Goal: Task Accomplishment & Management: Manage account settings

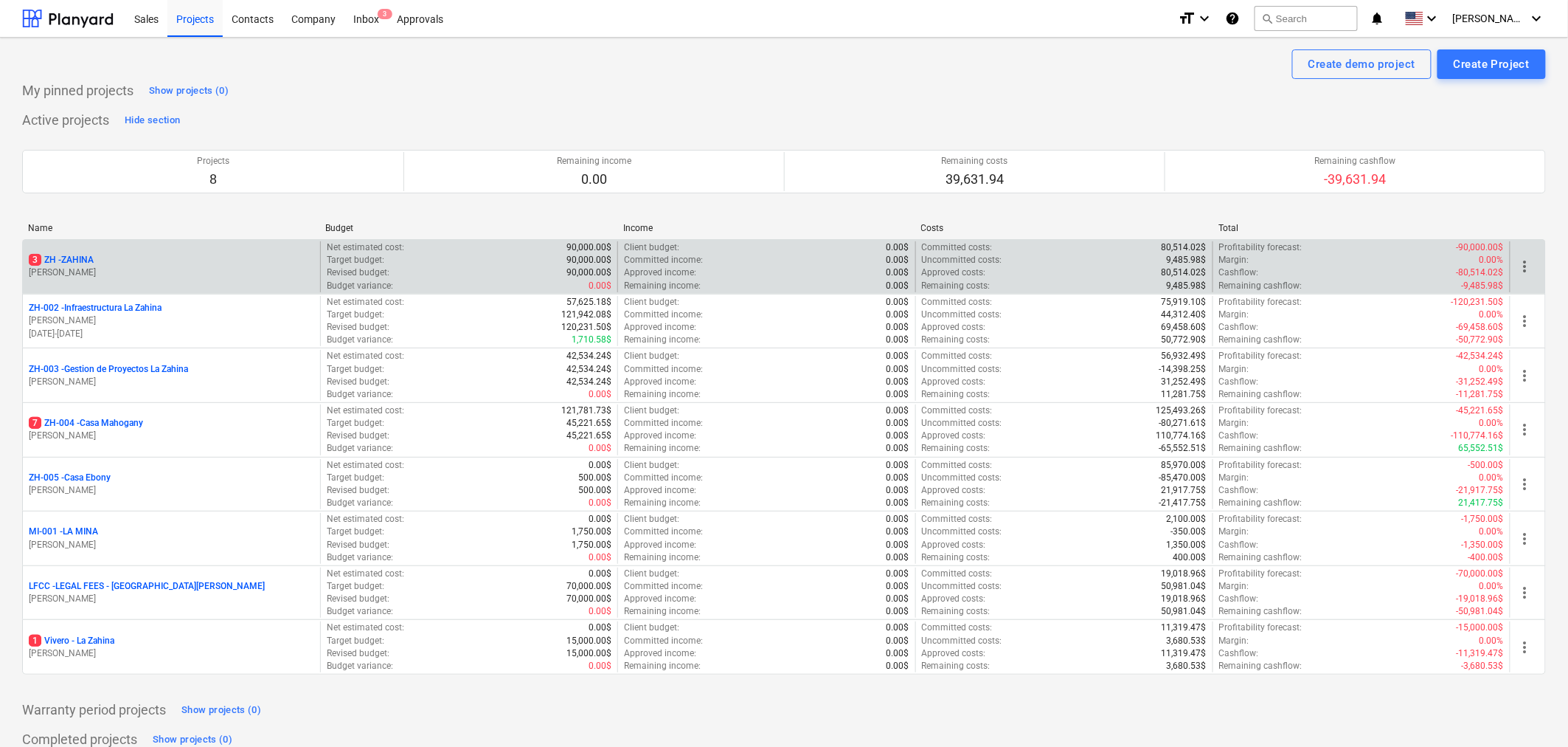
click at [105, 267] on p "[PERSON_NAME]" at bounding box center [171, 272] width 286 height 13
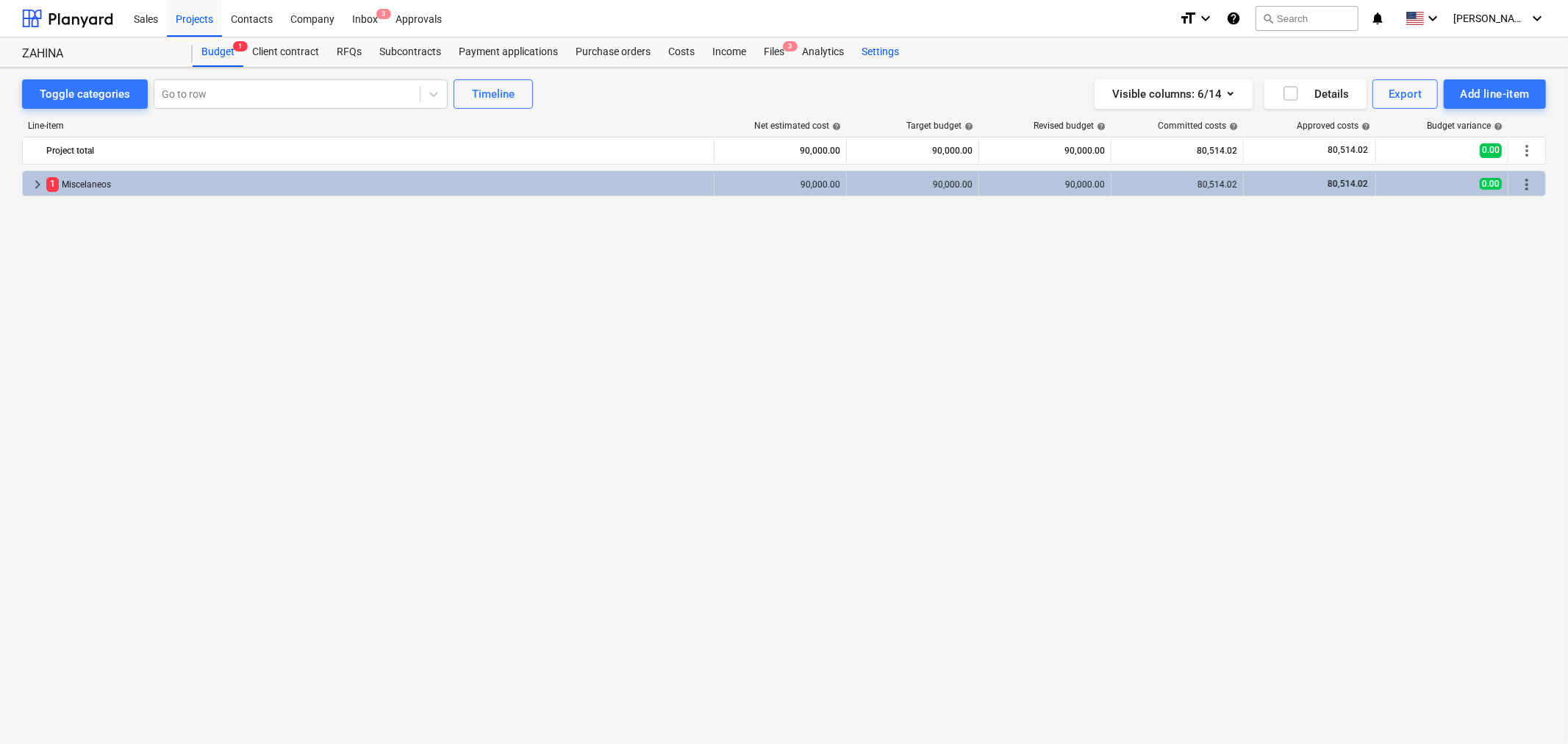
click at [874, 52] on div "Settings" at bounding box center [880, 52] width 55 height 29
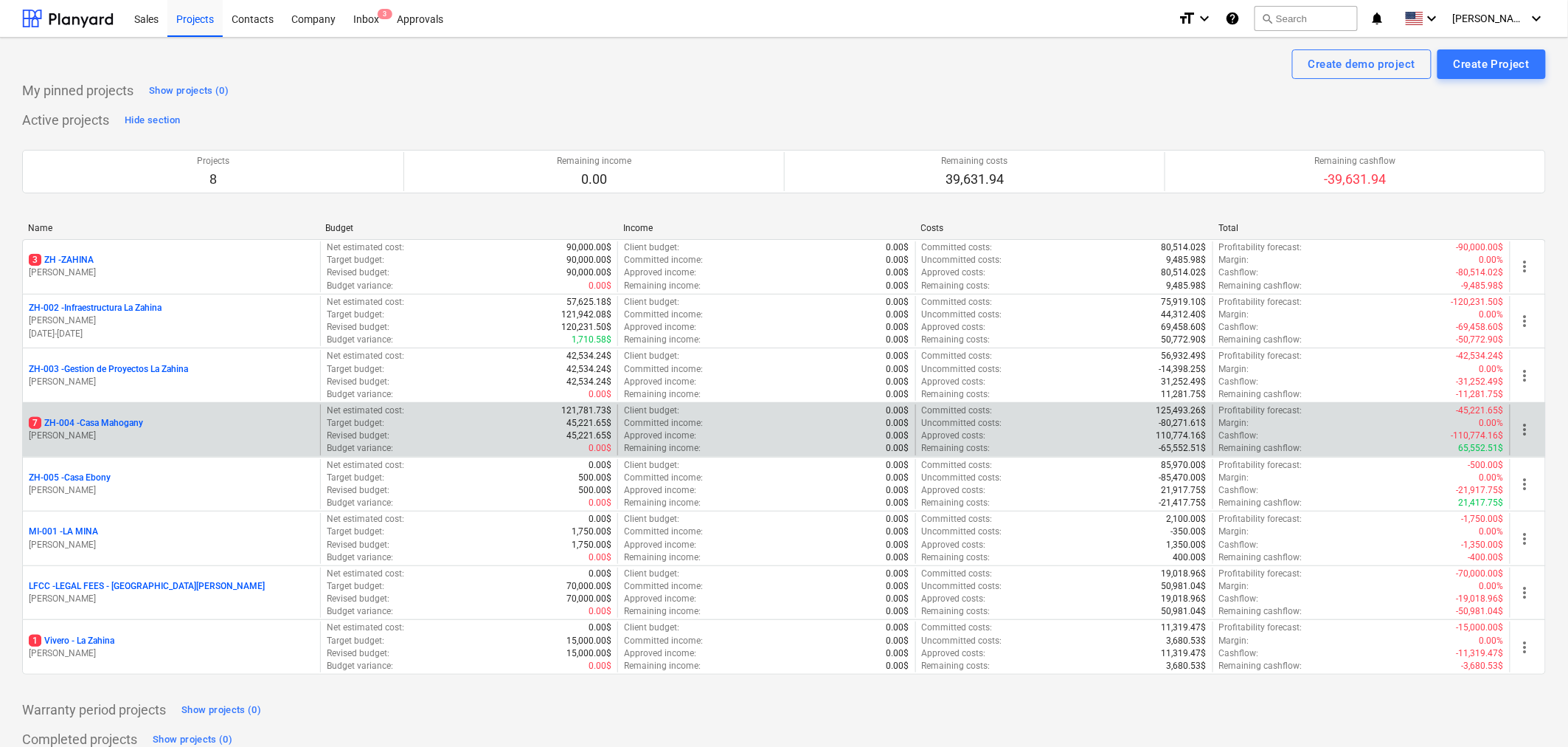
click at [115, 425] on p "7 ZH-004 - Casa Mahogany" at bounding box center [86, 423] width 115 height 13
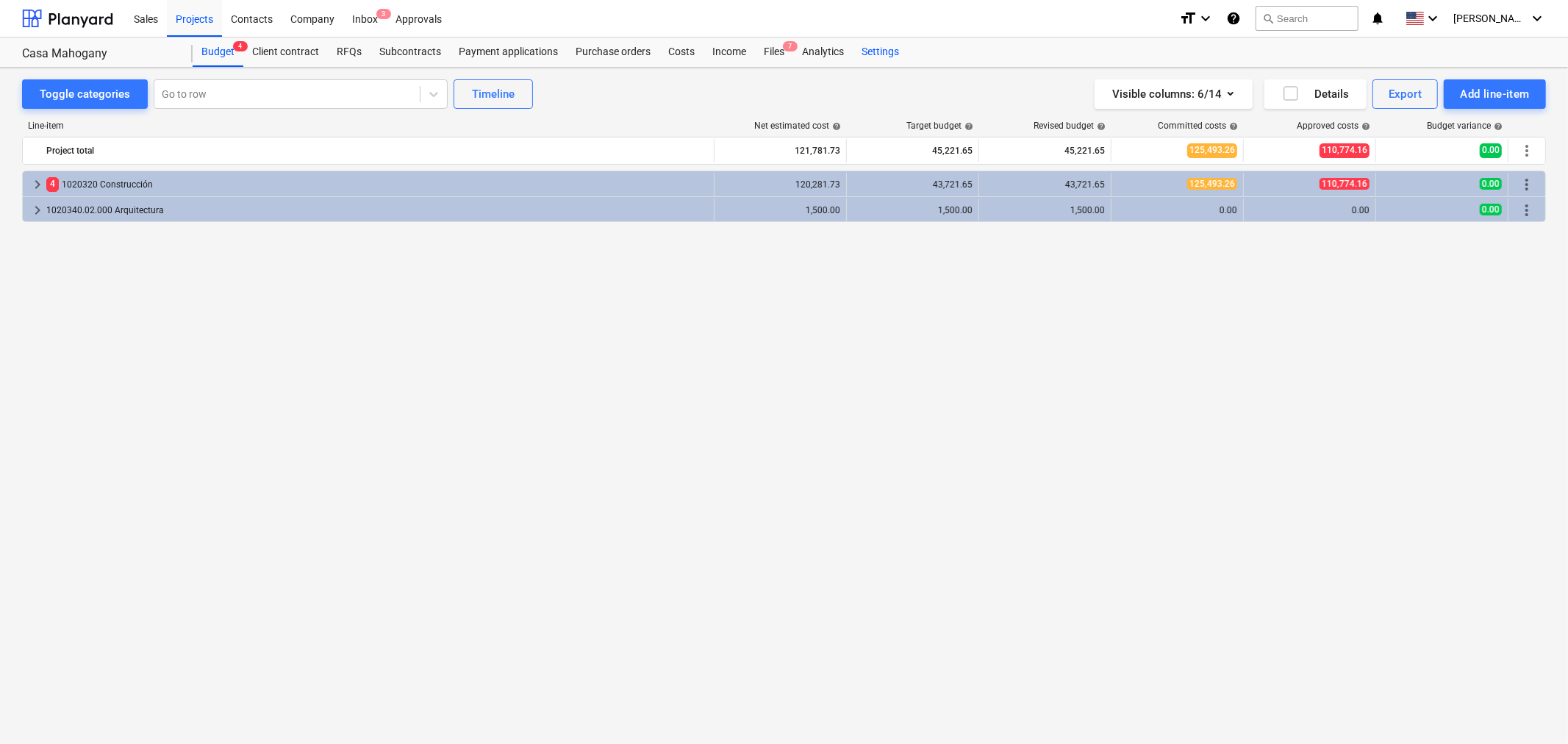
click at [879, 46] on div "Settings" at bounding box center [880, 52] width 55 height 29
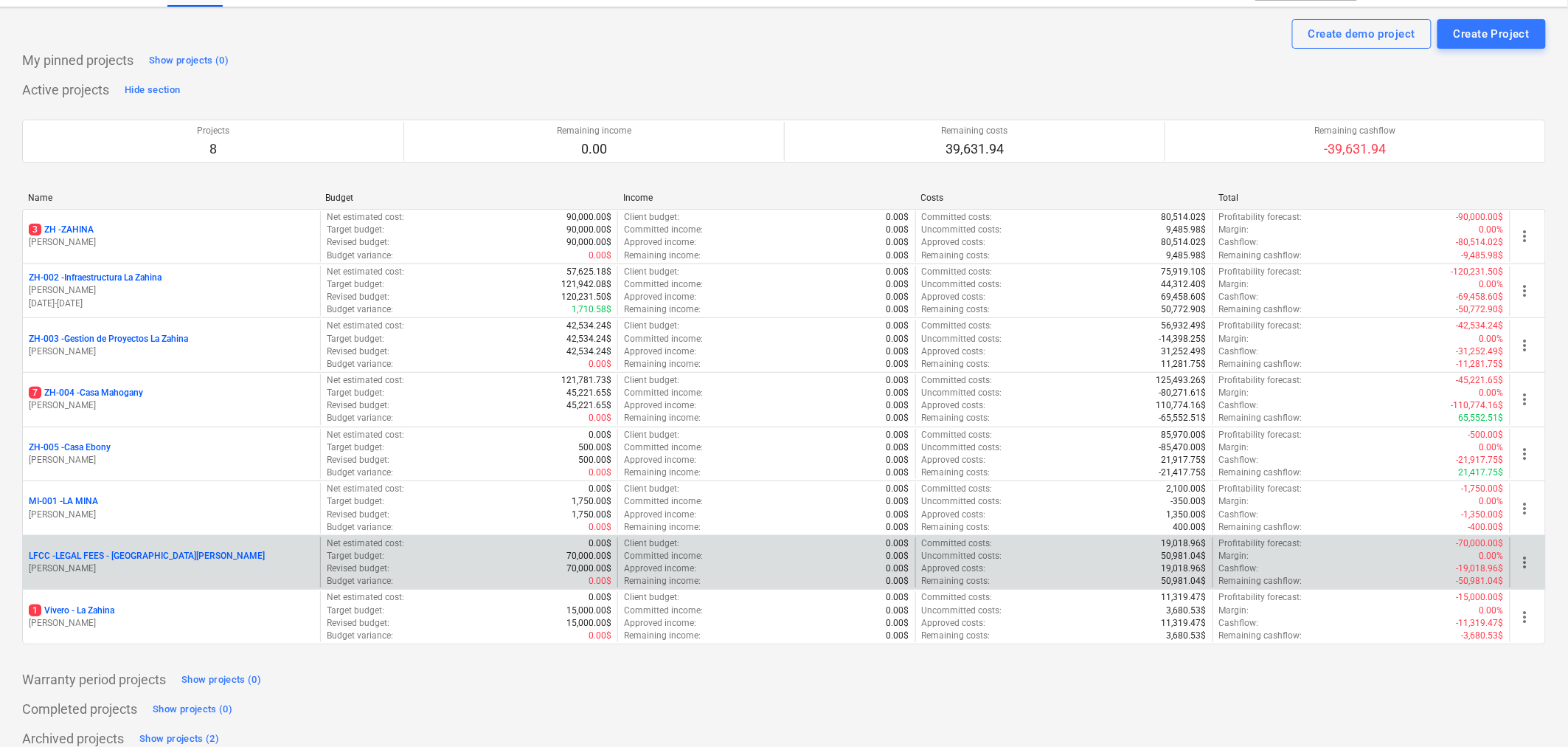
scroll to position [46, 0]
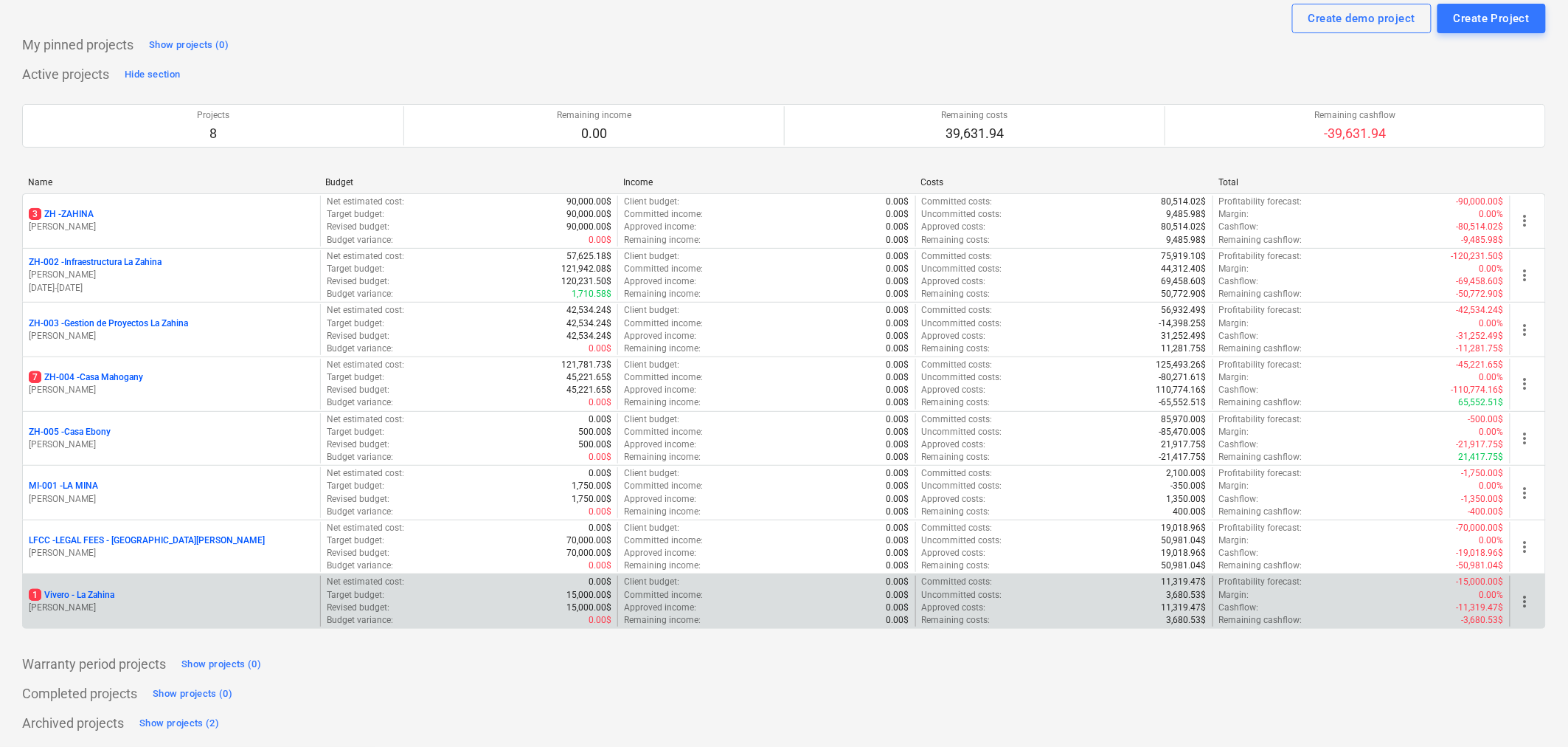
click at [174, 595] on div "1 [PERSON_NAME]" at bounding box center [171, 595] width 286 height 13
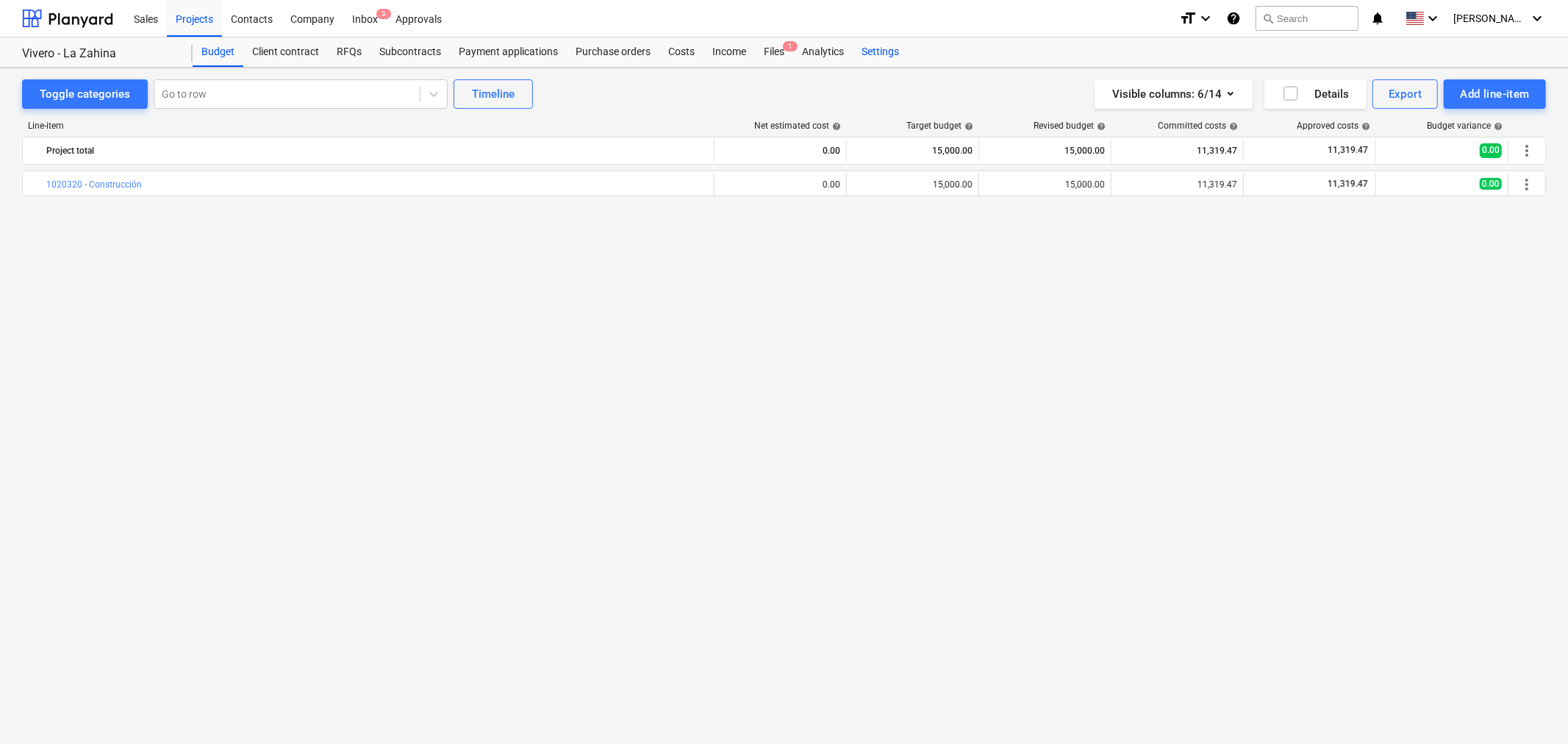
click at [875, 48] on div "Settings" at bounding box center [880, 52] width 55 height 29
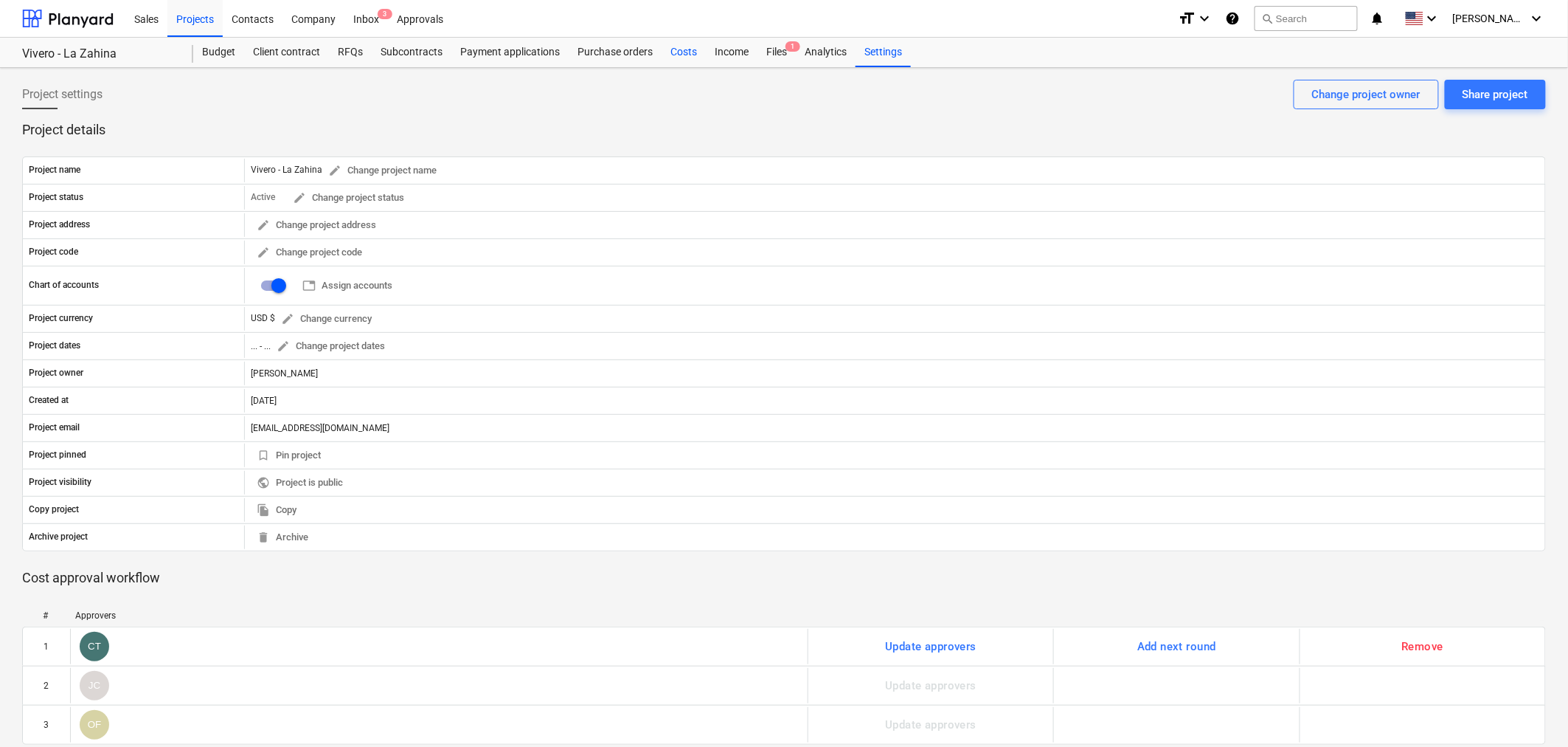
click at [684, 49] on div "Costs" at bounding box center [684, 52] width 45 height 29
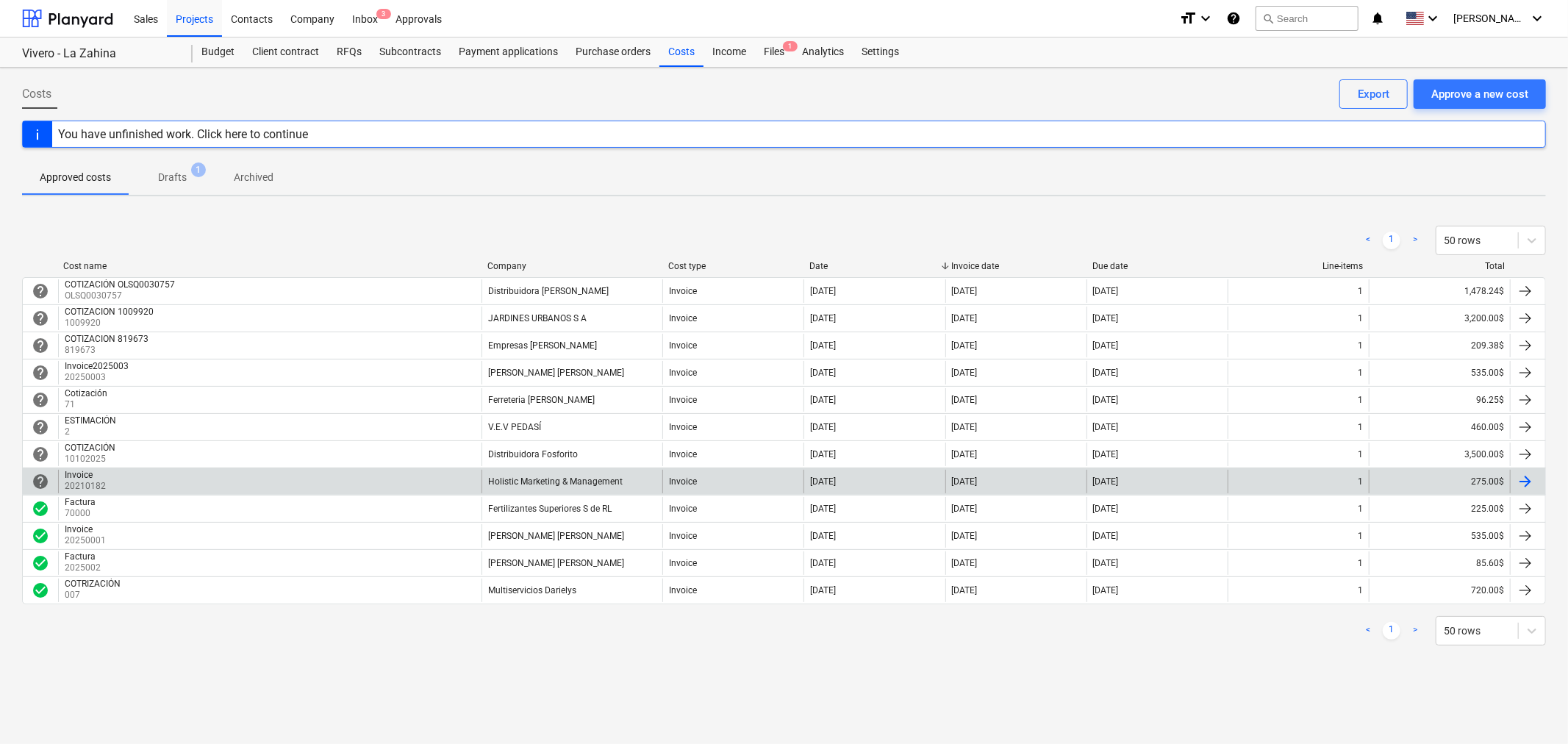
click at [147, 477] on div "Invoice 20210182" at bounding box center [270, 481] width 424 height 24
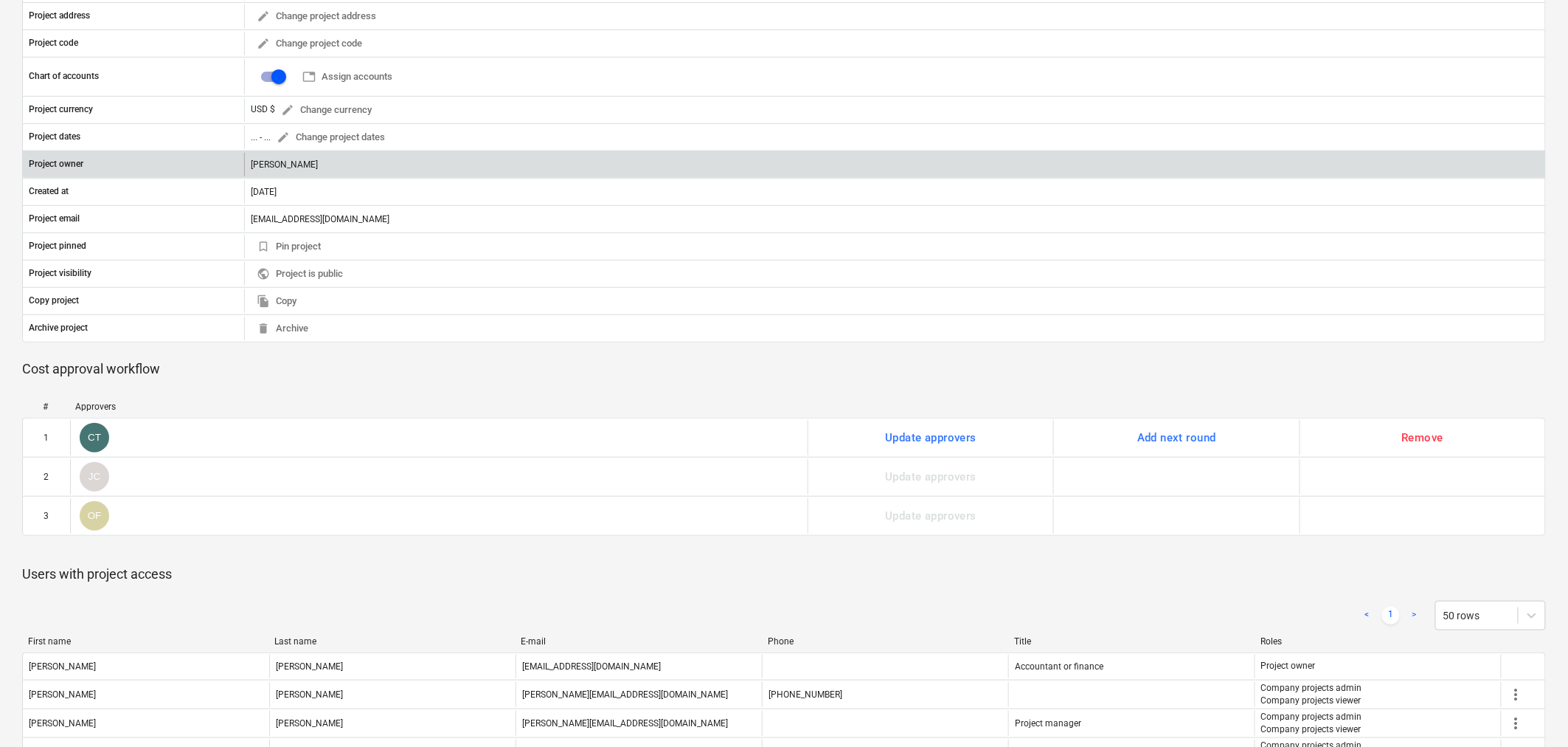
scroll to position [246, 0]
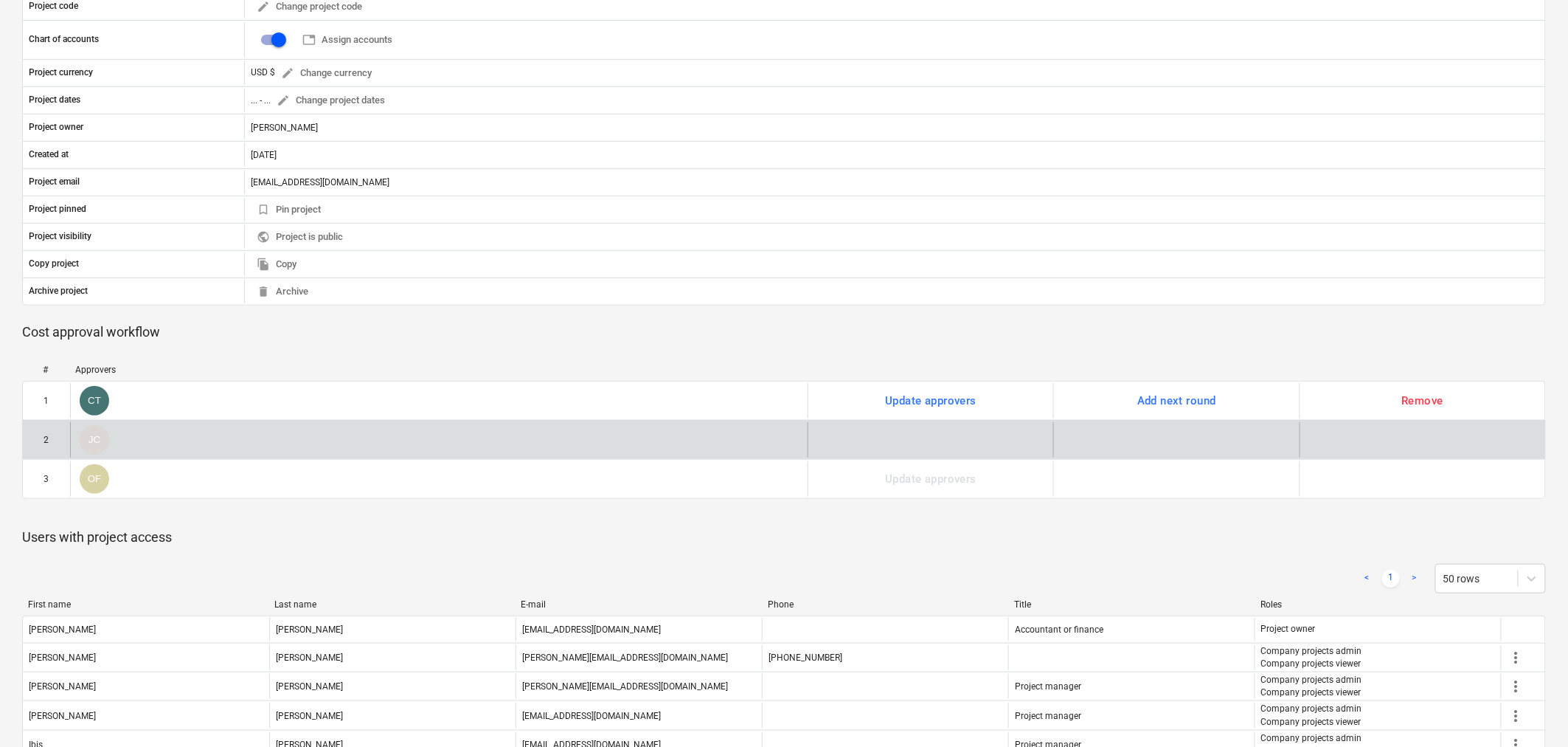
click at [361, 451] on div "JC" at bounding box center [439, 440] width 738 height 35
click at [45, 444] on div "2" at bounding box center [47, 440] width 5 height 10
click at [56, 438] on div "2" at bounding box center [46, 440] width 47 height 35
drag, startPoint x: 52, startPoint y: 440, endPoint x: 76, endPoint y: 440, distance: 24.0
drag, startPoint x: 76, startPoint y: 440, endPoint x: 95, endPoint y: 444, distance: 19.4
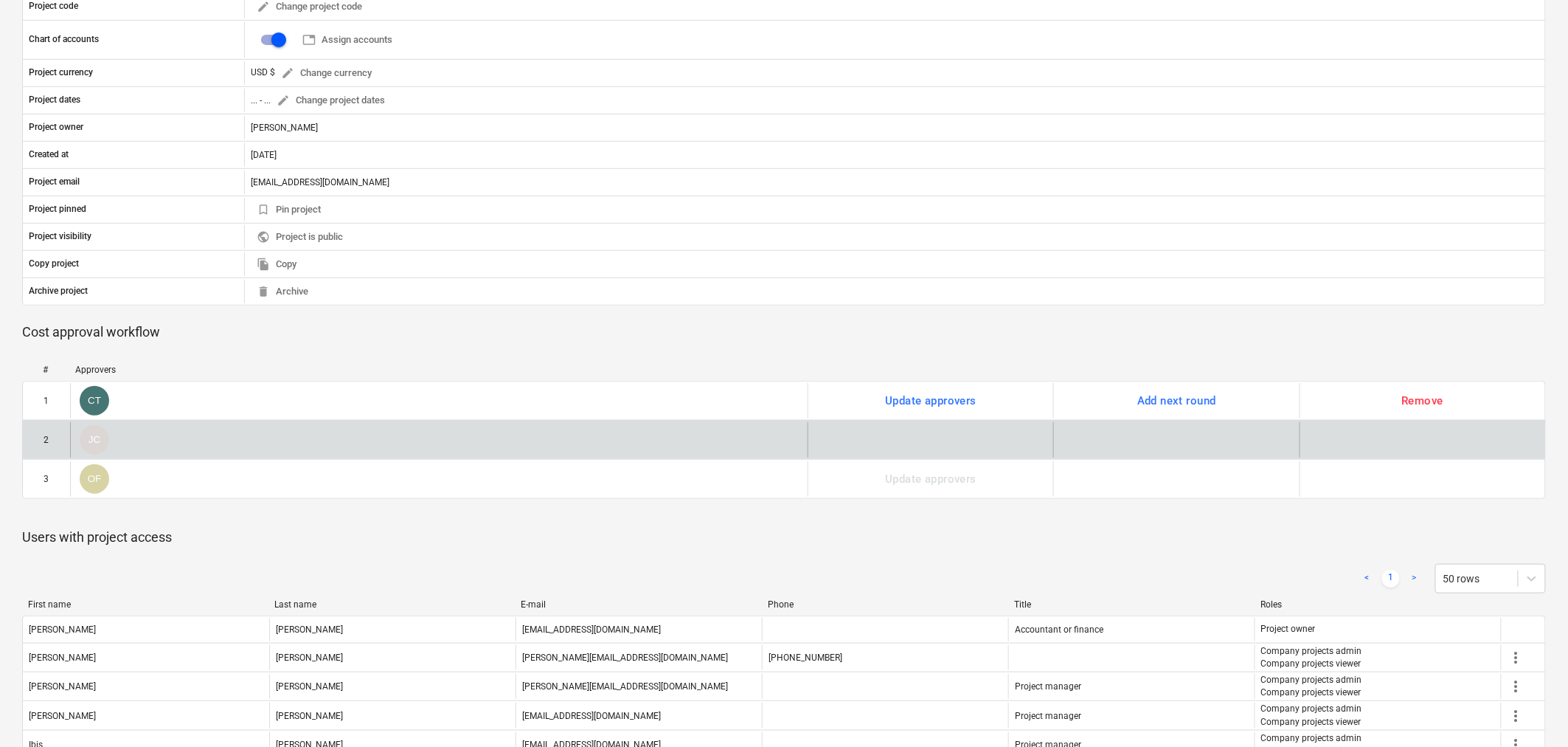
click at [95, 444] on span "JC" at bounding box center [94, 440] width 12 height 11
drag, startPoint x: 127, startPoint y: 448, endPoint x: 607, endPoint y: 427, distance: 480.5
click at [607, 427] on div "JC" at bounding box center [439, 440] width 738 height 35
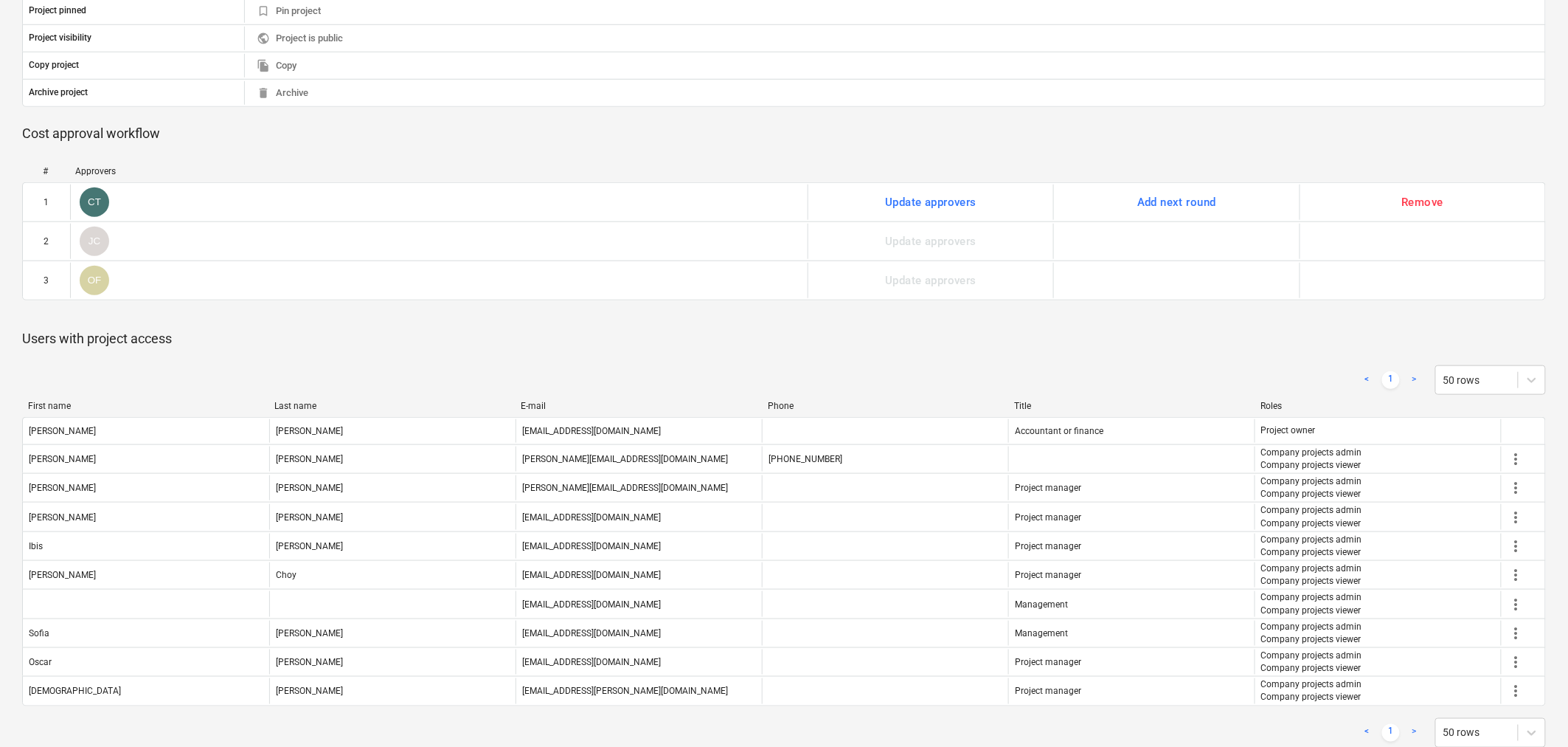
scroll to position [477, 0]
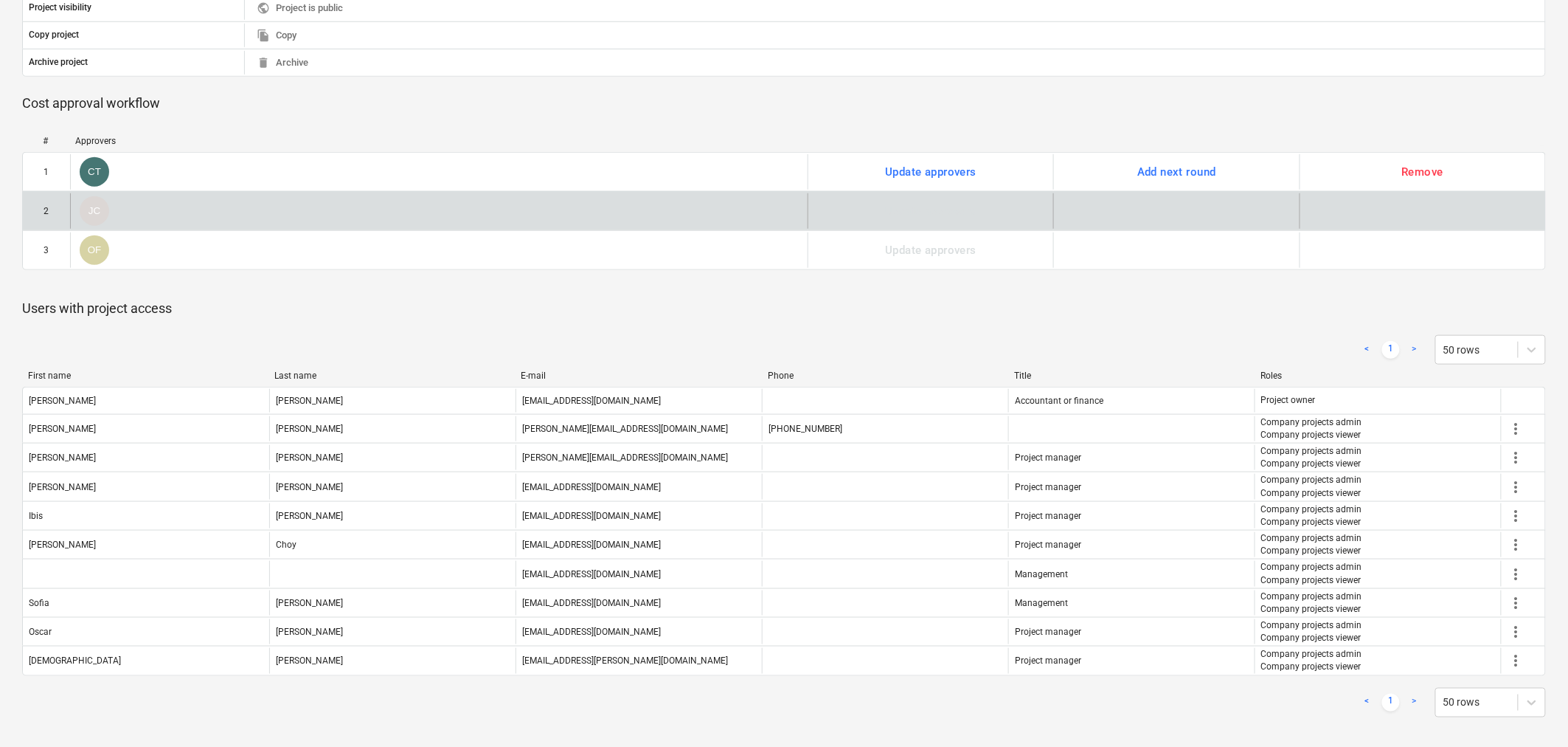
click at [67, 206] on div "2" at bounding box center [46, 211] width 47 height 35
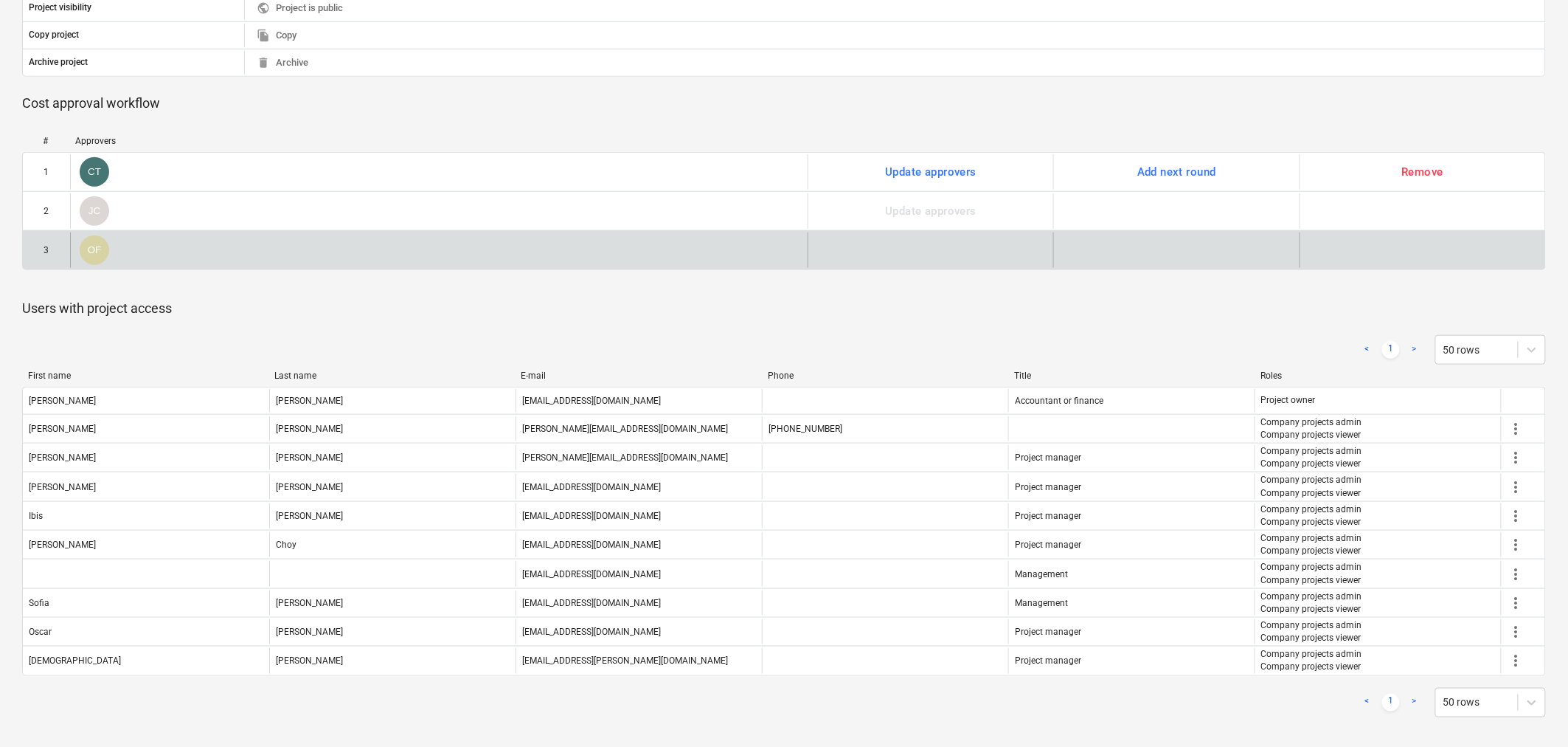
drag, startPoint x: 87, startPoint y: 207, endPoint x: 784, endPoint y: 241, distance: 697.8
click at [784, 241] on div "OF" at bounding box center [439, 250] width 738 height 35
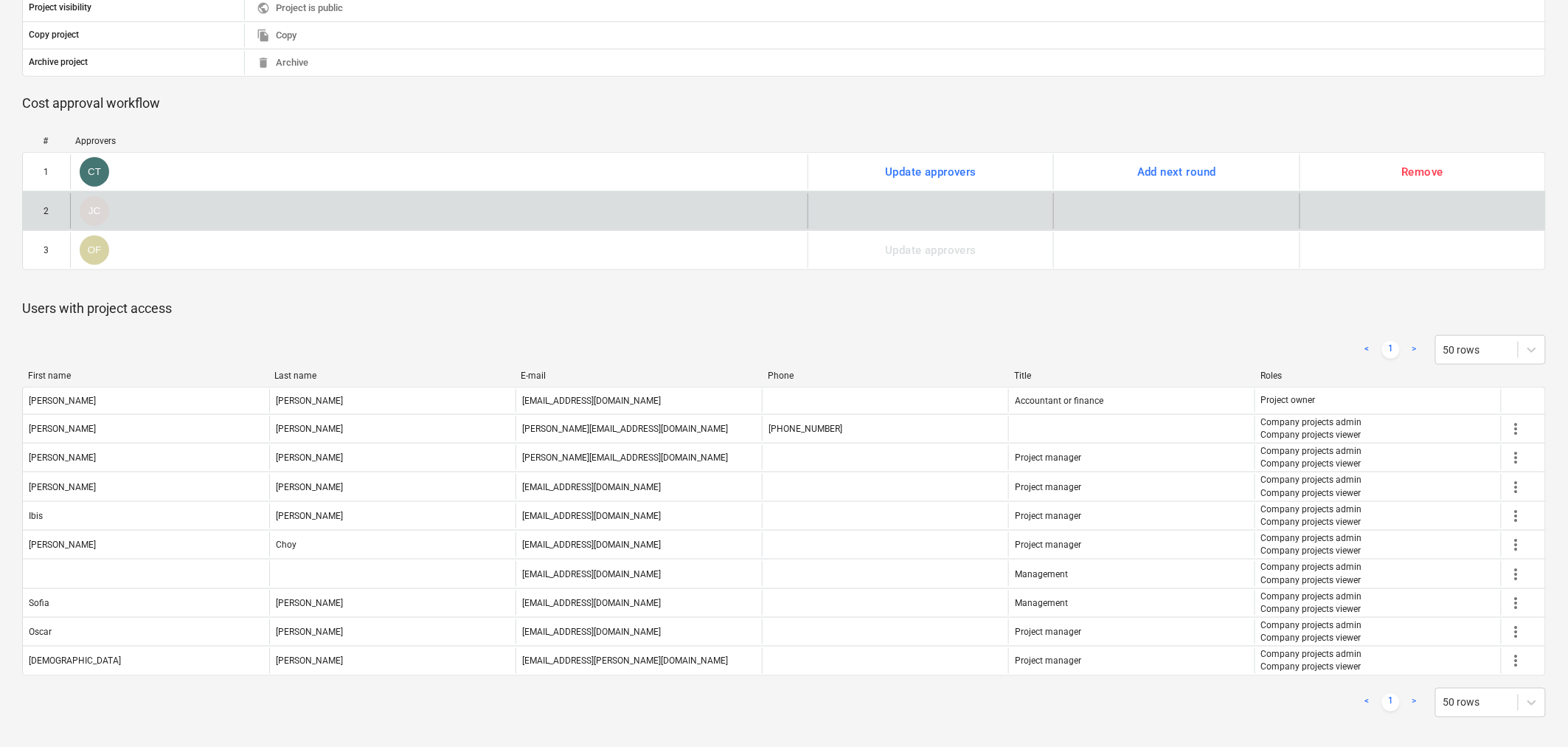
click at [696, 195] on div "JC" at bounding box center [439, 211] width 738 height 35
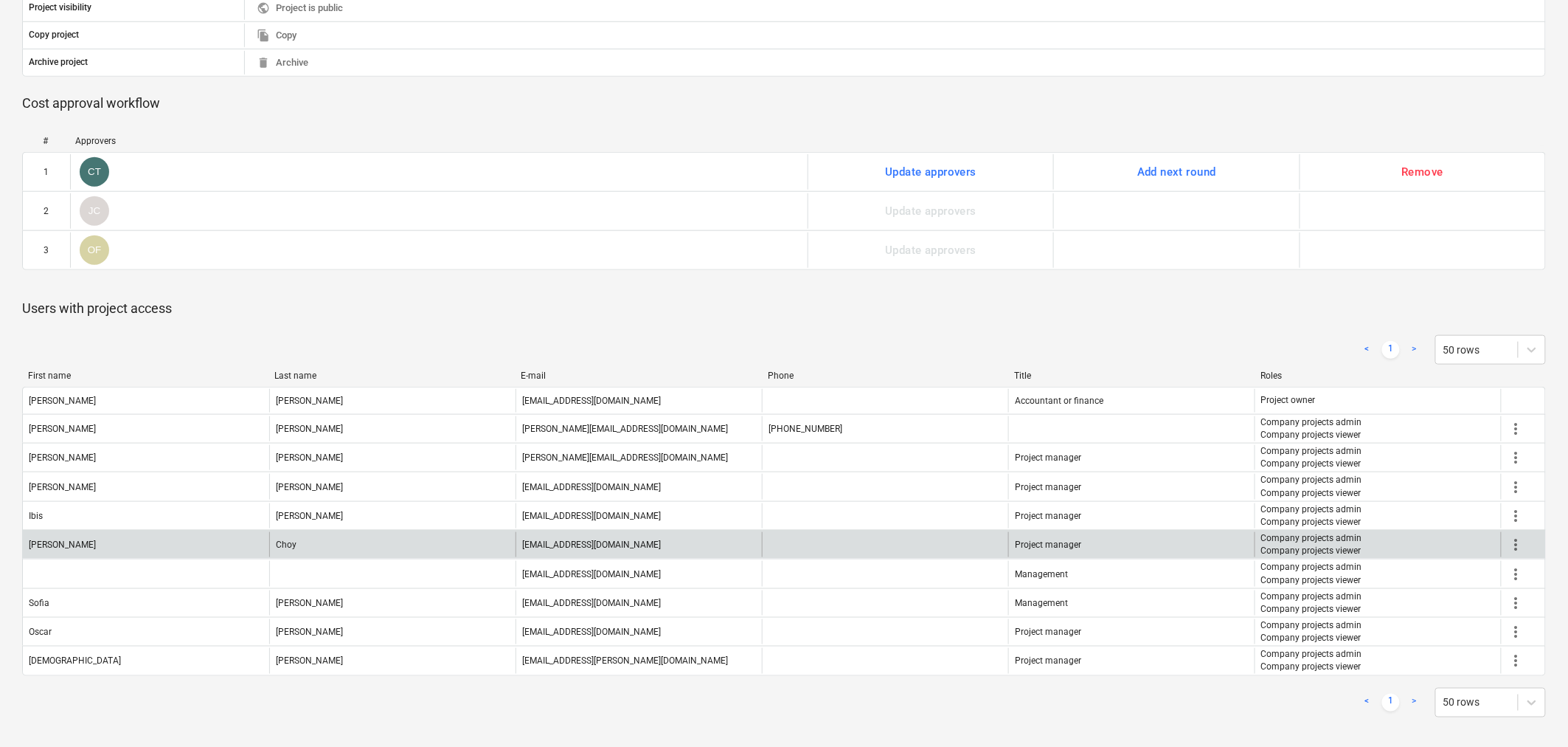
click at [1511, 548] on span "more_vert" at bounding box center [1516, 545] width 18 height 18
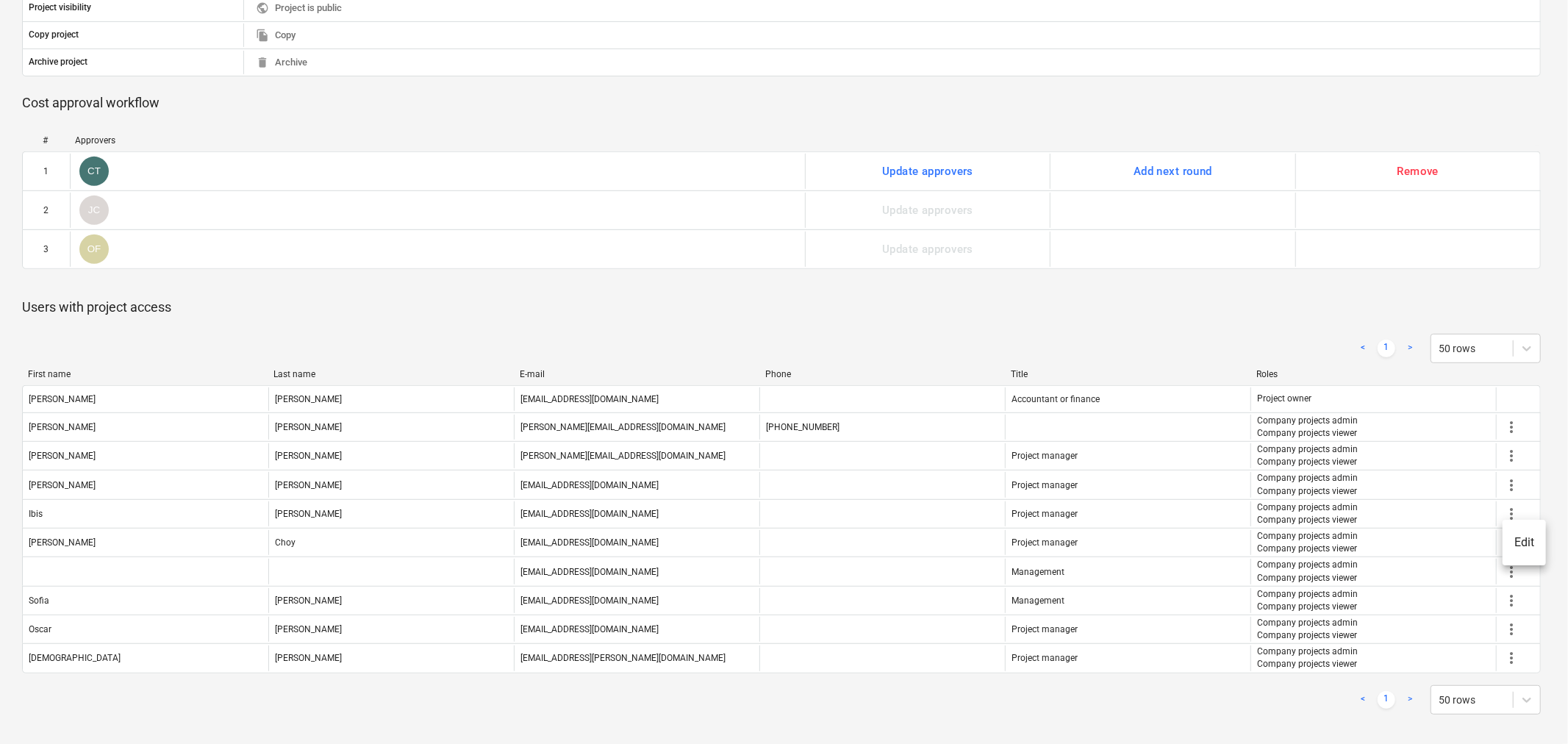
click at [1520, 542] on li "Edit" at bounding box center [1524, 542] width 44 height 34
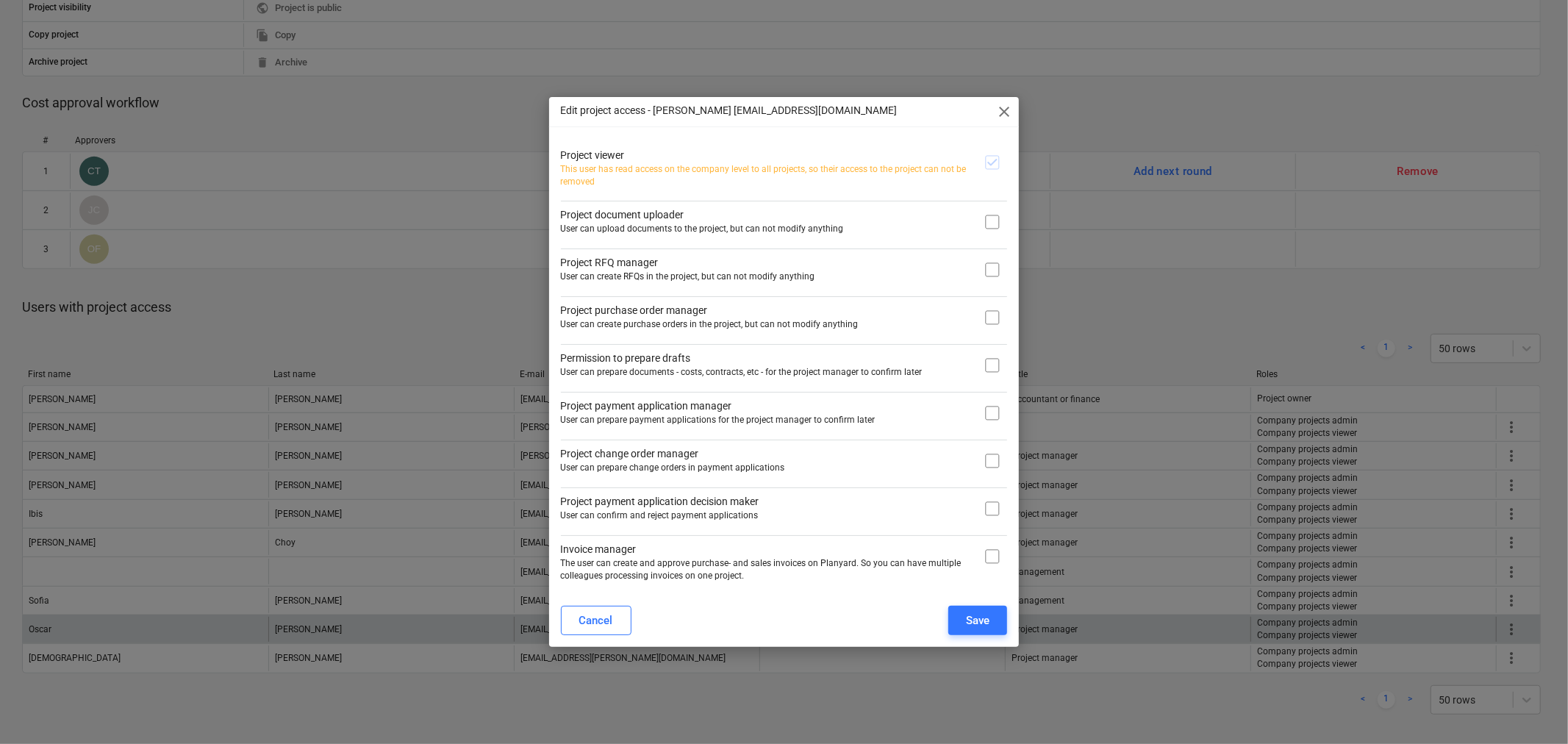
click at [599, 617] on div "Cancel" at bounding box center [596, 620] width 34 height 19
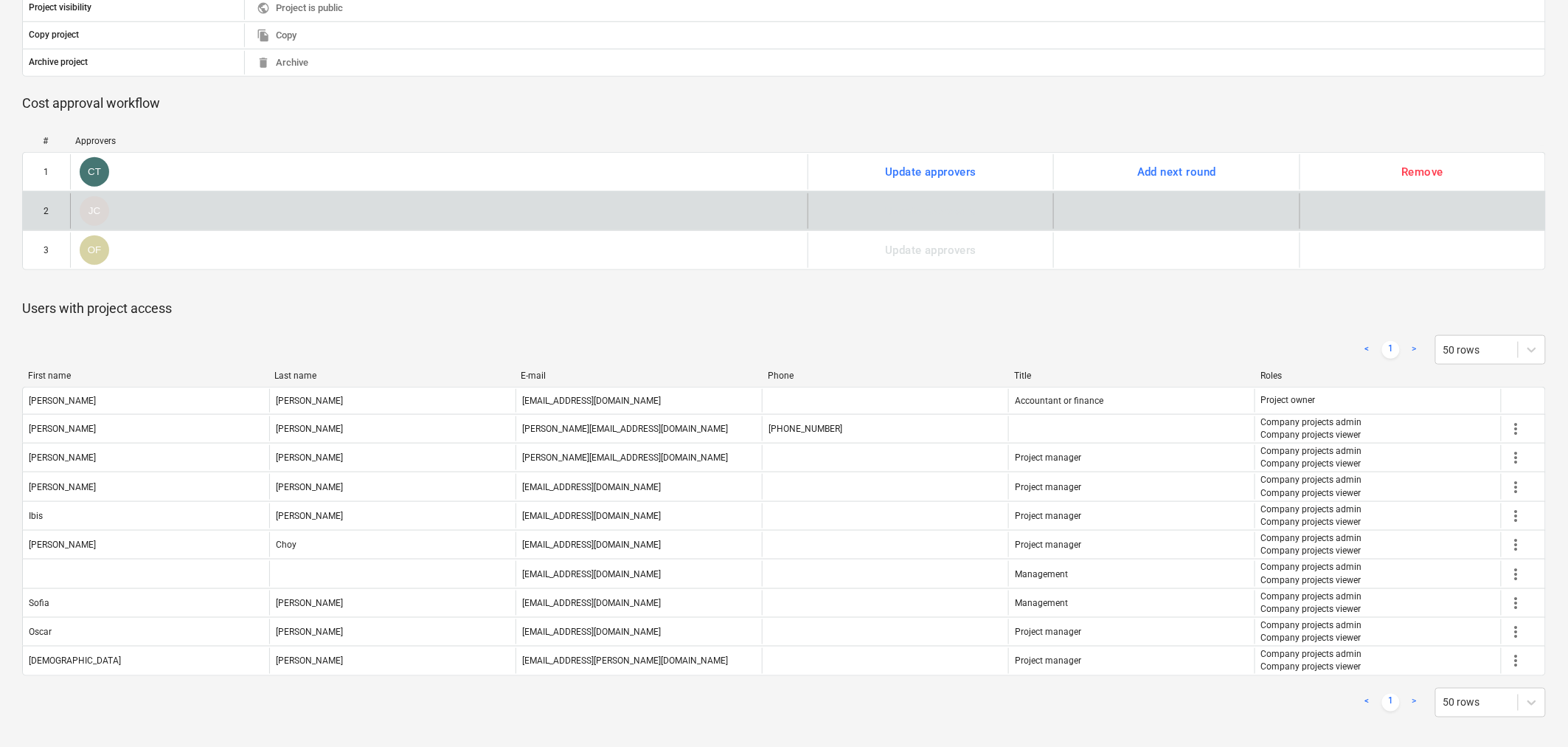
click at [61, 216] on div "2" at bounding box center [46, 211] width 47 height 35
click at [223, 227] on div "2 JC Update approvers" at bounding box center [784, 210] width 1523 height 39
drag, startPoint x: 226, startPoint y: 225, endPoint x: 212, endPoint y: 216, distance: 16.6
click at [212, 216] on div "JC" at bounding box center [439, 211] width 738 height 35
drag, startPoint x: 212, startPoint y: 216, endPoint x: 601, endPoint y: 217, distance: 389.0
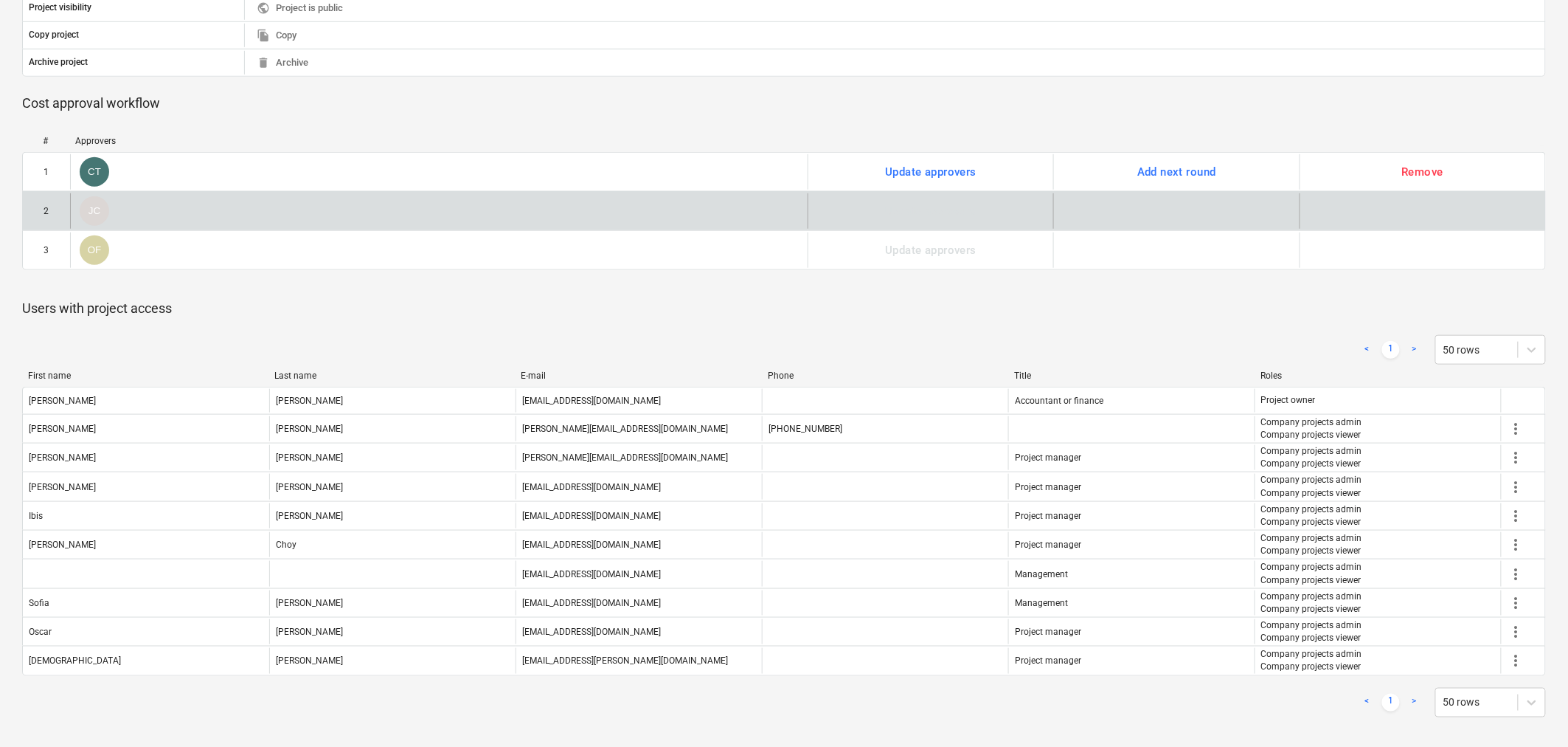
click at [600, 217] on div "JC" at bounding box center [439, 211] width 738 height 35
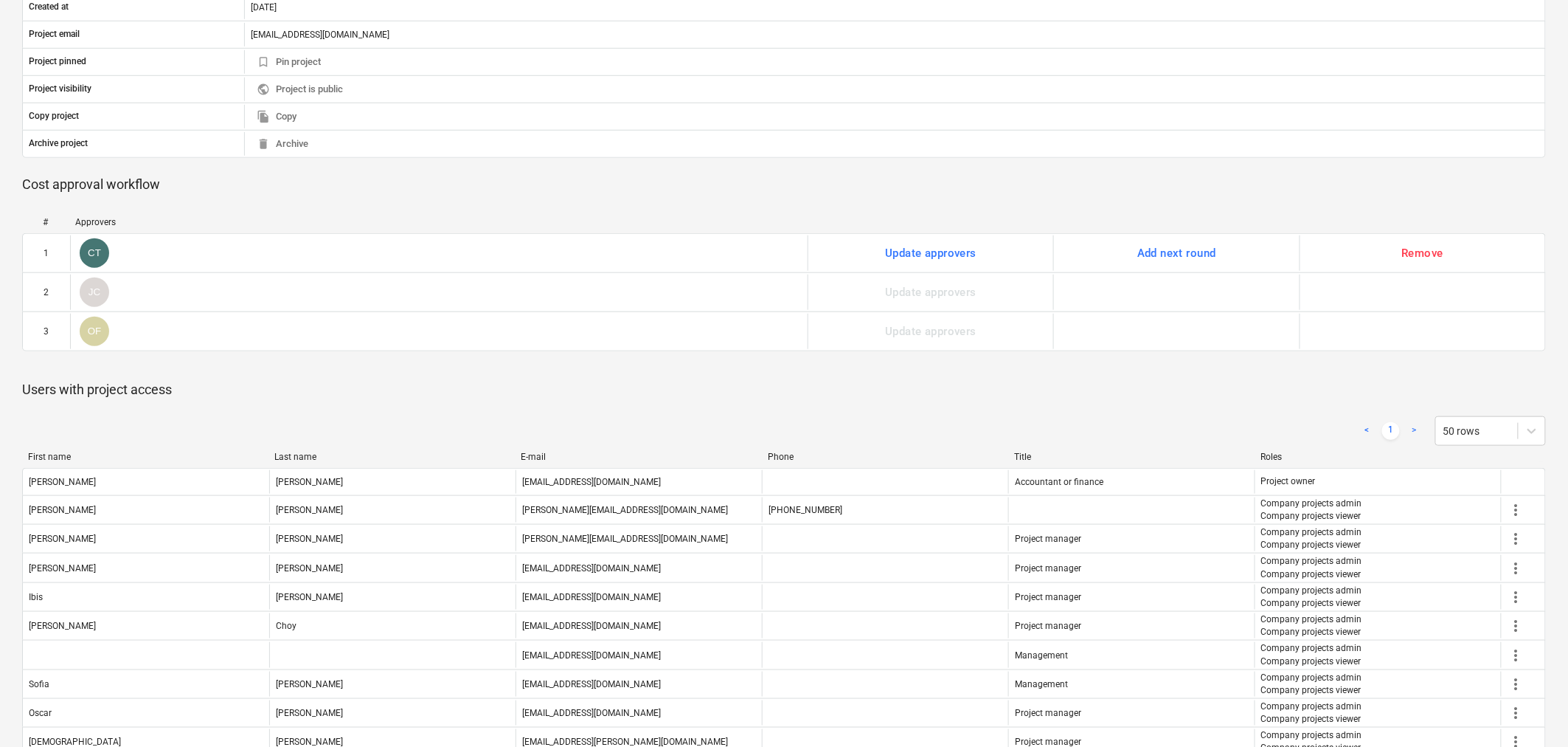
scroll to position [409, 0]
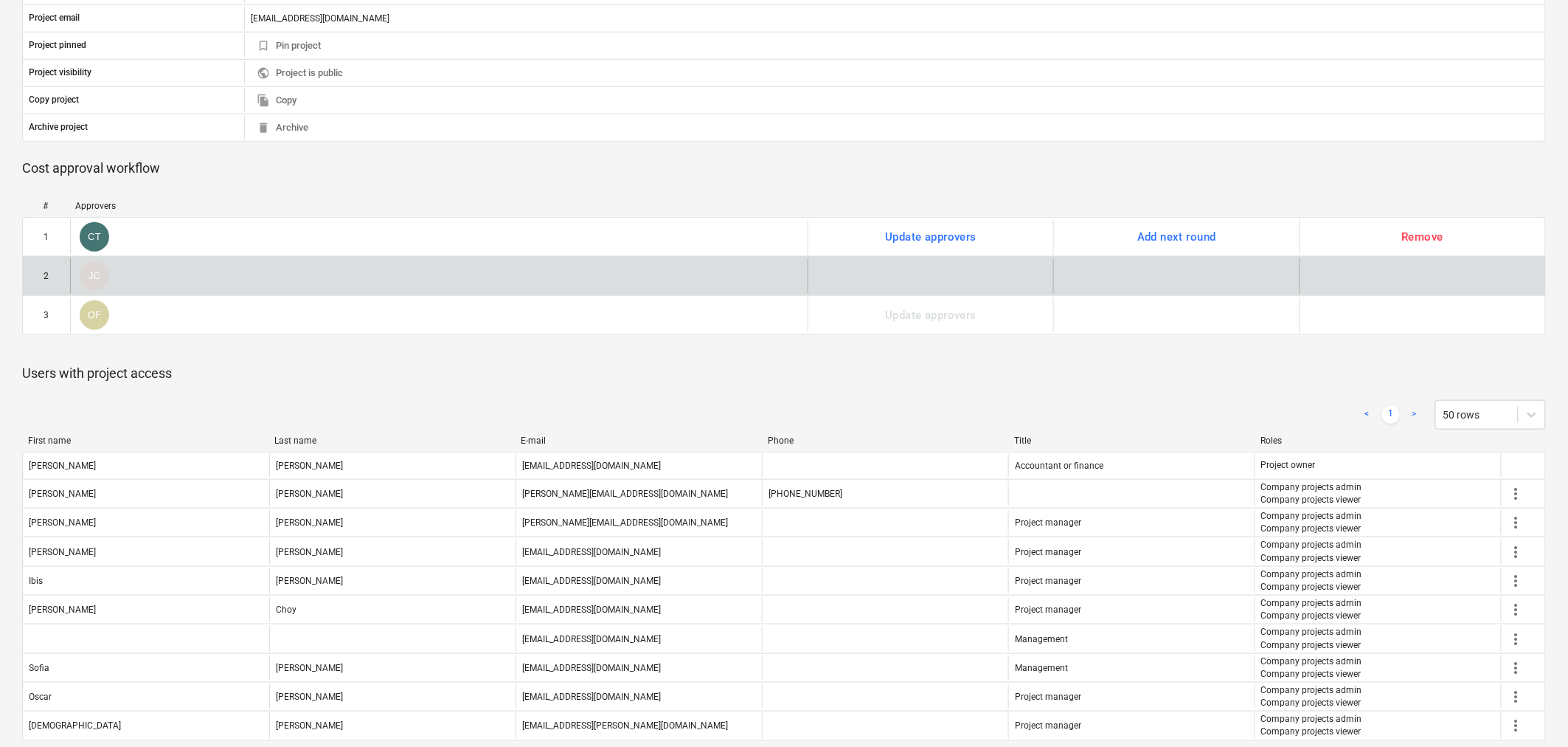
click at [841, 271] on div "Update approvers" at bounding box center [930, 276] width 246 height 35
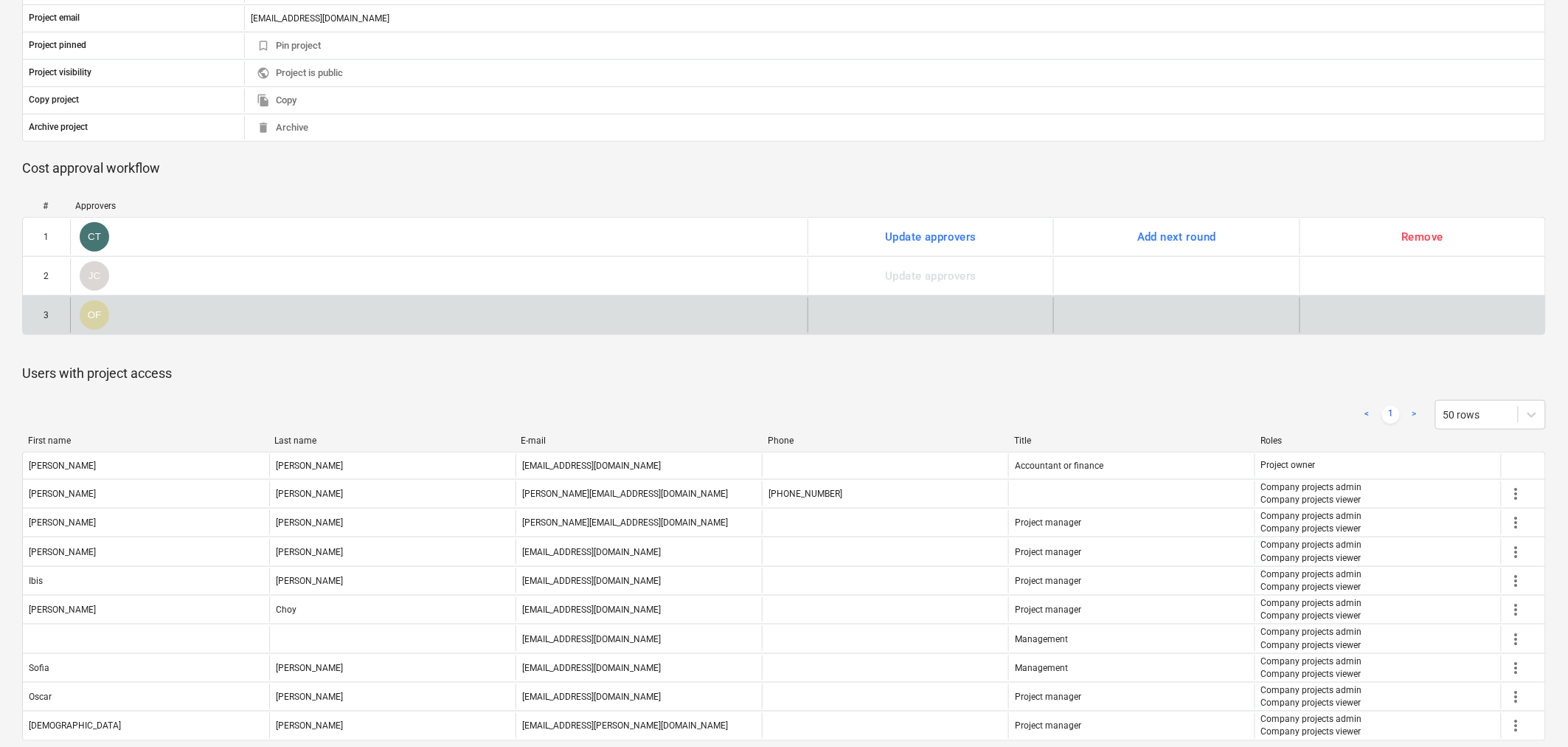
click at [474, 311] on div "OF" at bounding box center [439, 315] width 738 height 35
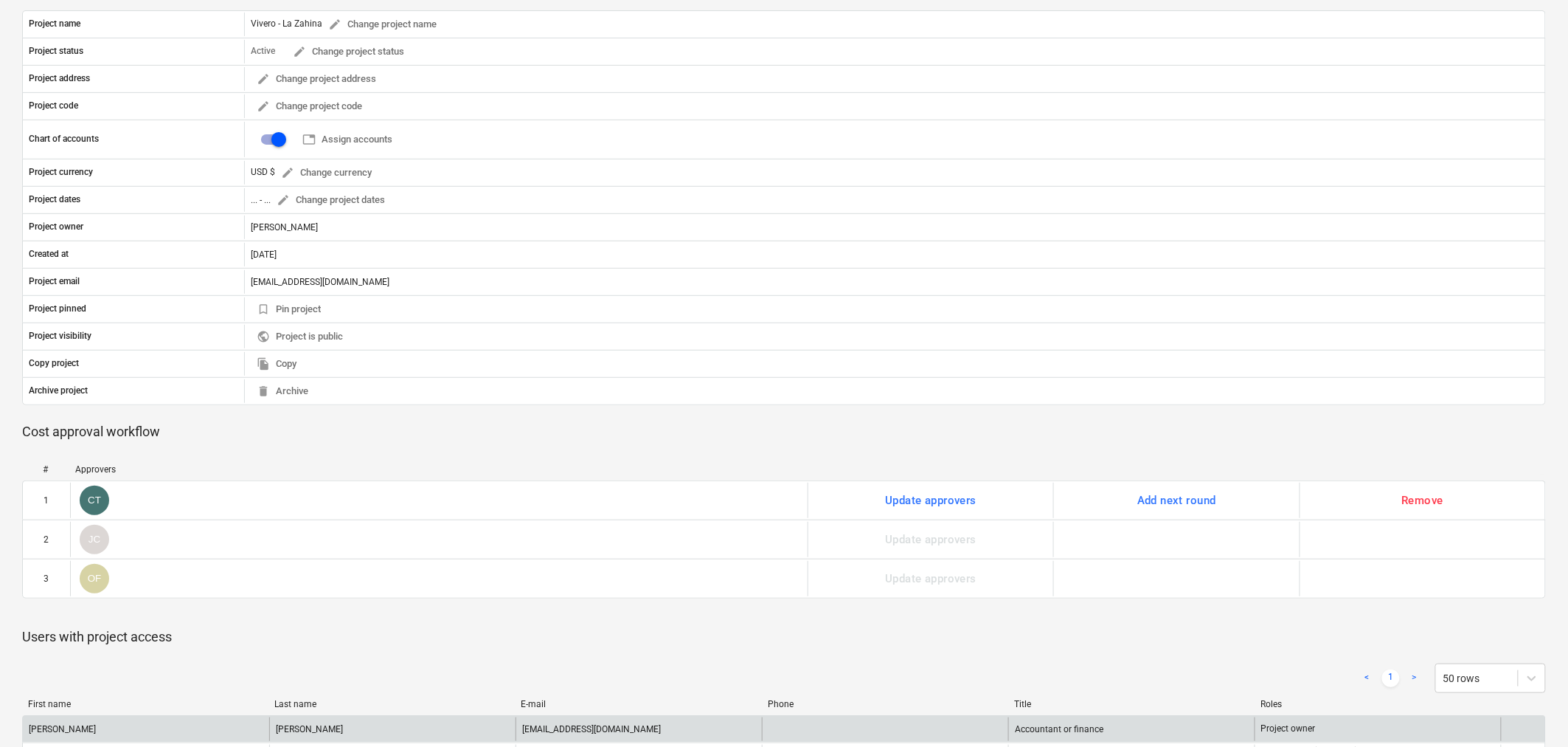
scroll to position [0, 0]
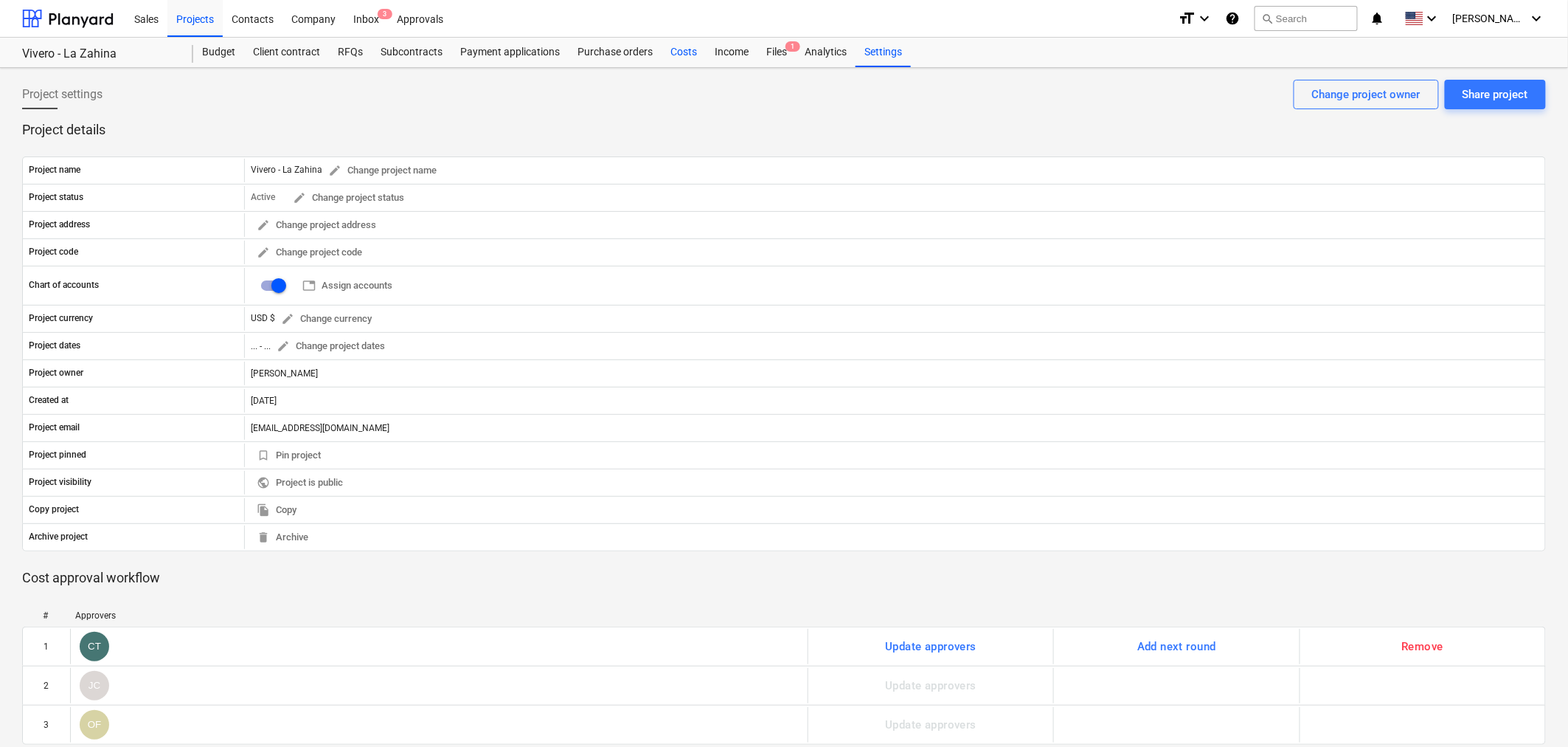
click at [680, 53] on div "Costs" at bounding box center [684, 52] width 45 height 29
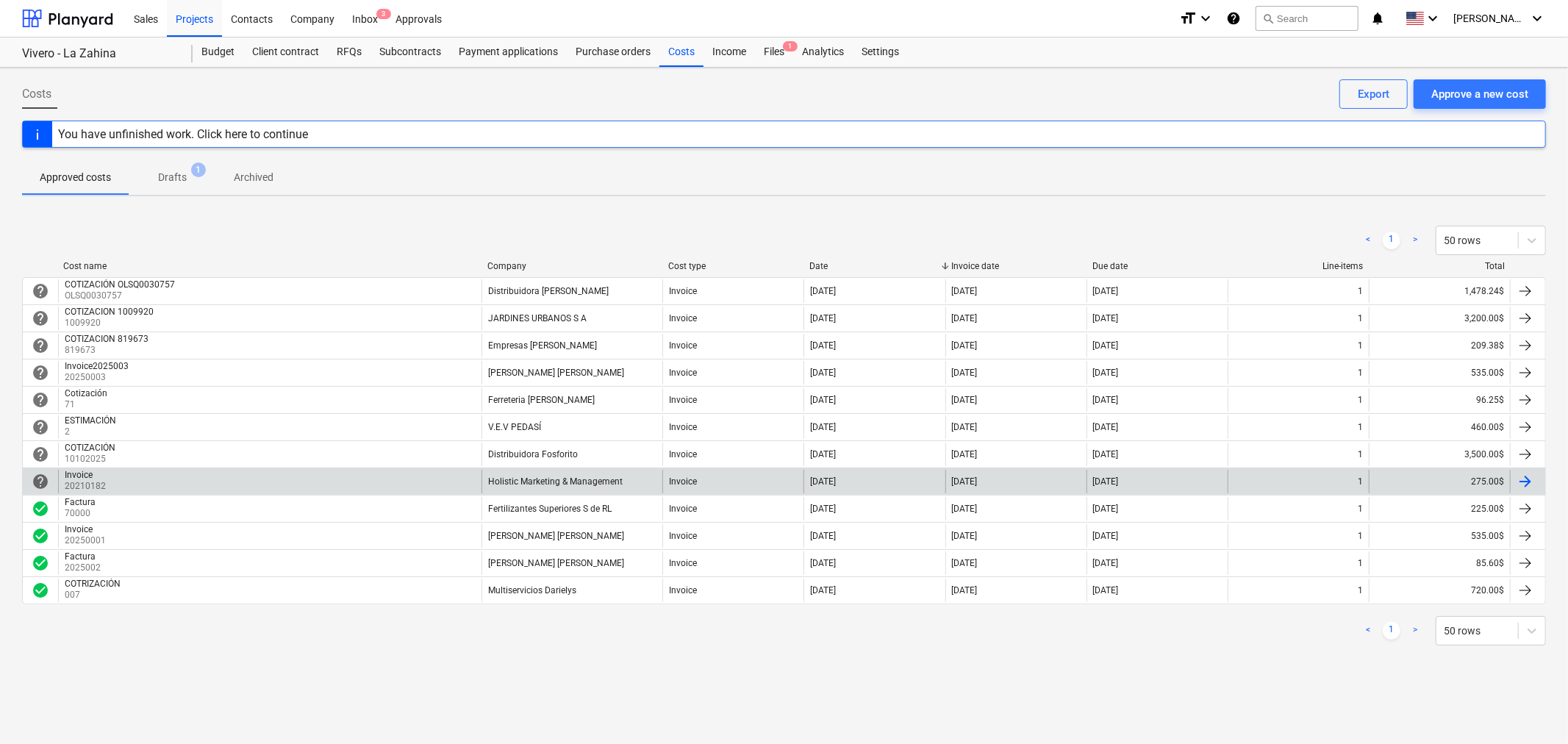
click at [65, 475] on div "Invoice" at bounding box center [84, 474] width 38 height 10
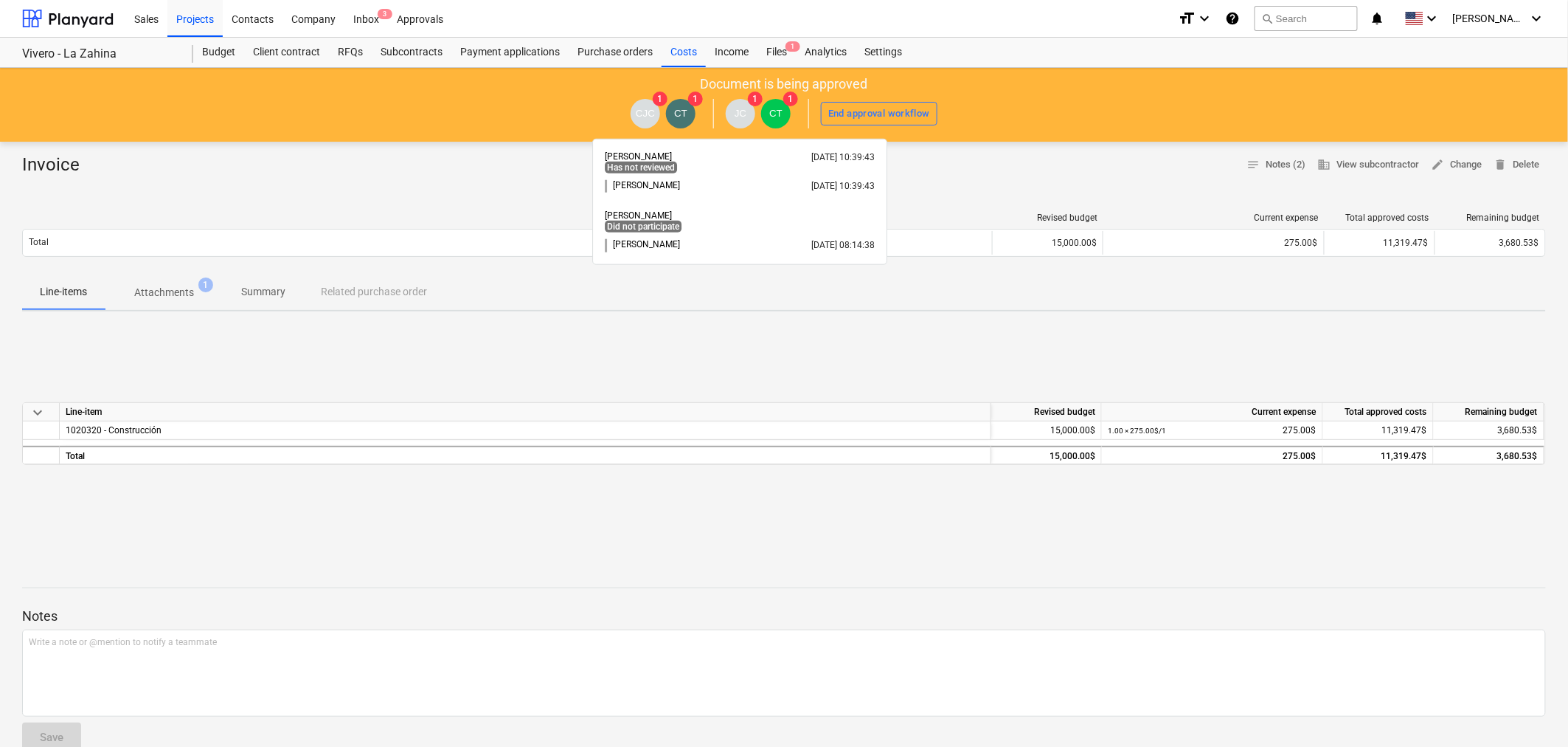
click at [735, 116] on span "JC" at bounding box center [740, 113] width 12 height 11
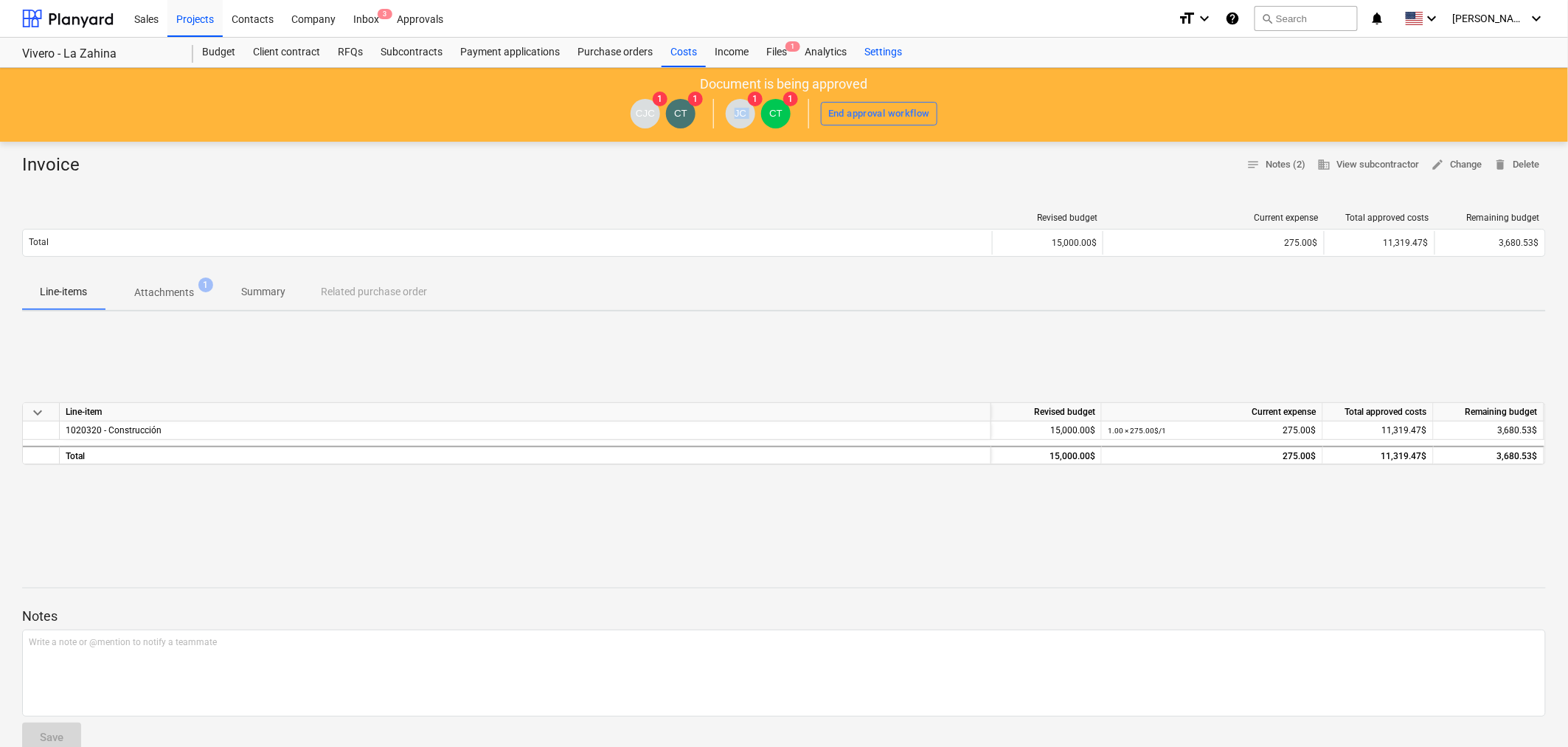
click at [856, 42] on div "Settings" at bounding box center [883, 52] width 55 height 29
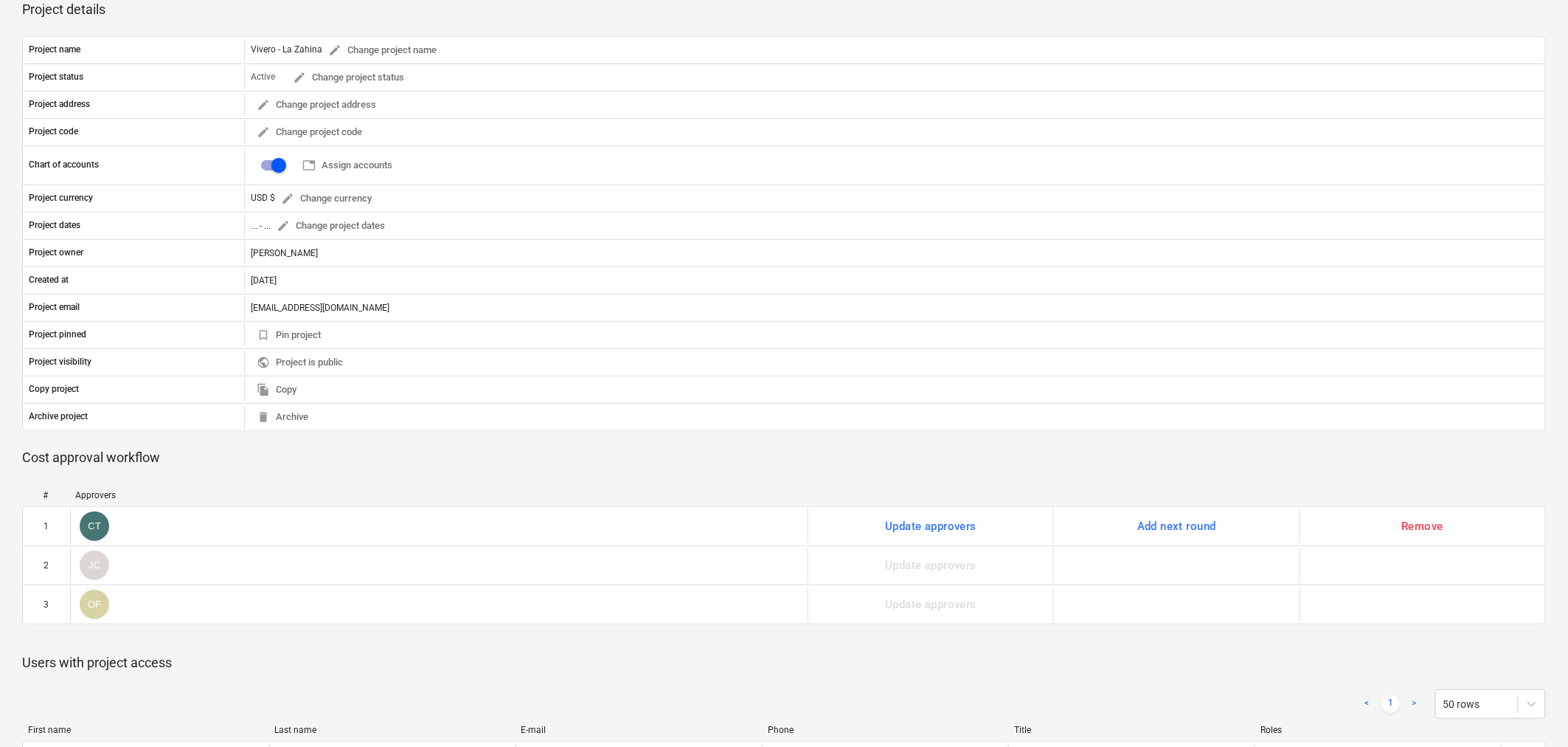
scroll to position [149, 0]
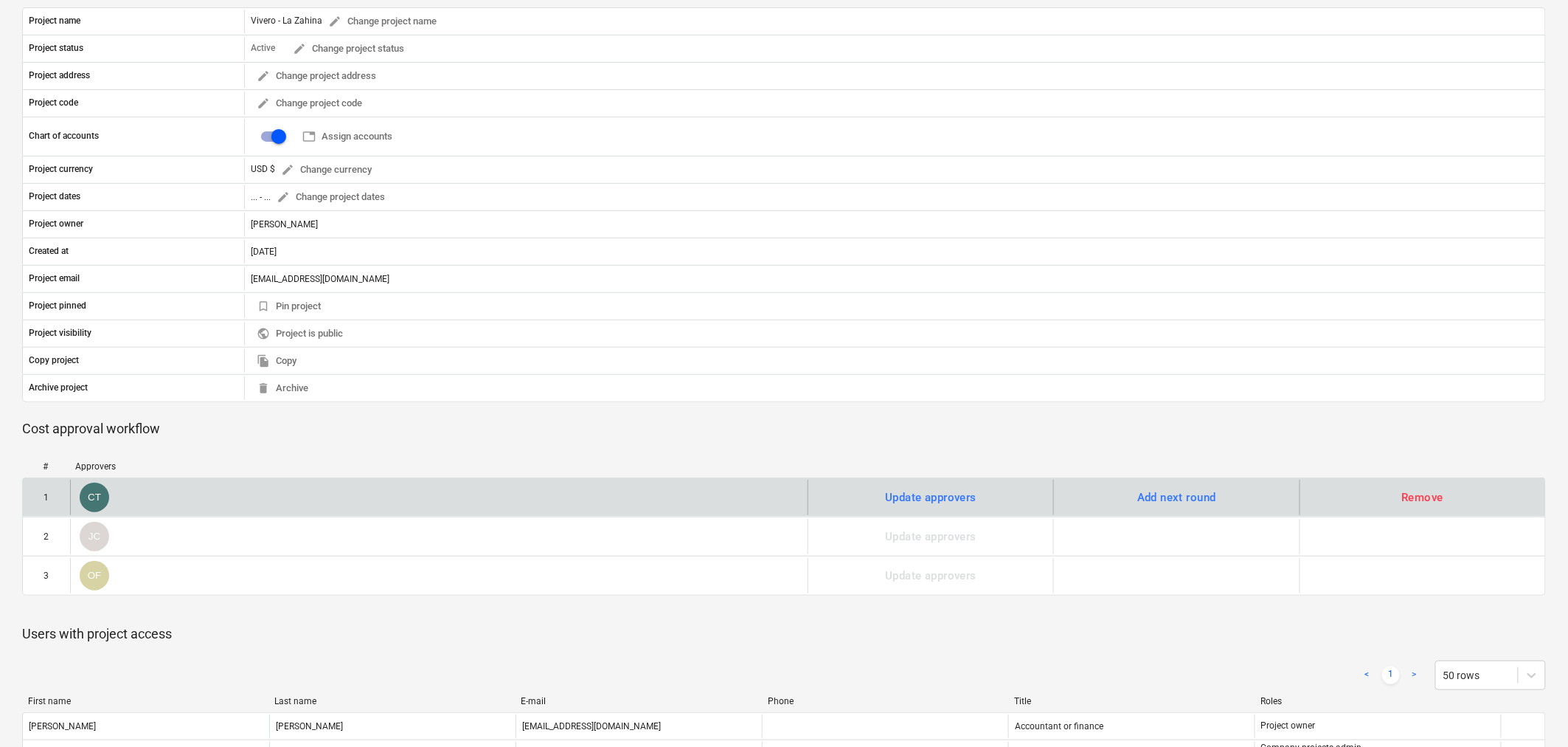
click at [447, 514] on div "CT" at bounding box center [439, 497] width 738 height 35
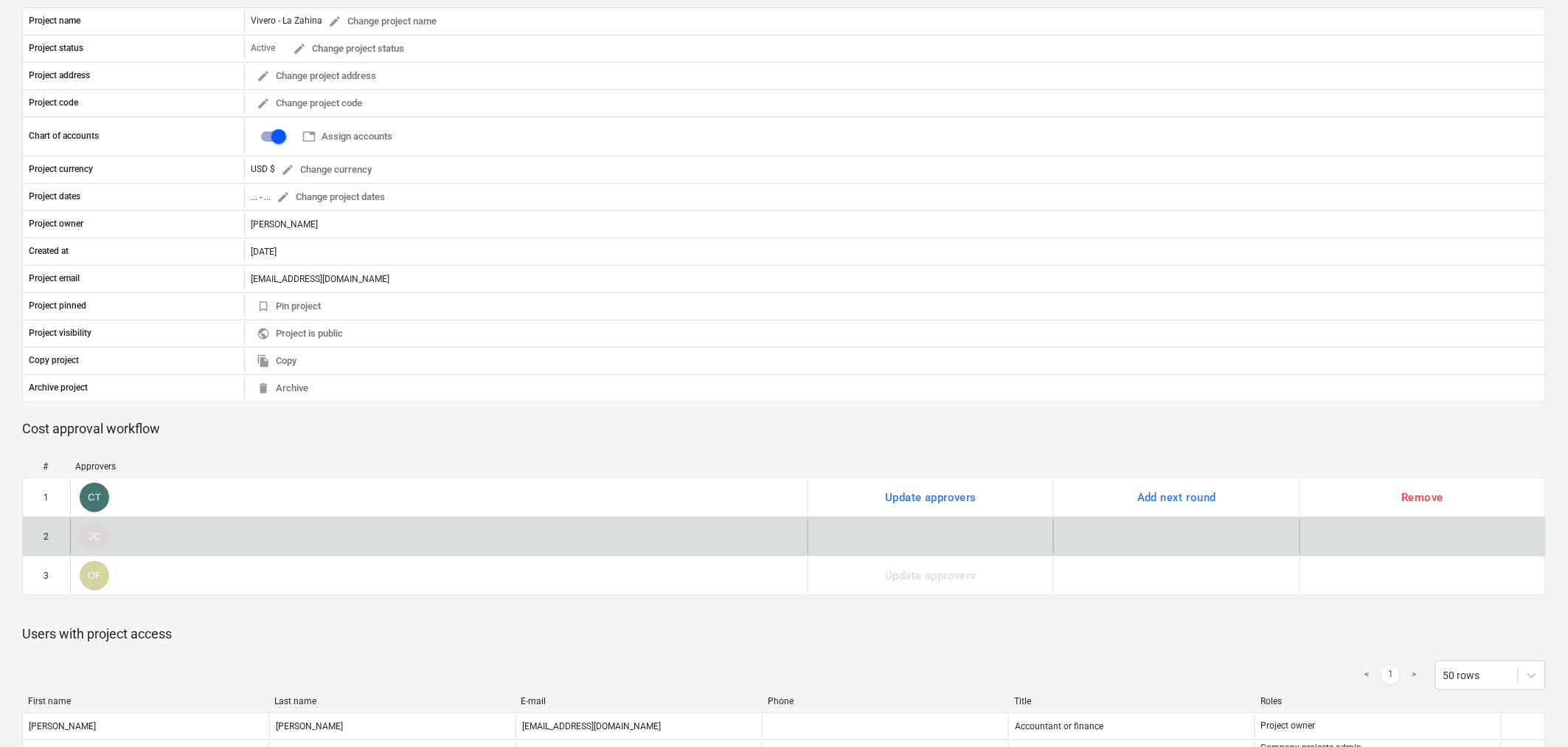
click at [736, 526] on div "JC" at bounding box center [439, 536] width 738 height 35
click at [904, 527] on div "Update approvers" at bounding box center [930, 536] width 246 height 35
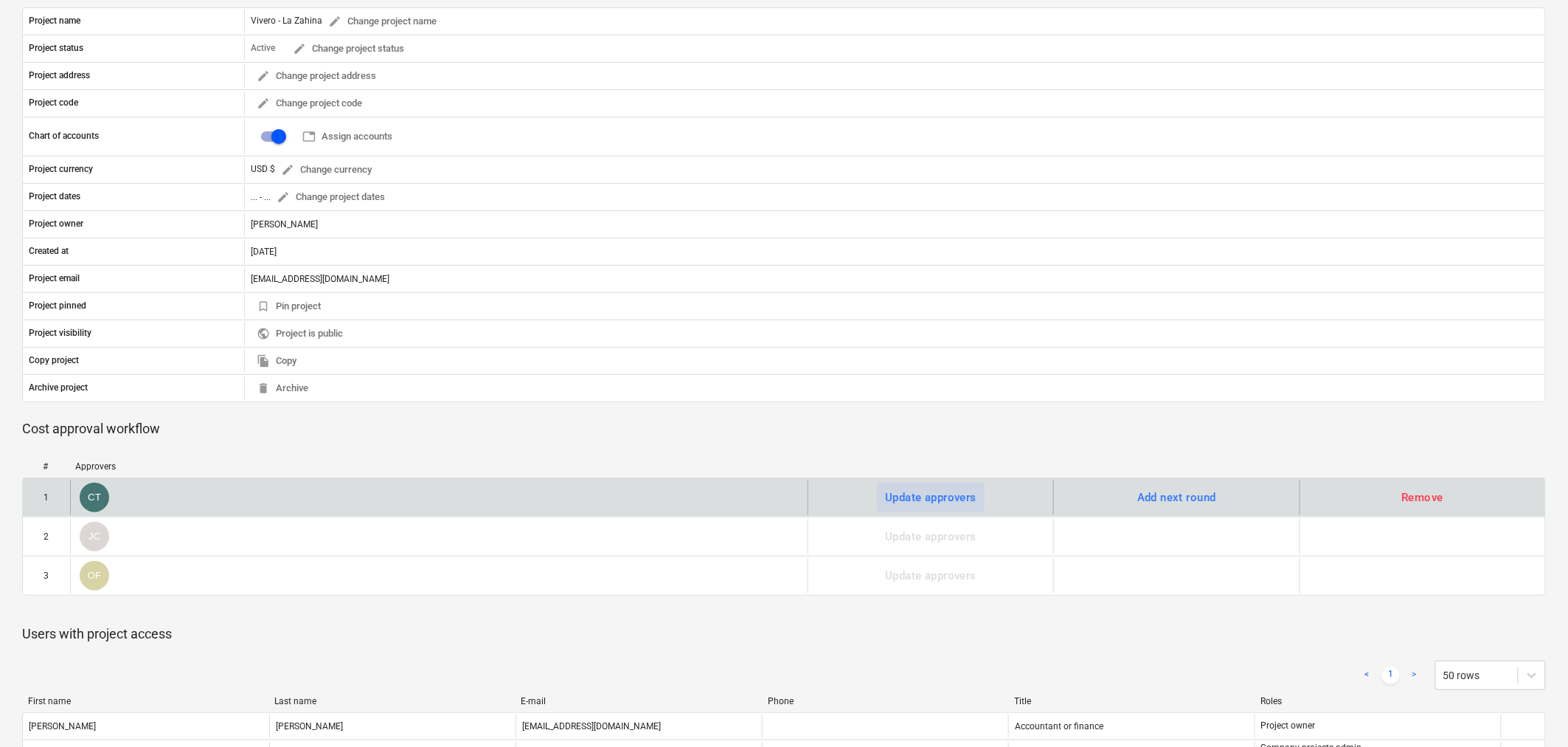
click at [919, 503] on div "Update approvers" at bounding box center [930, 497] width 92 height 19
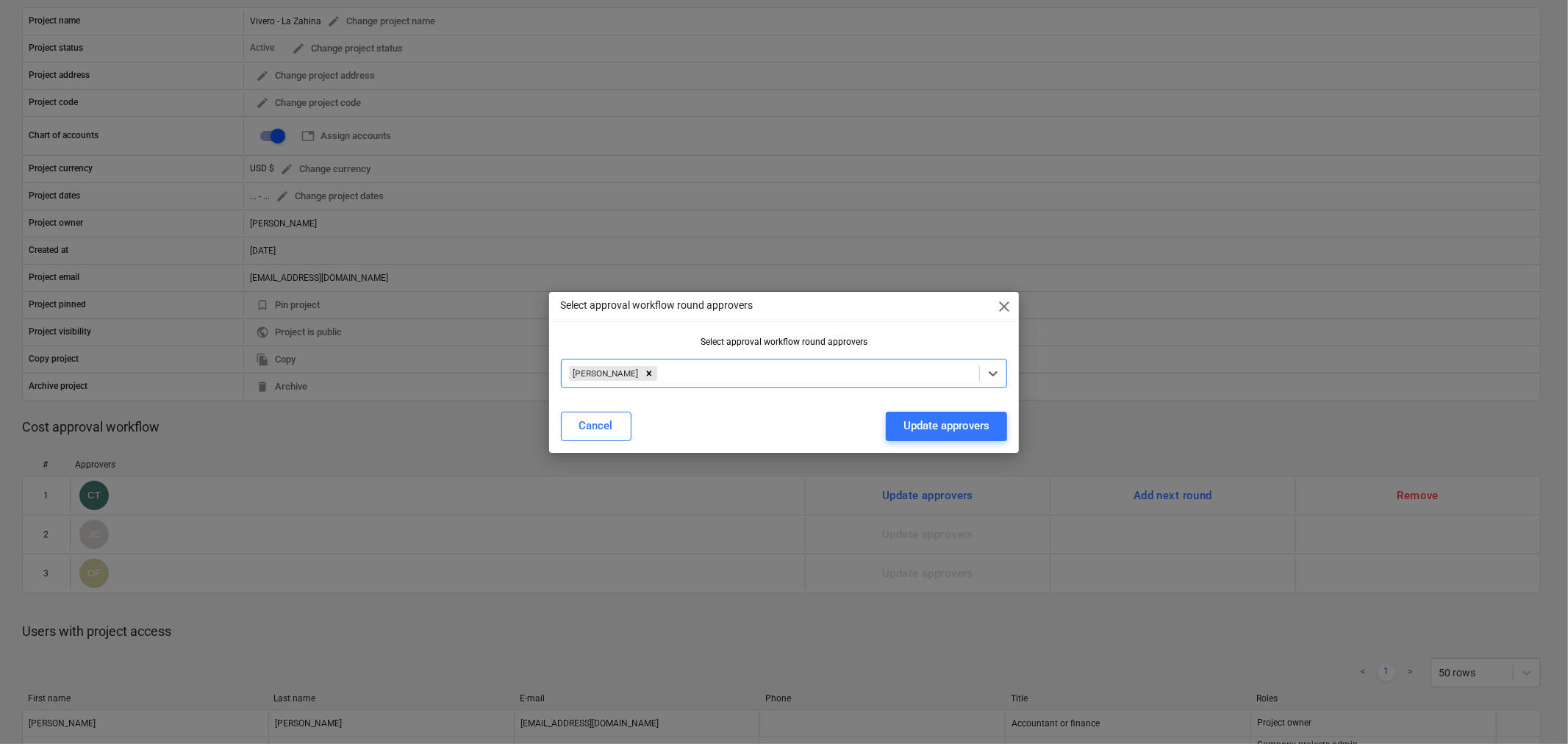
click at [979, 369] on div "[PERSON_NAME]" at bounding box center [771, 374] width 418 height 21
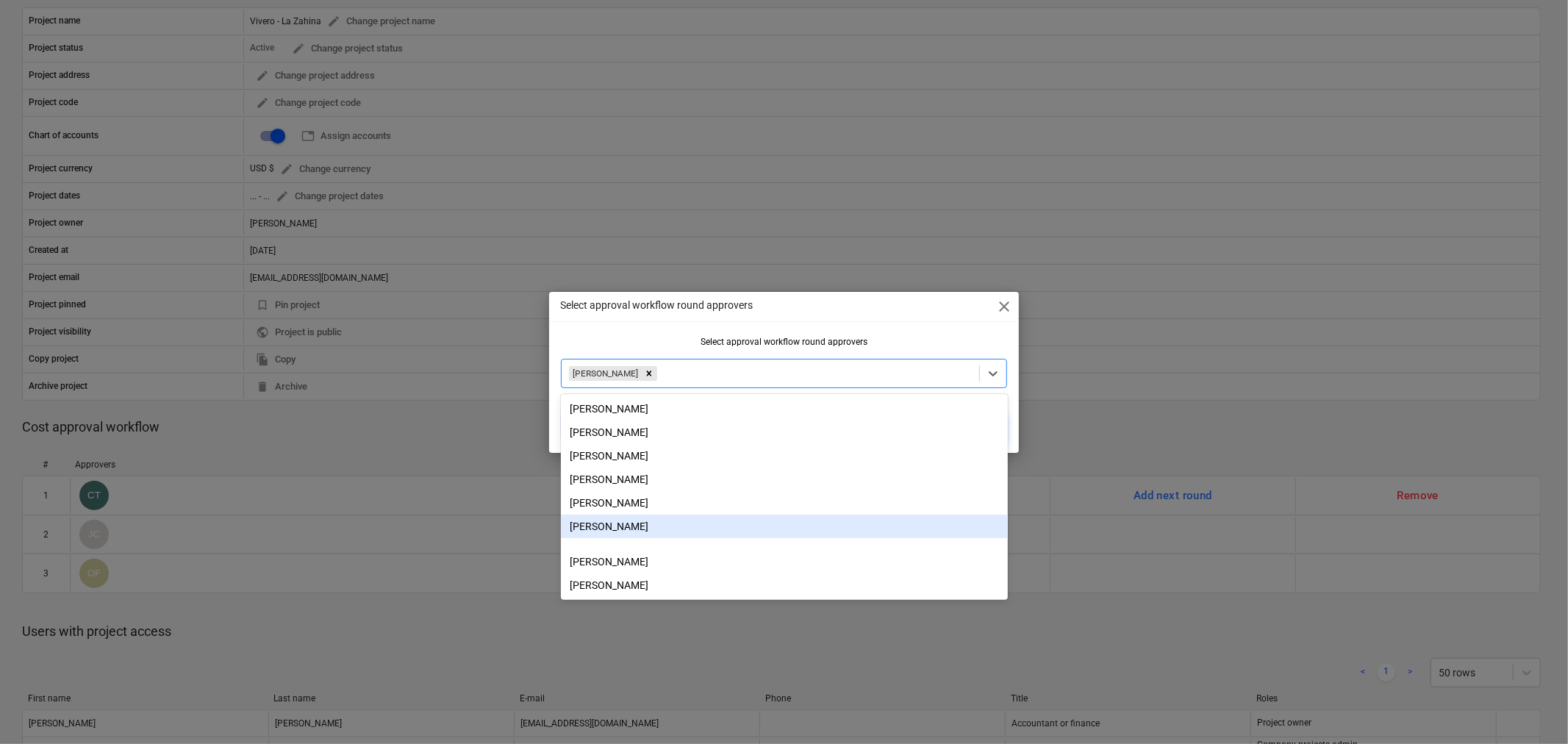
click at [734, 529] on div "[PERSON_NAME]" at bounding box center [784, 527] width 447 height 24
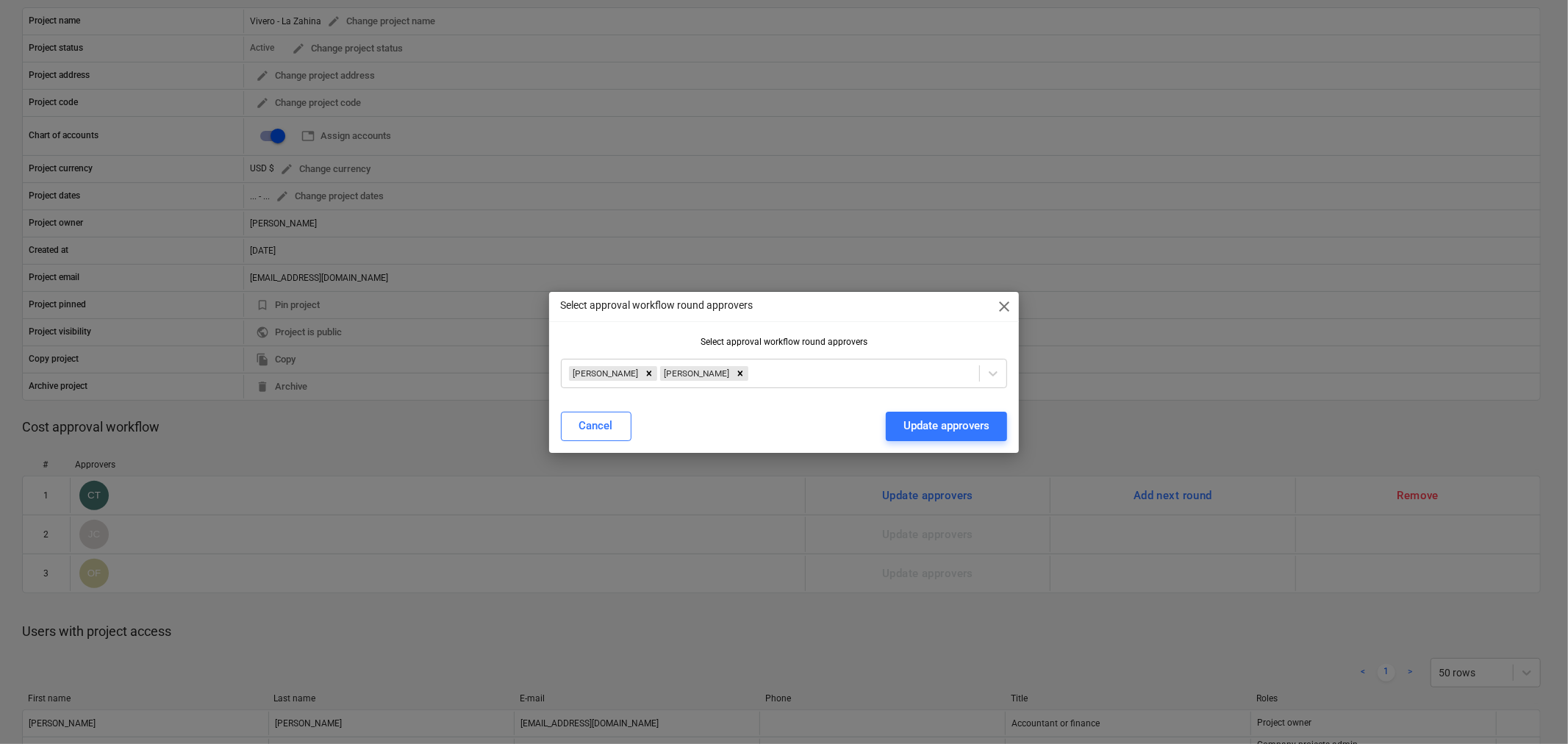
click at [860, 303] on div "Select approval workflow round approvers close" at bounding box center [784, 306] width 471 height 29
click at [943, 431] on div "Update approvers" at bounding box center [947, 425] width 86 height 19
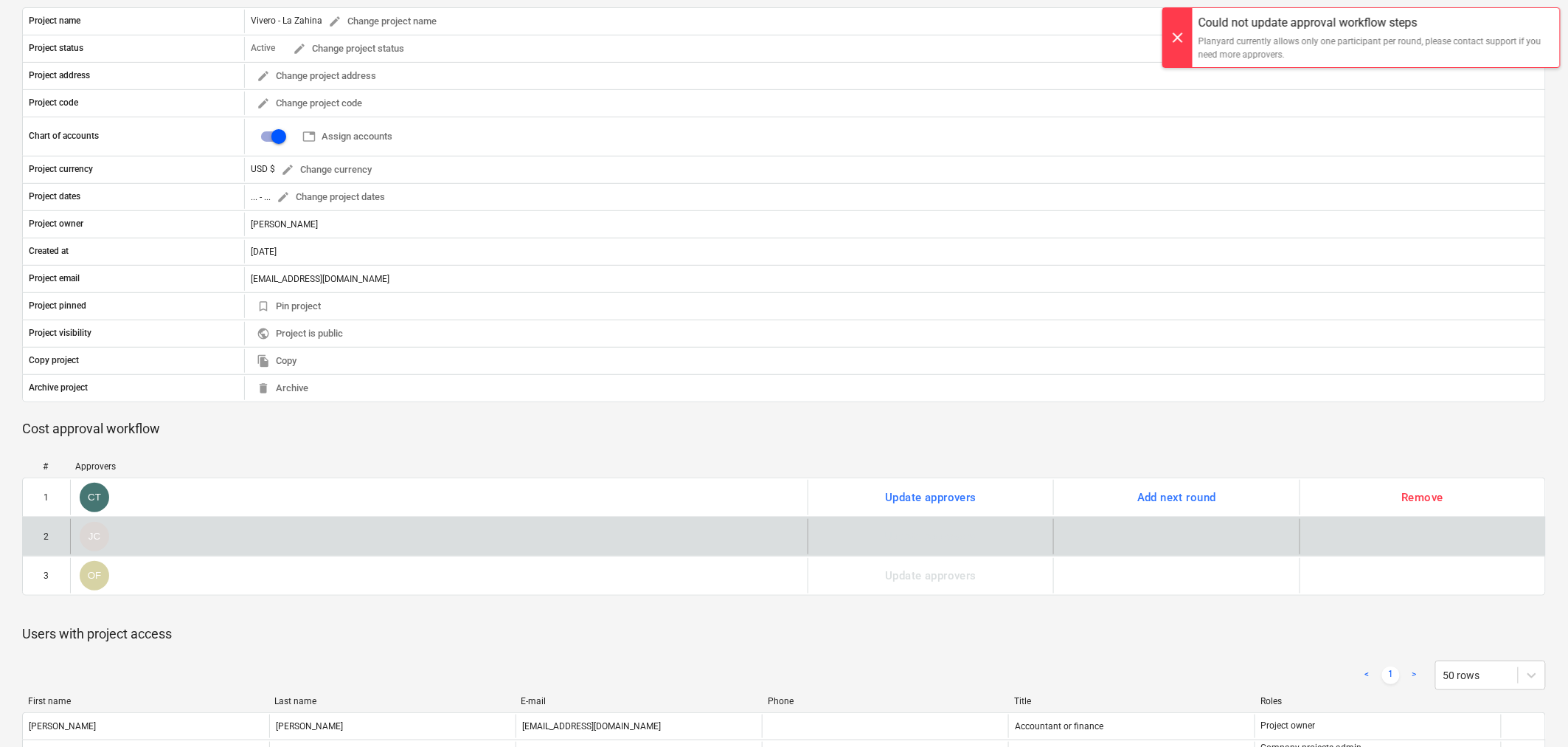
click at [972, 537] on div "Update approvers" at bounding box center [930, 536] width 246 height 35
click at [688, 553] on div "JC" at bounding box center [439, 536] width 738 height 35
click at [242, 556] on div "2 JC Update approvers" at bounding box center [784, 536] width 1523 height 39
click at [141, 543] on div "JC" at bounding box center [439, 536] width 738 height 35
click at [140, 543] on div "JC" at bounding box center [439, 536] width 738 height 35
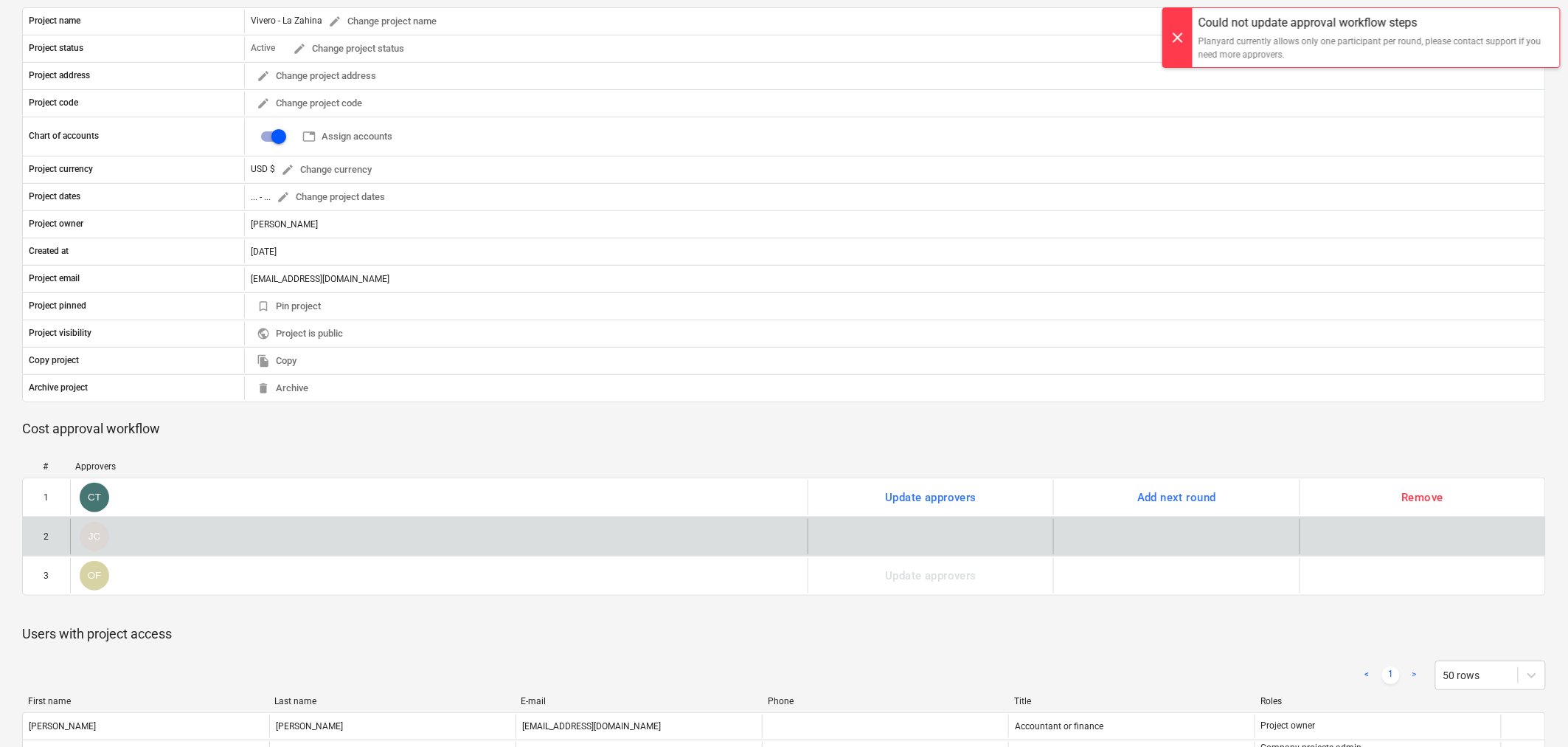
click at [137, 546] on div "JC" at bounding box center [439, 536] width 738 height 35
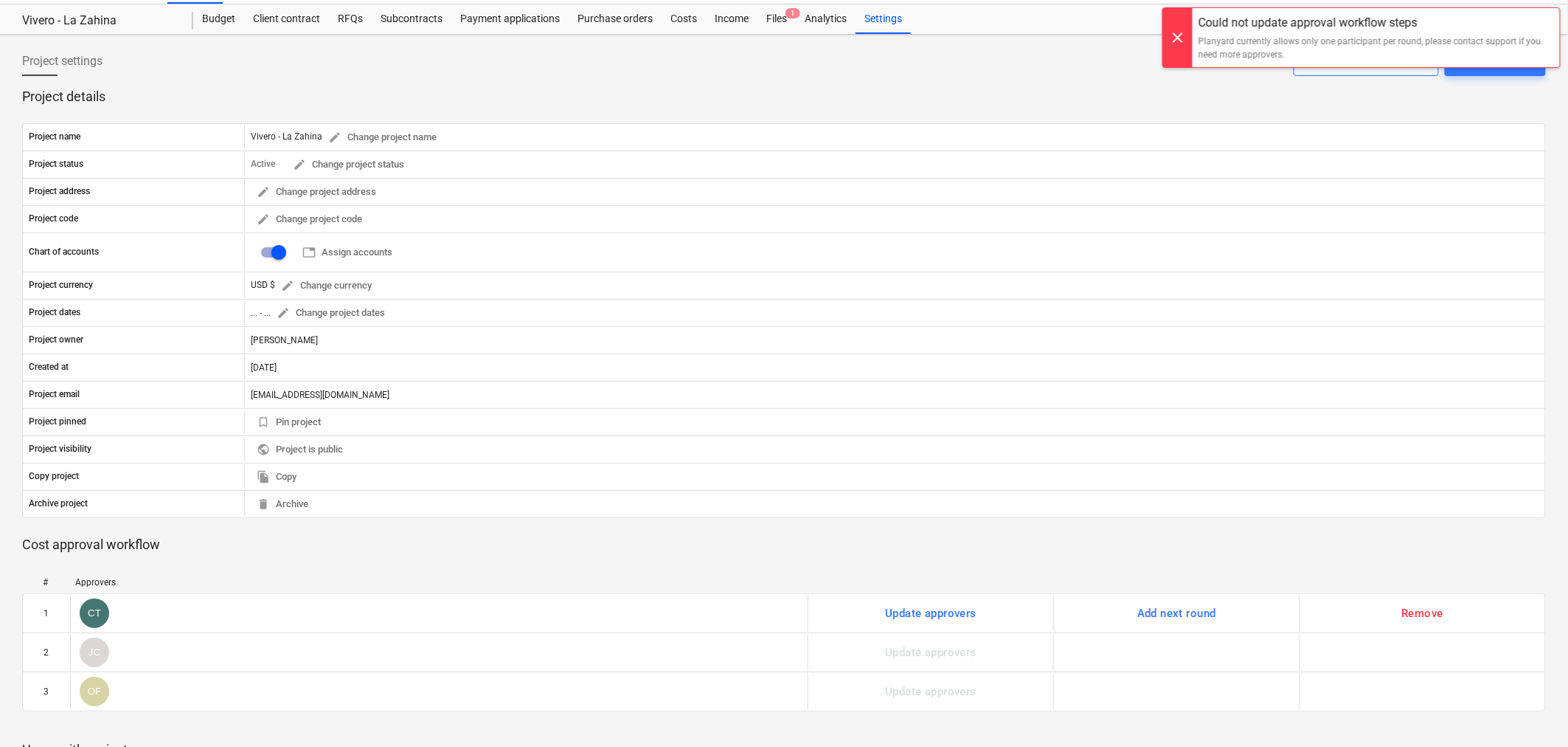
scroll to position [0, 0]
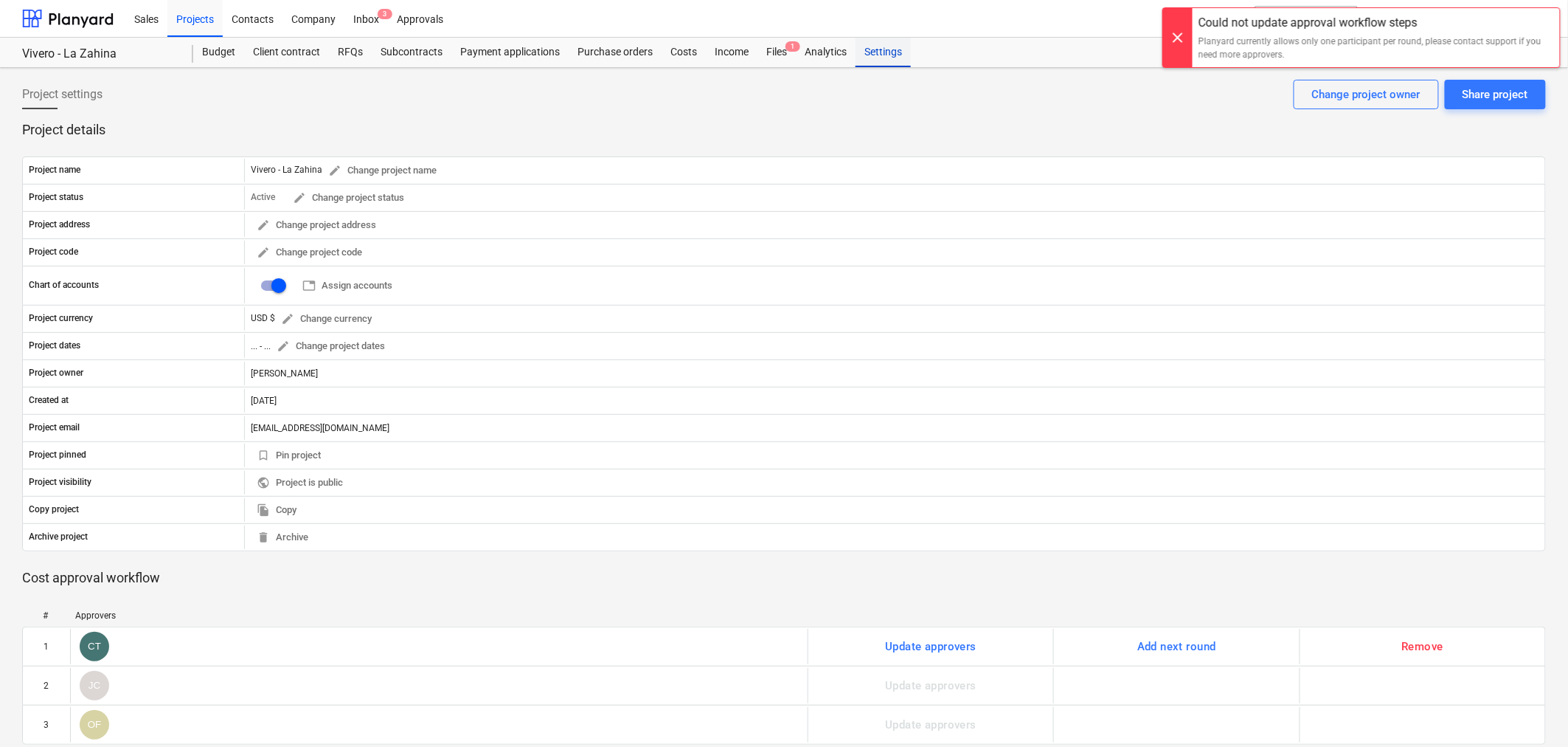
click at [878, 46] on div "Settings" at bounding box center [883, 52] width 55 height 29
click at [33, 23] on div at bounding box center [68, 18] width 92 height 37
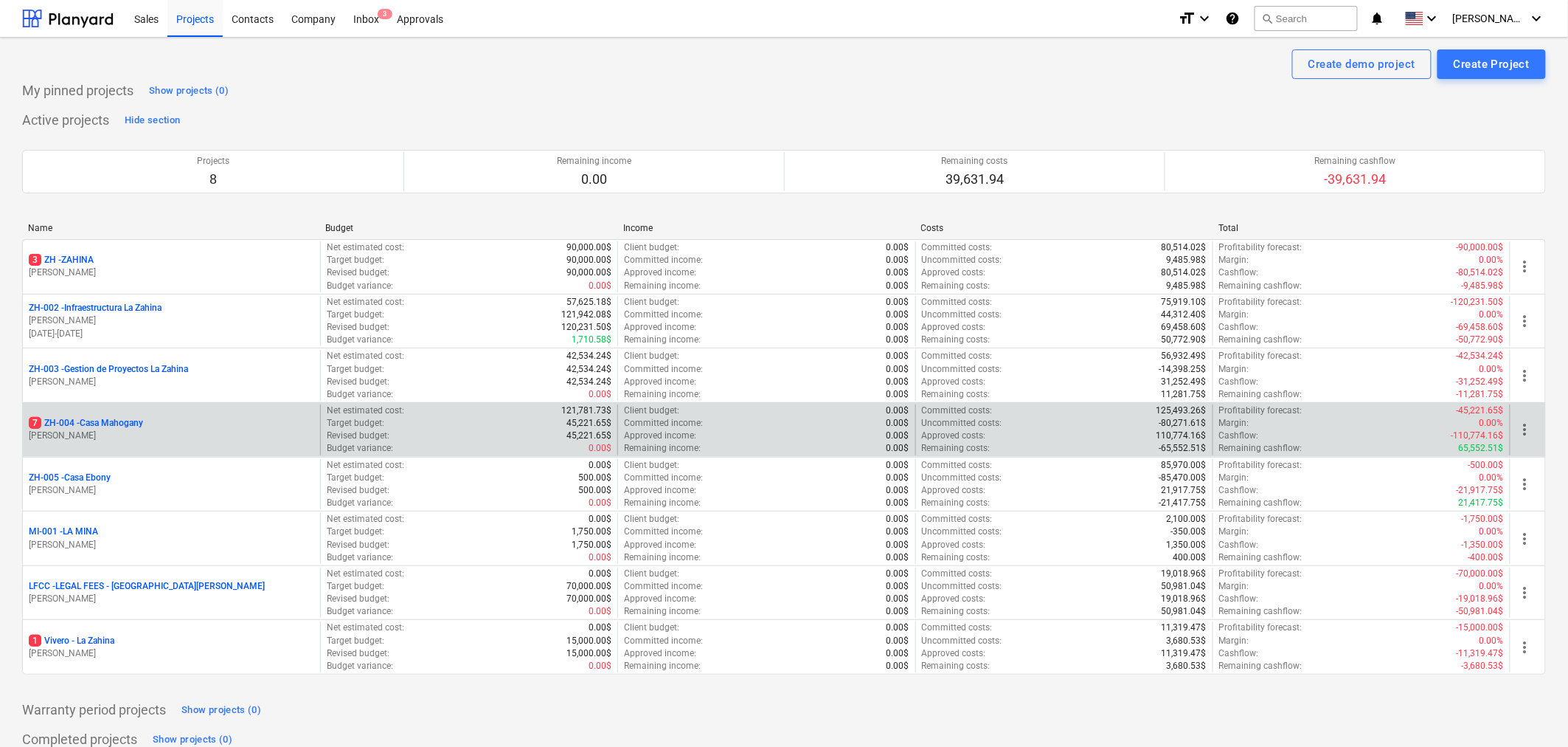
click at [106, 423] on p "7 ZH-004 - Casa Mahogany" at bounding box center [86, 423] width 115 height 13
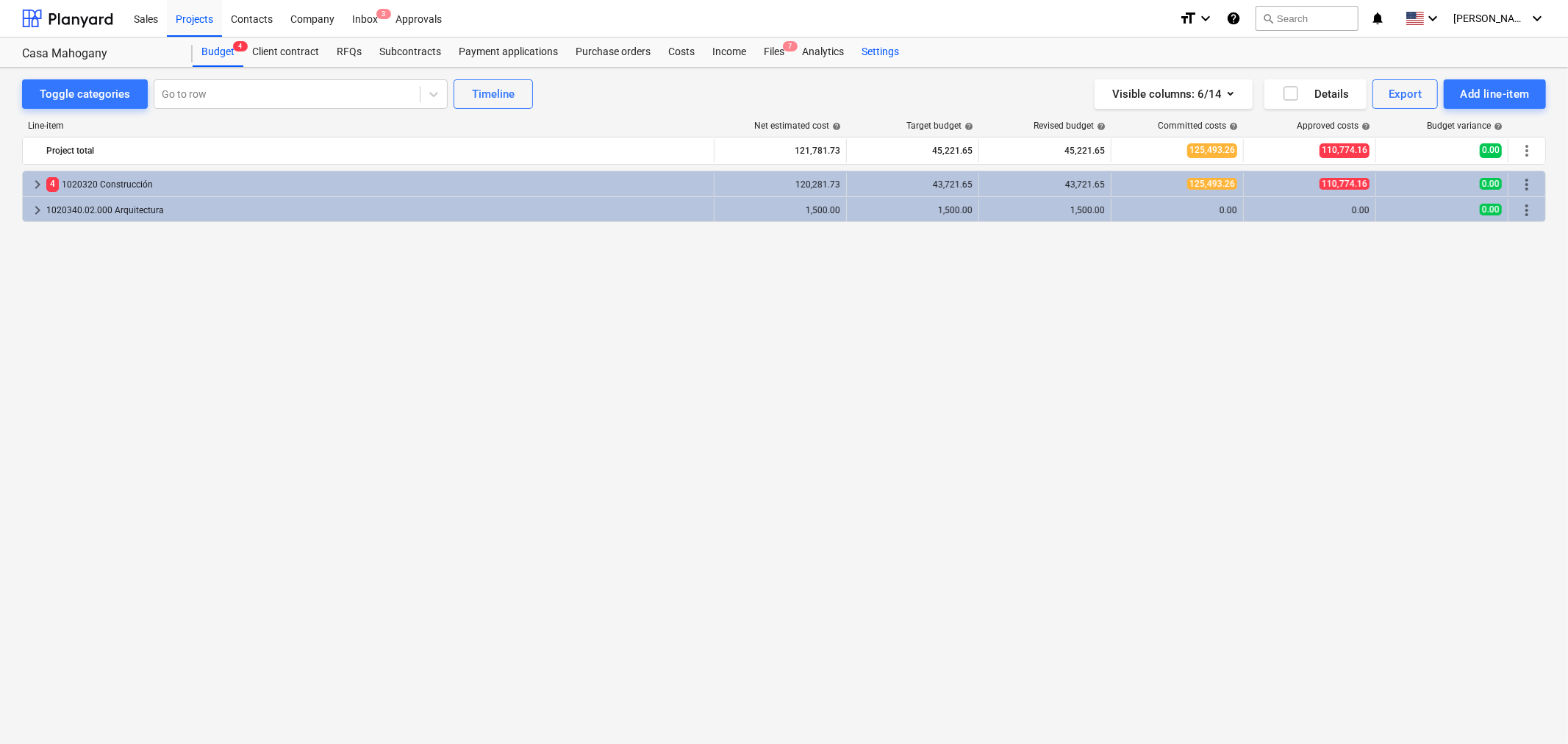
click at [901, 47] on div "Settings" at bounding box center [880, 52] width 55 height 29
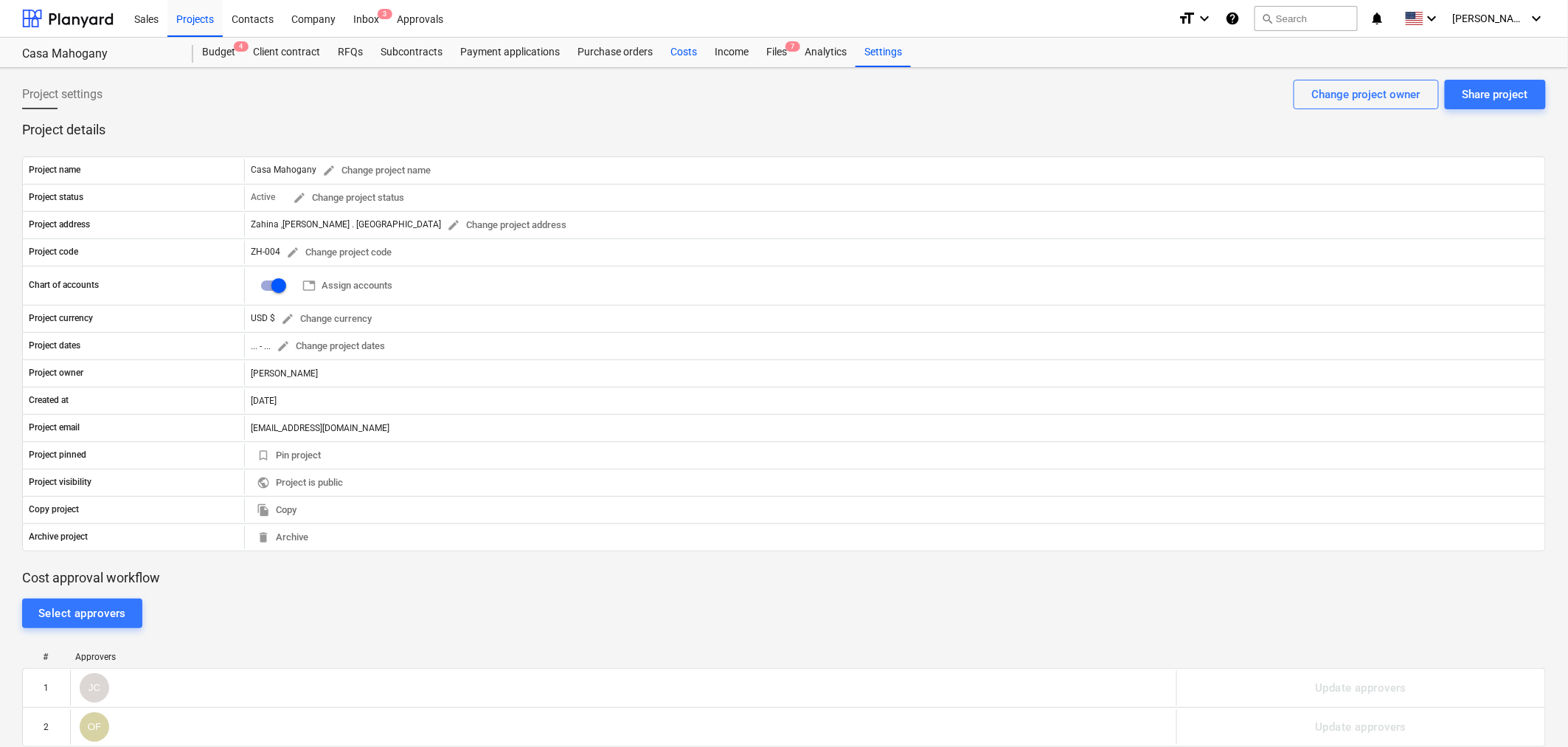
click at [682, 49] on div "Costs" at bounding box center [684, 52] width 45 height 29
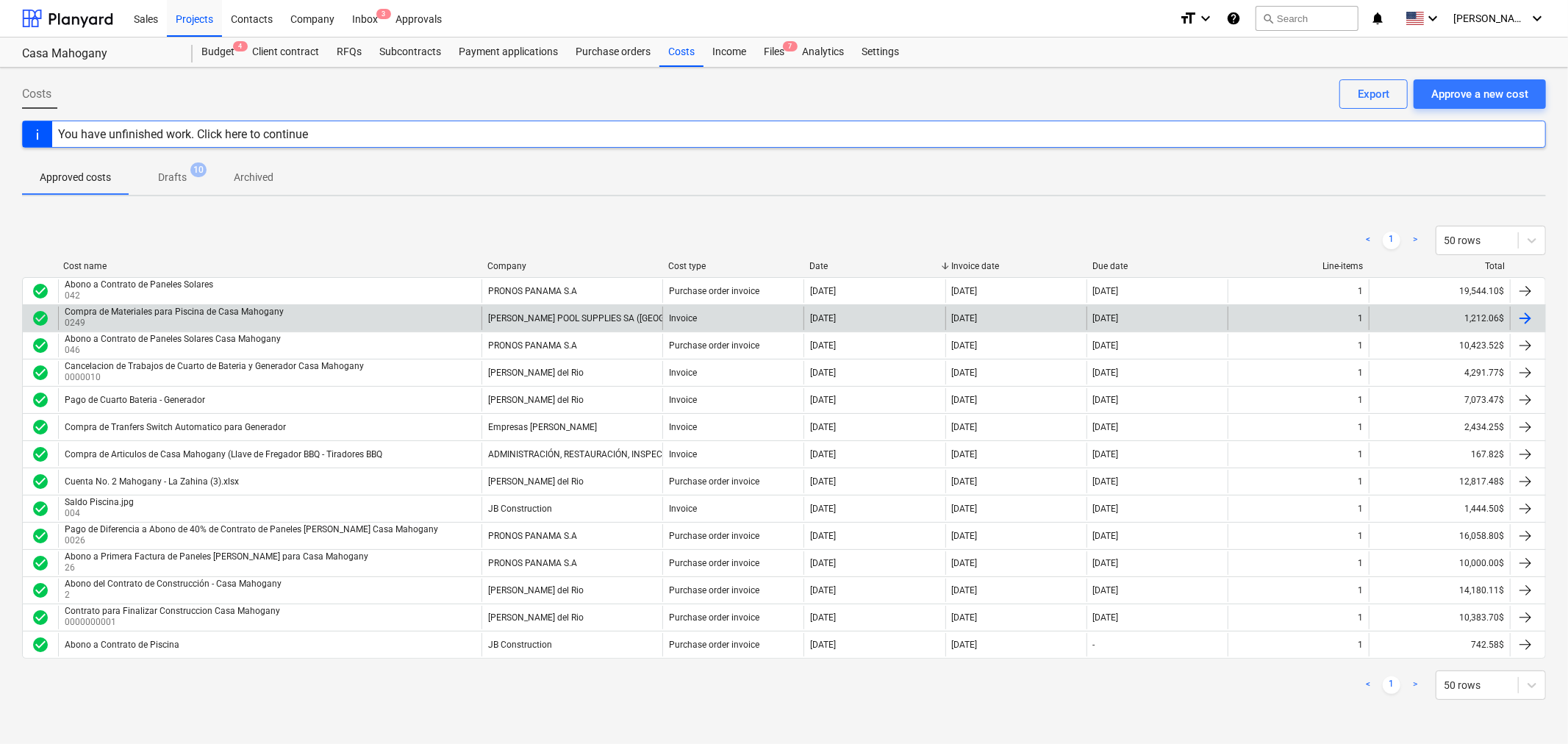
click at [186, 309] on div "Compra de Materiales para Piscina de Casa Mahogany" at bounding box center [175, 311] width 219 height 10
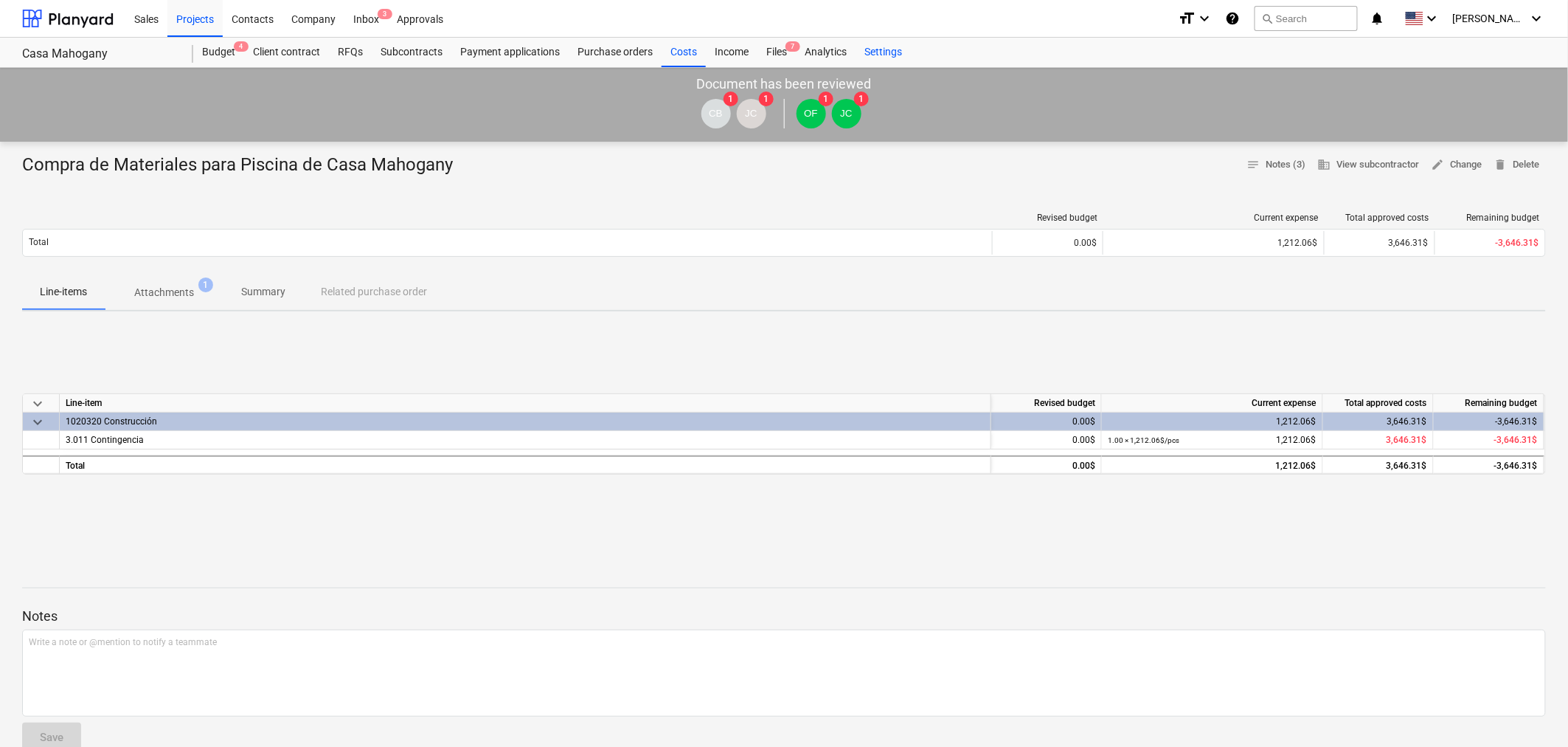
click at [882, 45] on div "Settings" at bounding box center [883, 52] width 55 height 29
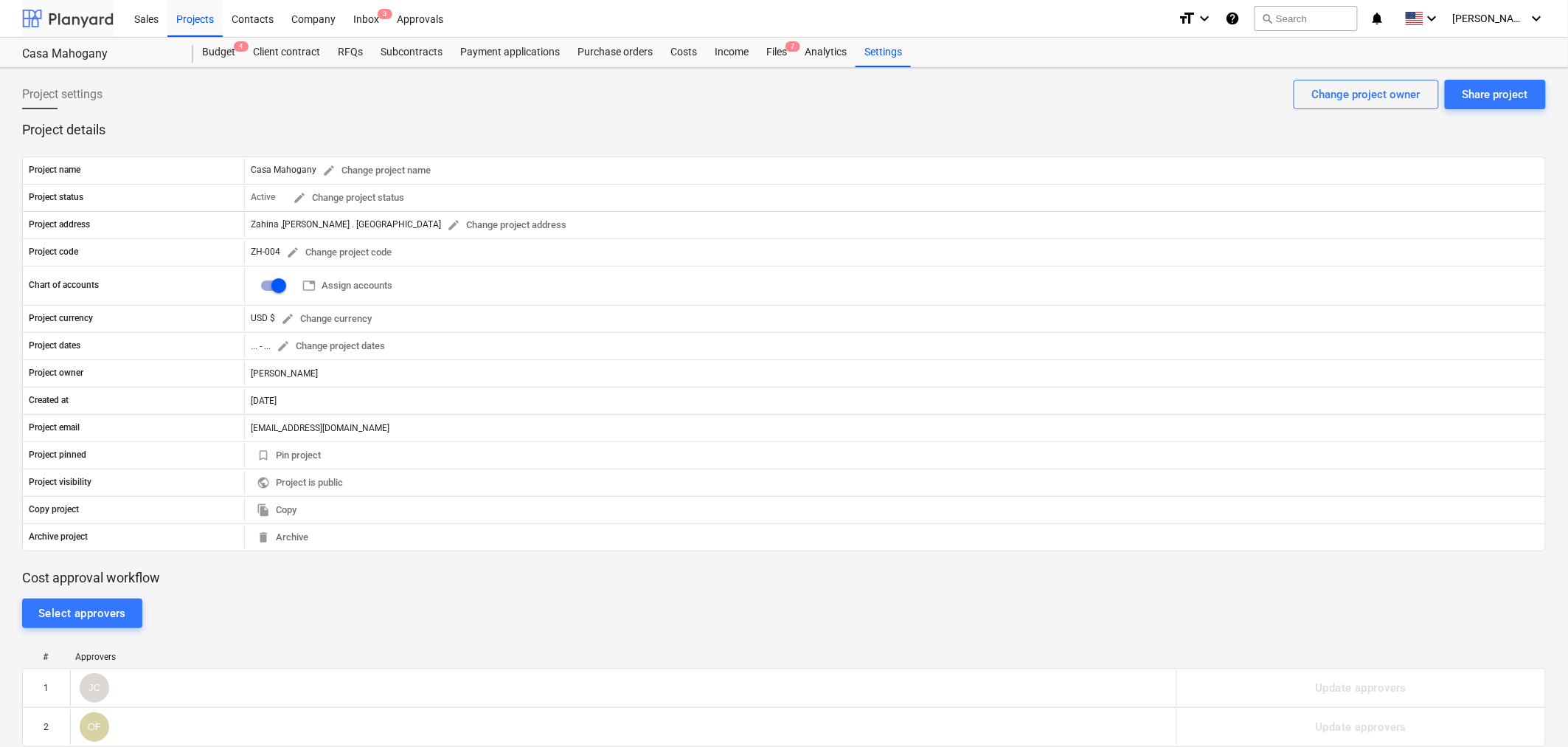
click at [55, 20] on div at bounding box center [68, 18] width 92 height 37
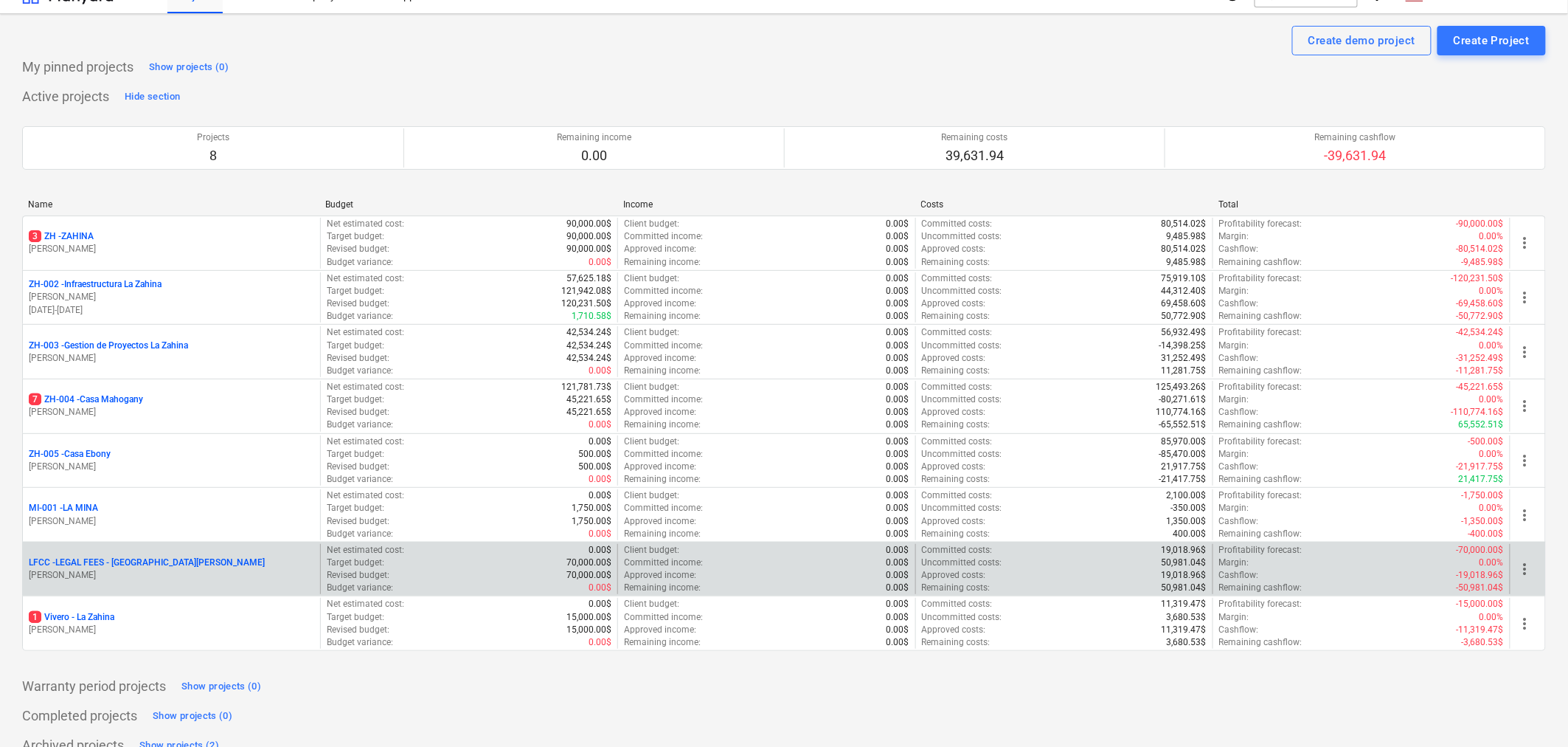
scroll to position [46, 0]
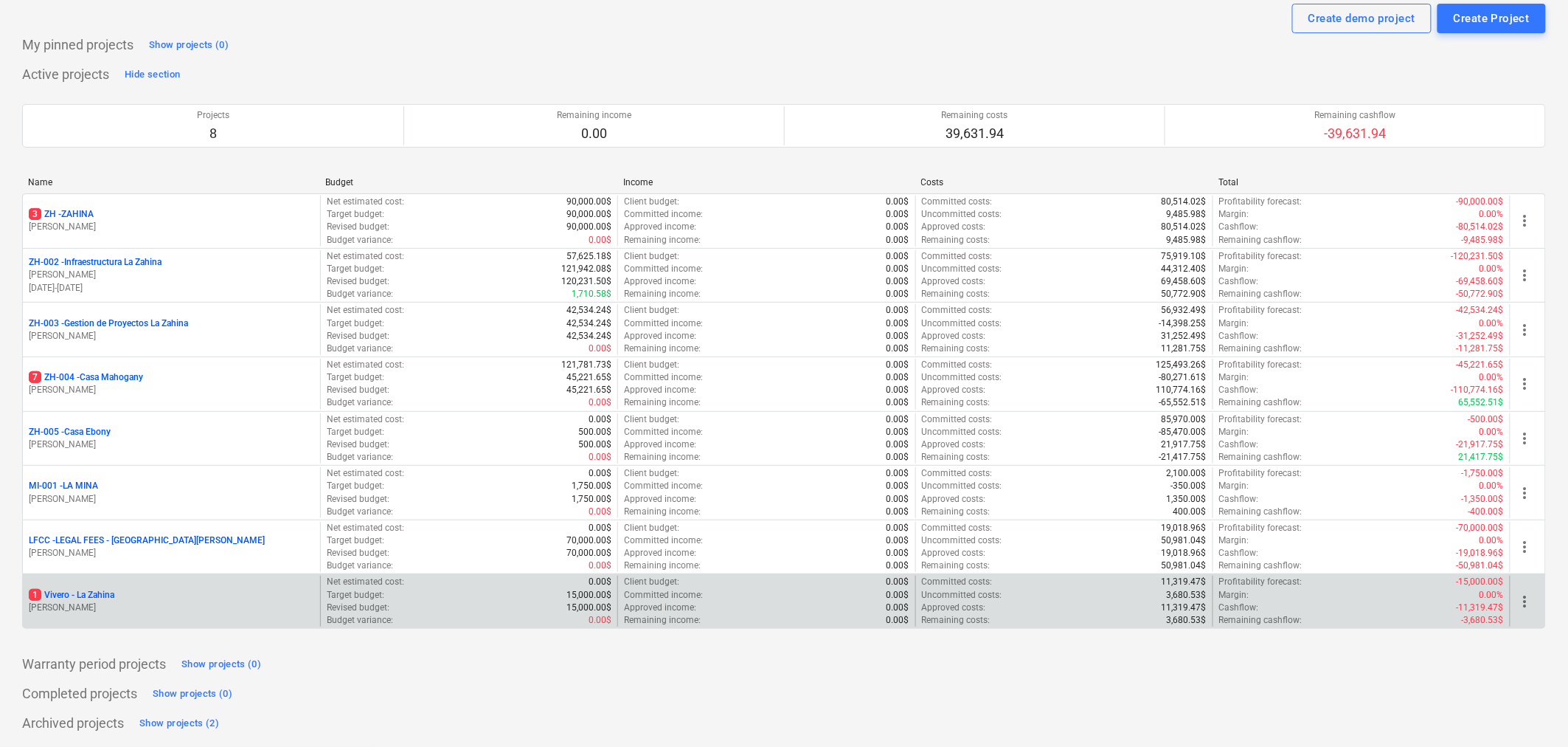
click at [127, 591] on div "1 [PERSON_NAME]" at bounding box center [171, 595] width 286 height 13
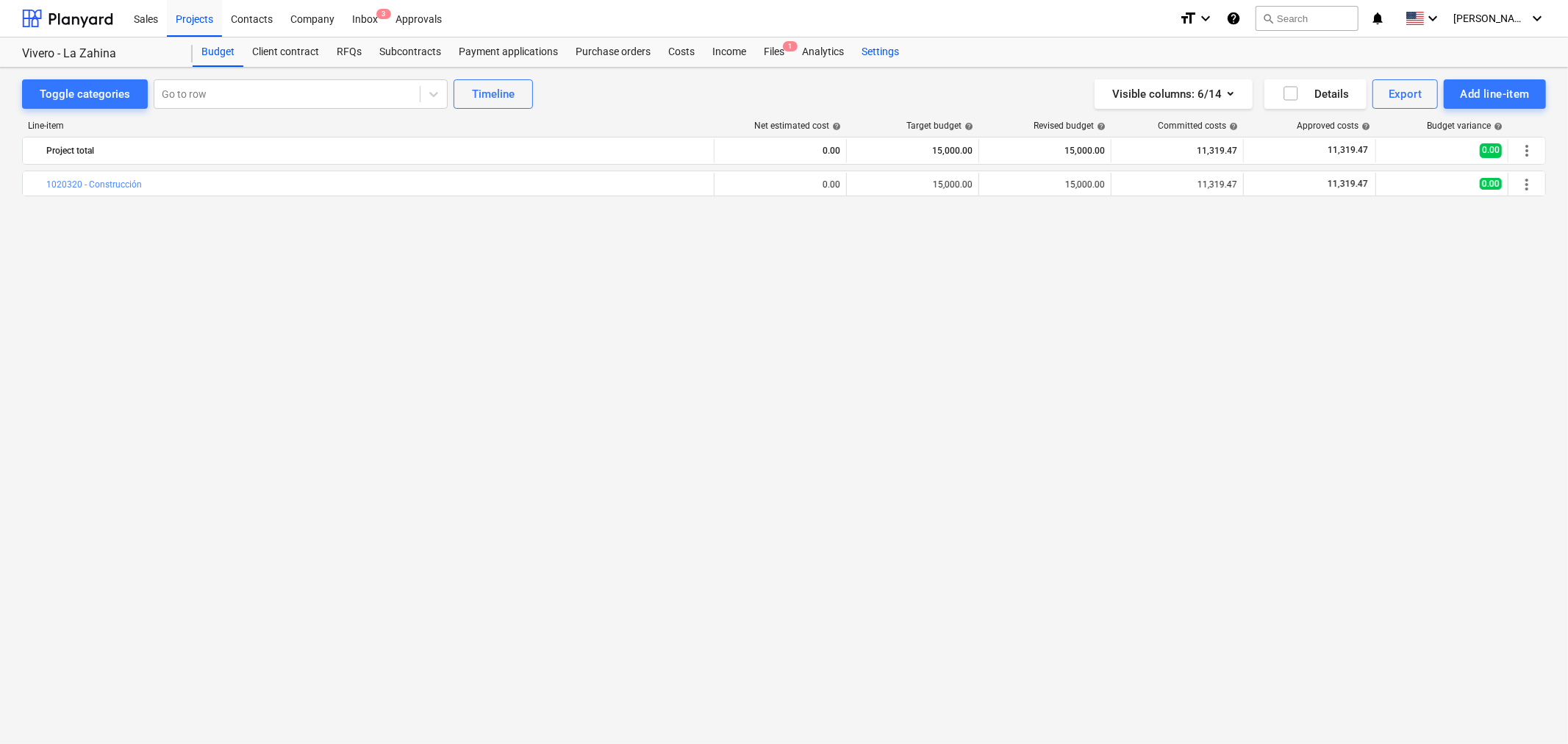
click at [878, 50] on div "Settings" at bounding box center [880, 52] width 55 height 29
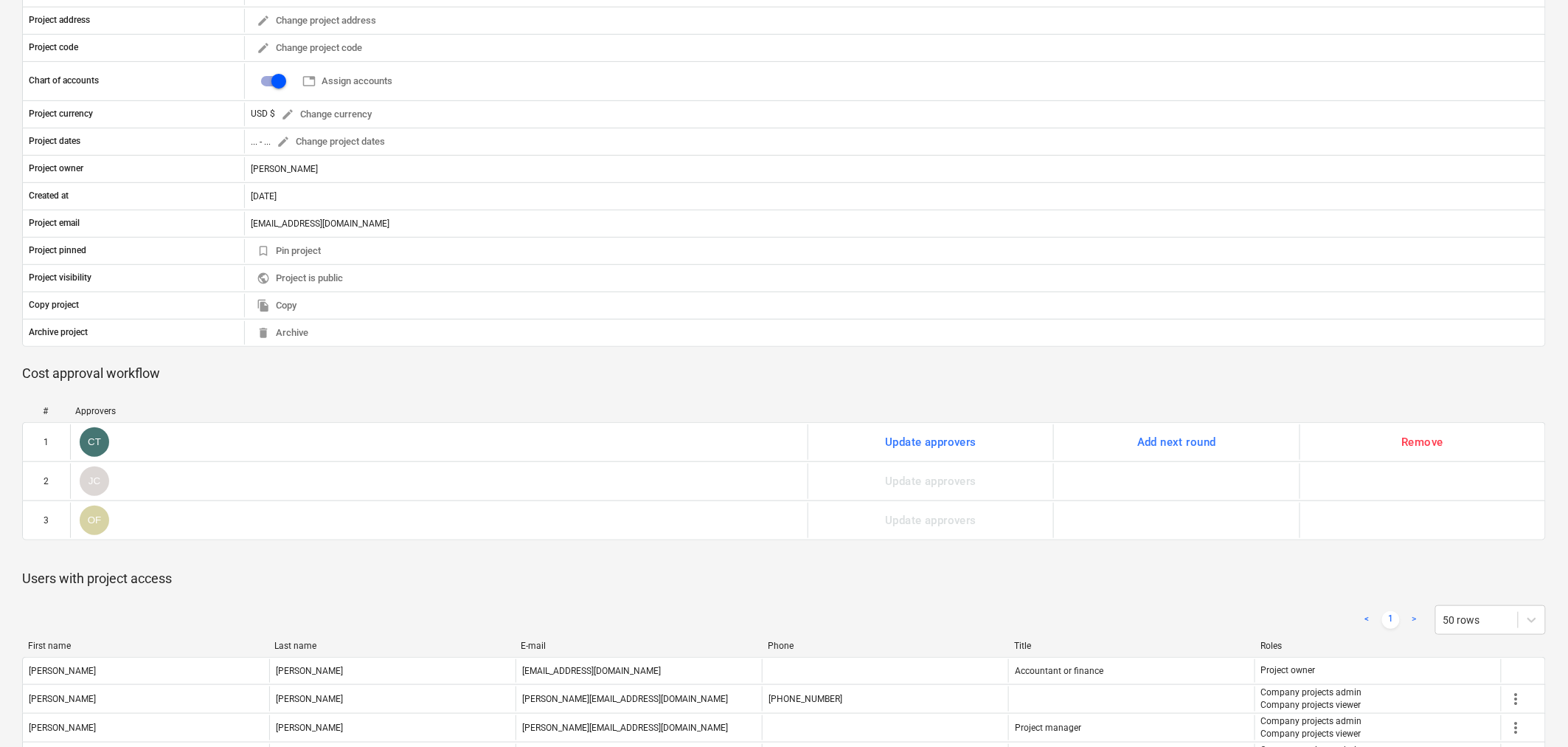
scroll to position [246, 0]
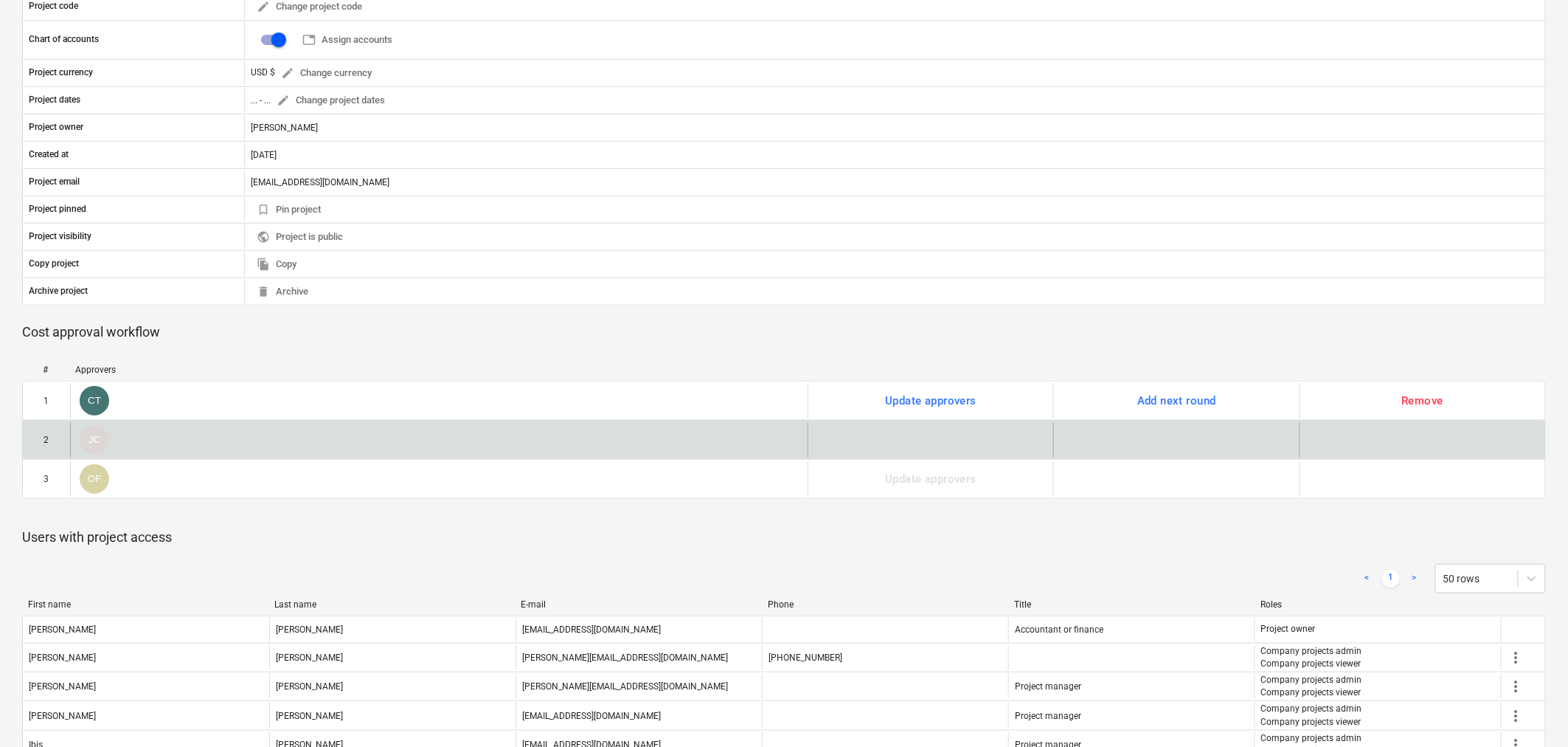
click at [468, 444] on div "JC" at bounding box center [439, 440] width 738 height 35
drag, startPoint x: 477, startPoint y: 444, endPoint x: 306, endPoint y: 439, distance: 171.1
click at [306, 439] on div "JC" at bounding box center [439, 440] width 738 height 35
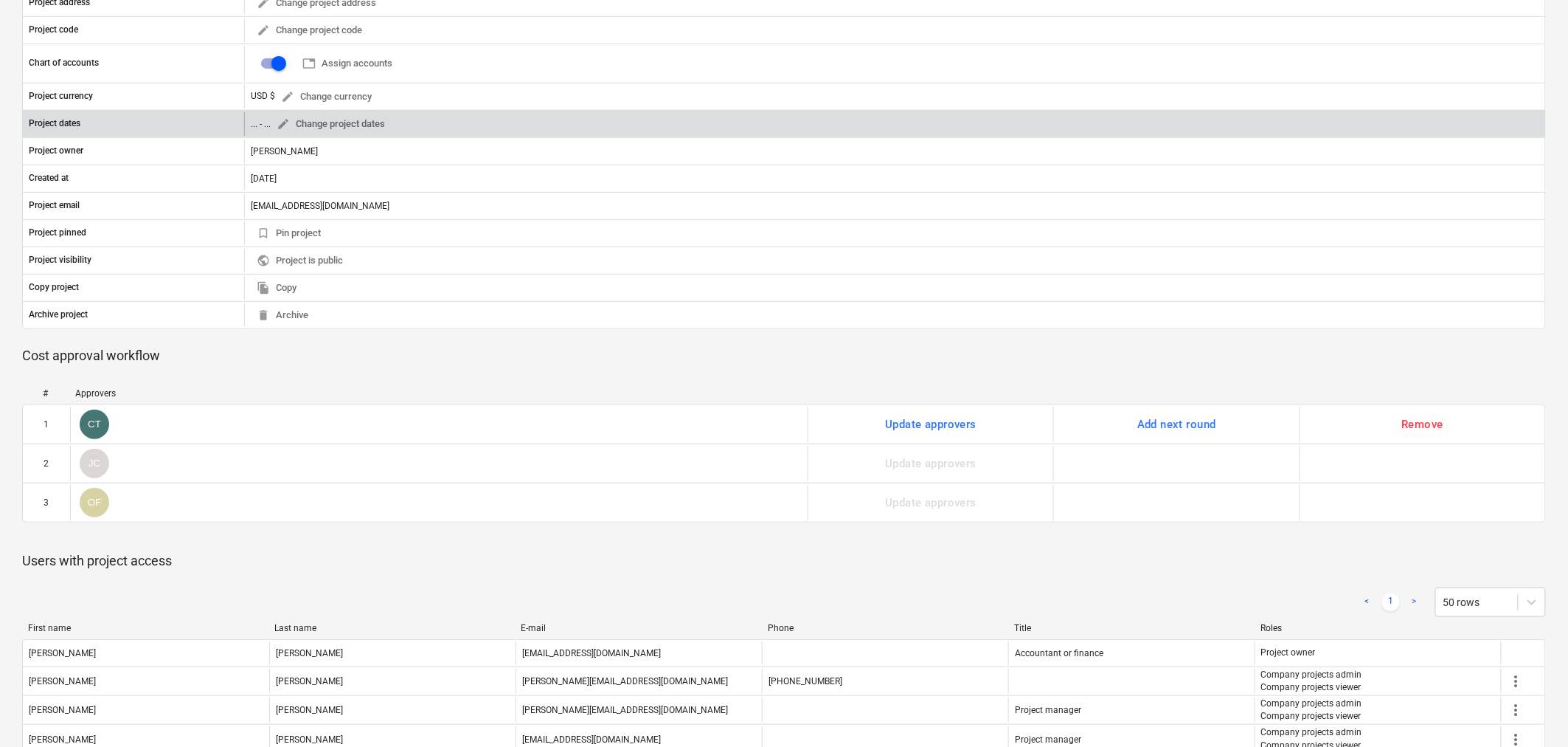
scroll to position [0, 0]
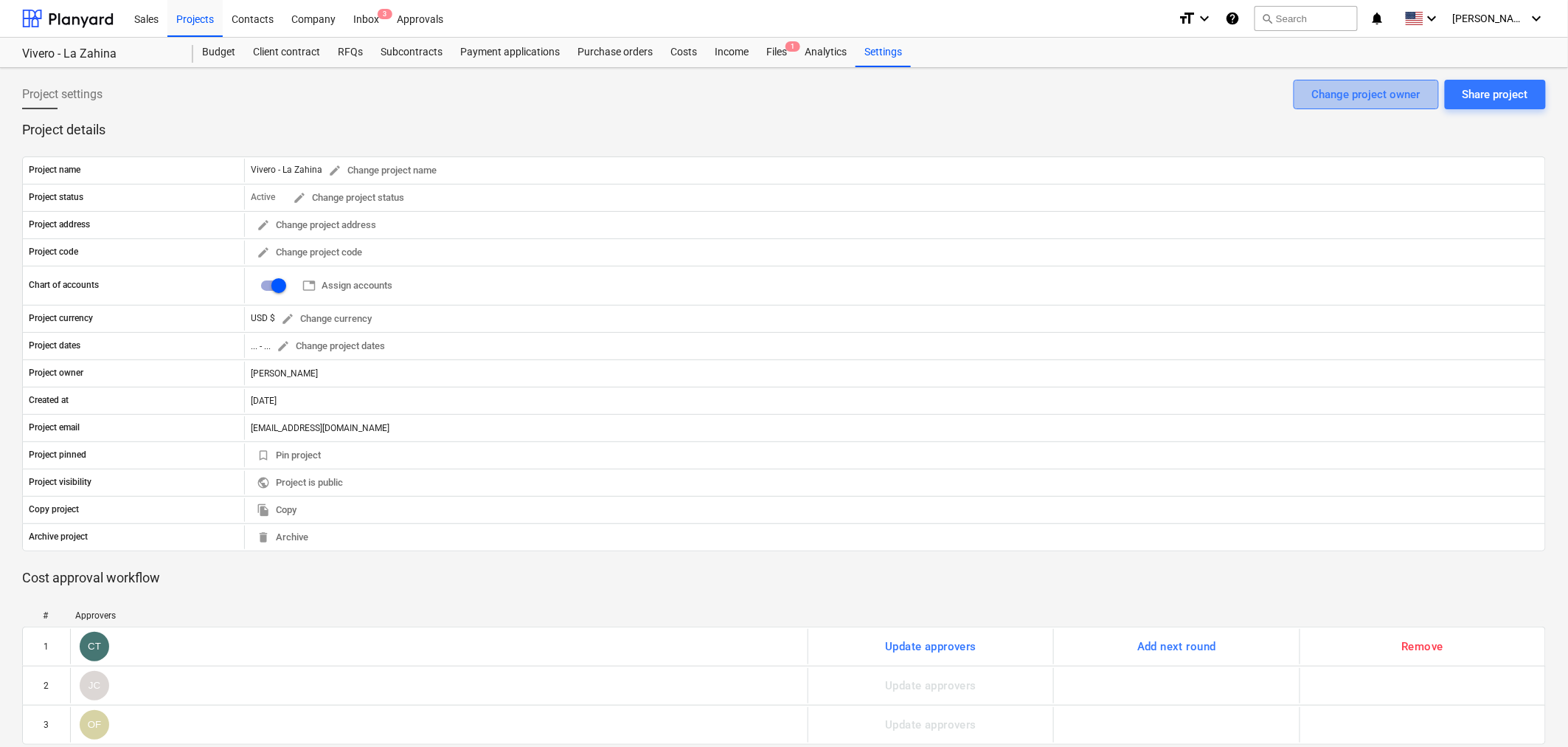
click at [1351, 100] on div "Change project owner" at bounding box center [1366, 95] width 108 height 19
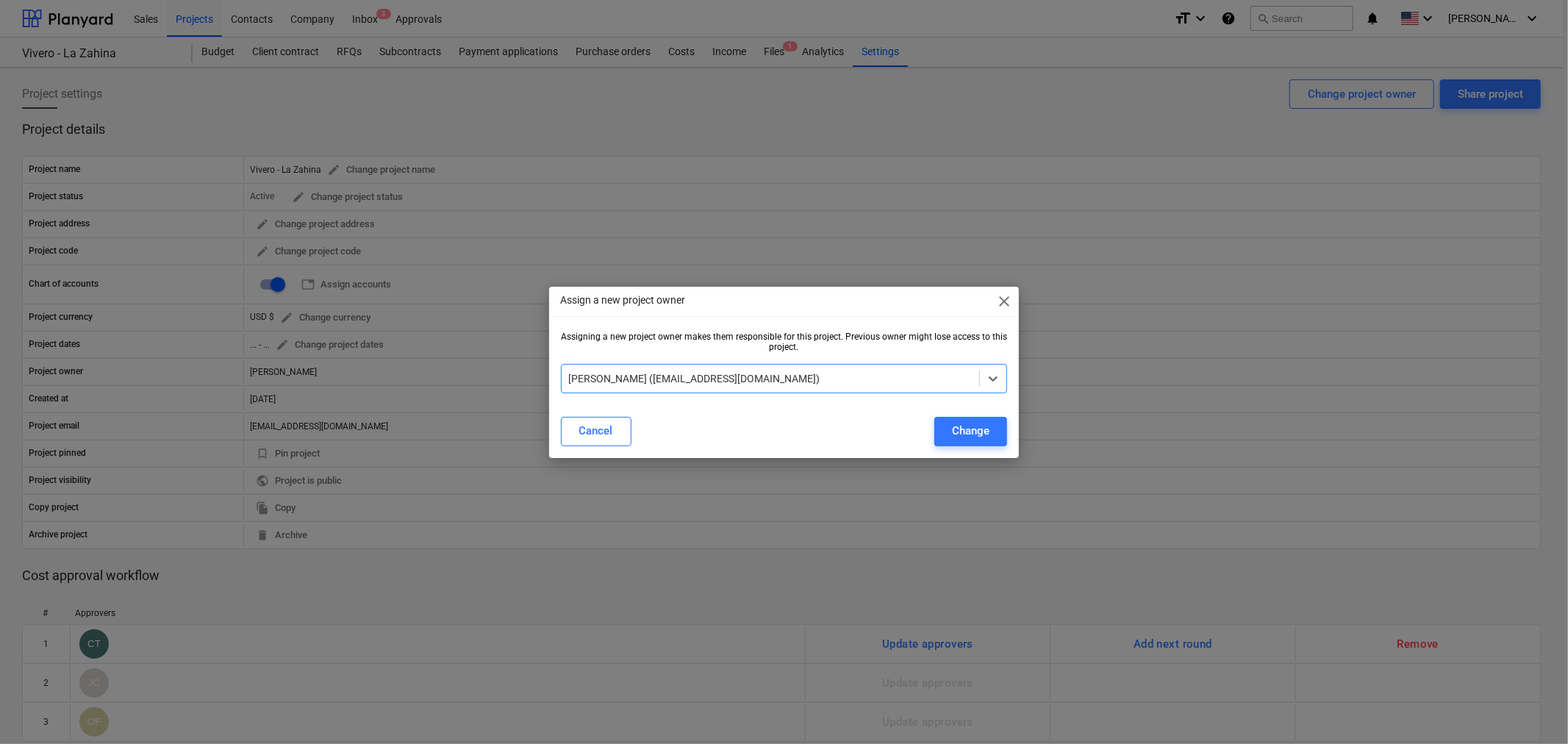
click at [853, 383] on div at bounding box center [771, 378] width 404 height 15
click at [1007, 297] on span "close" at bounding box center [1005, 301] width 17 height 17
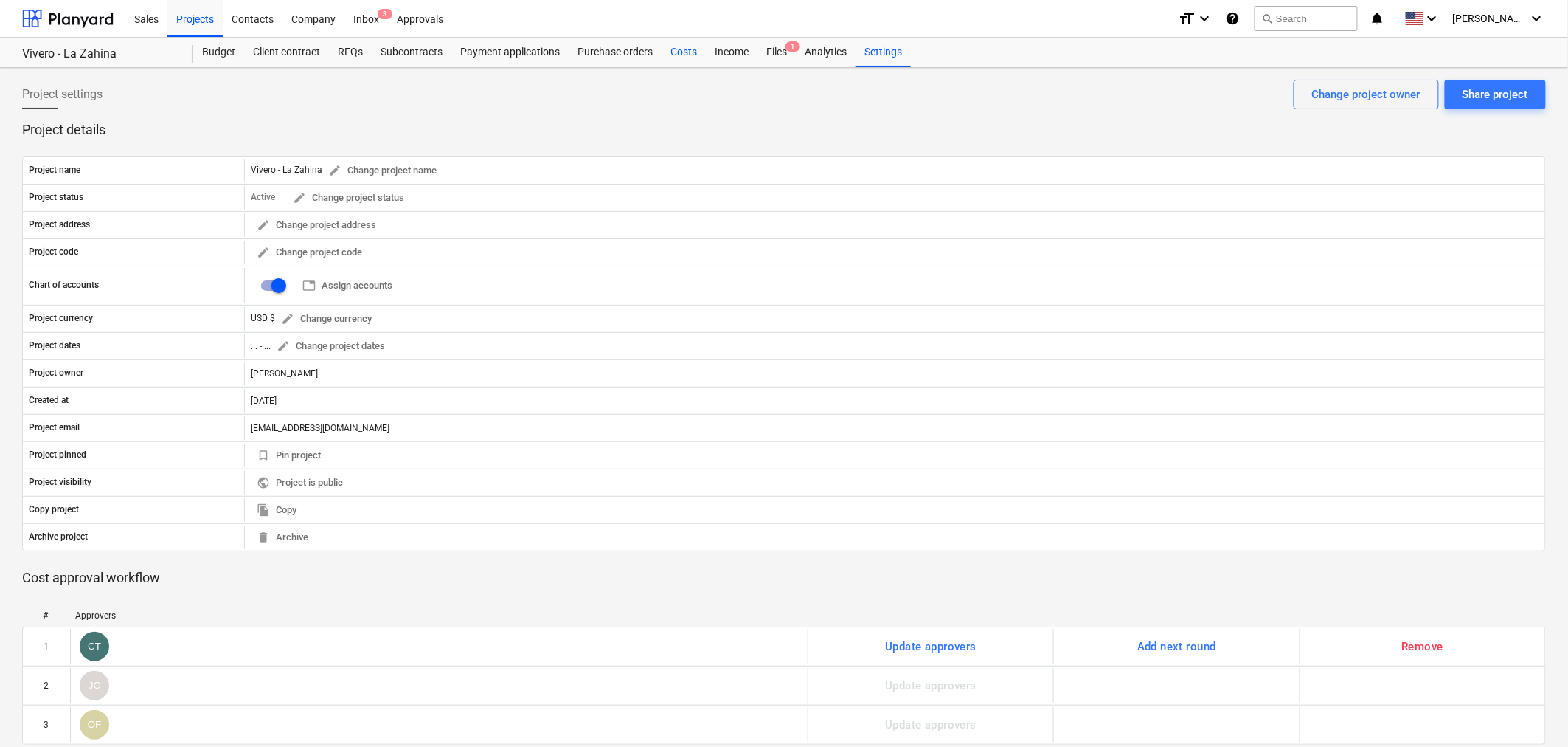
click at [692, 52] on div "Costs" at bounding box center [684, 52] width 45 height 29
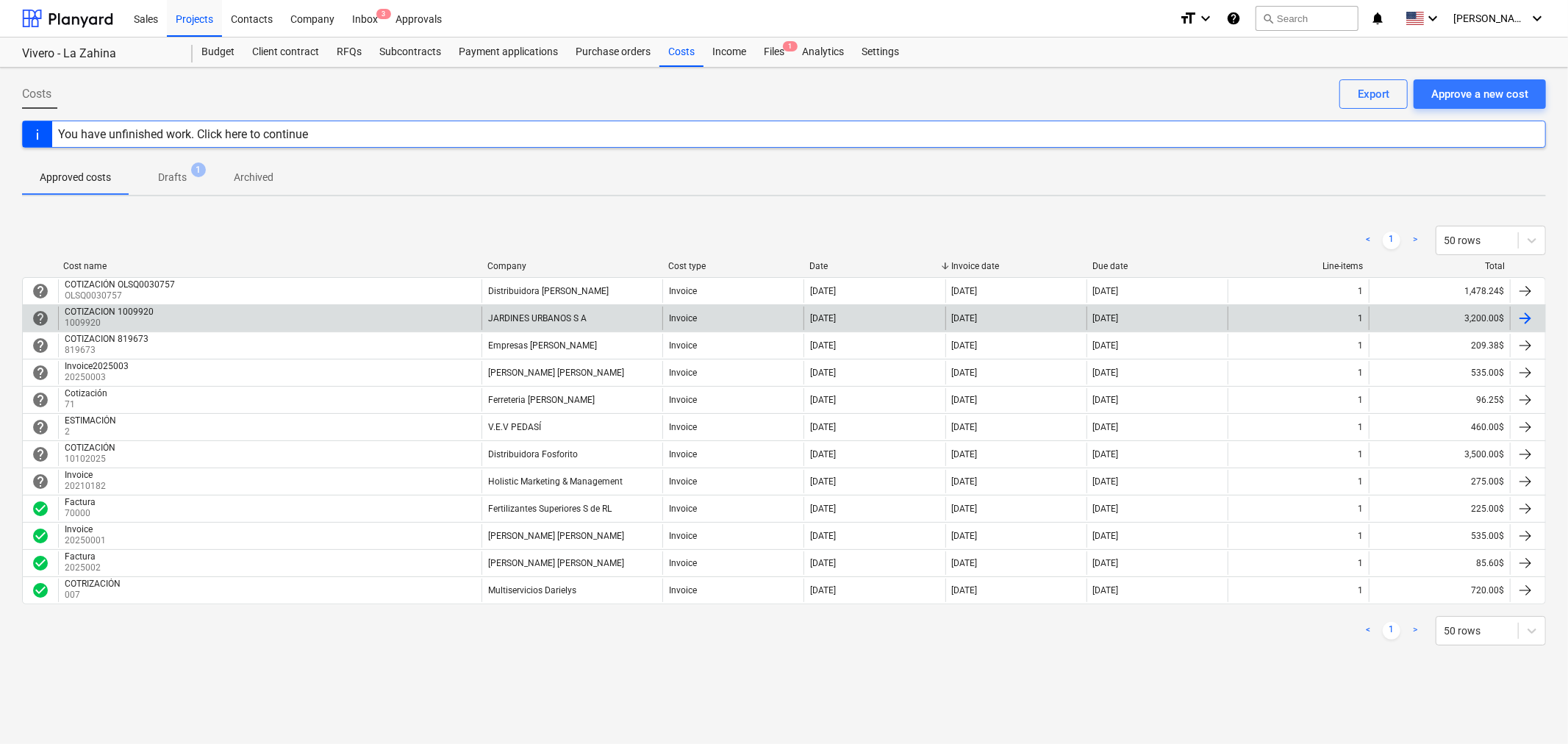
click at [331, 327] on div "COTIZACION 1009920 1009920" at bounding box center [270, 318] width 424 height 24
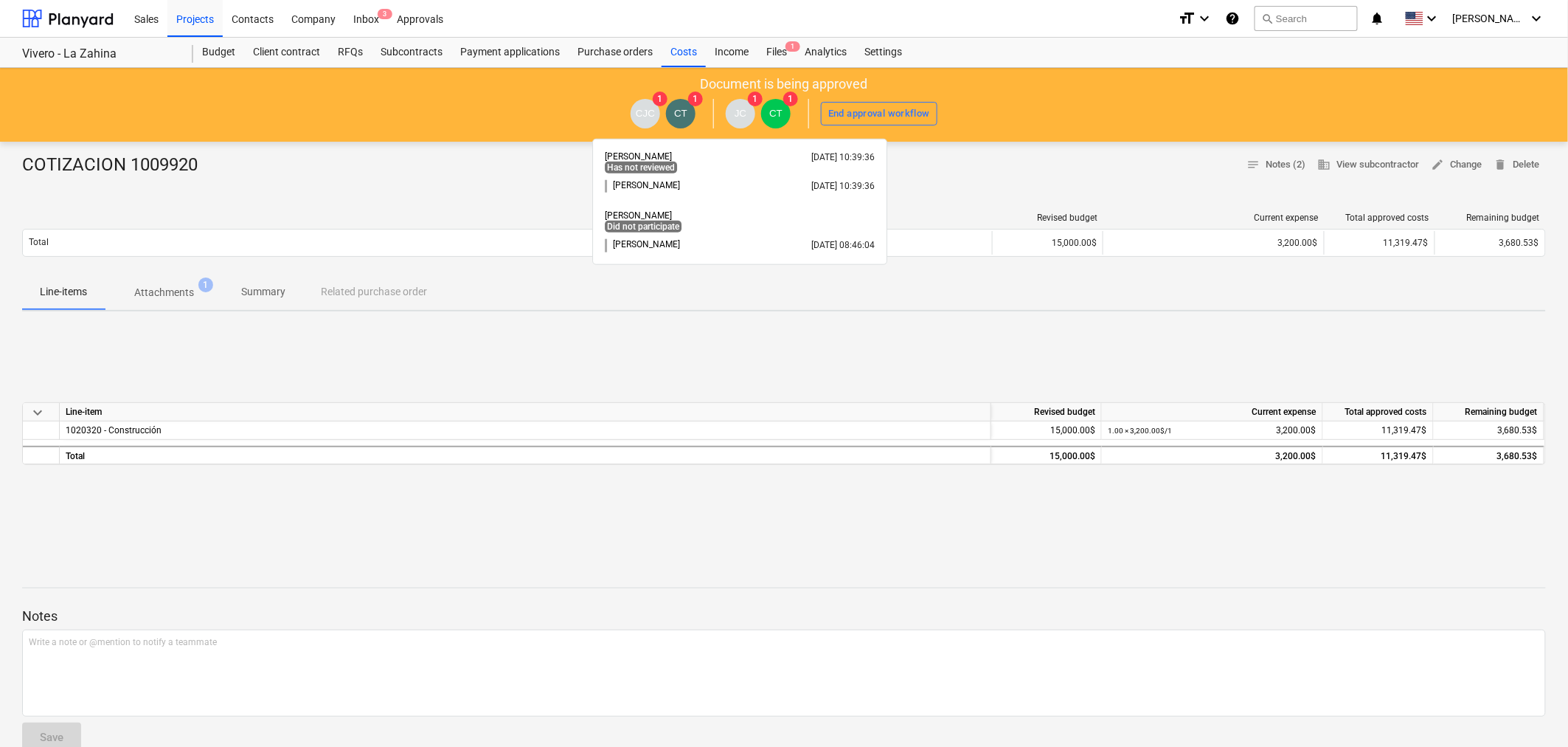
click at [740, 119] on span "JC" at bounding box center [740, 113] width 29 height 29
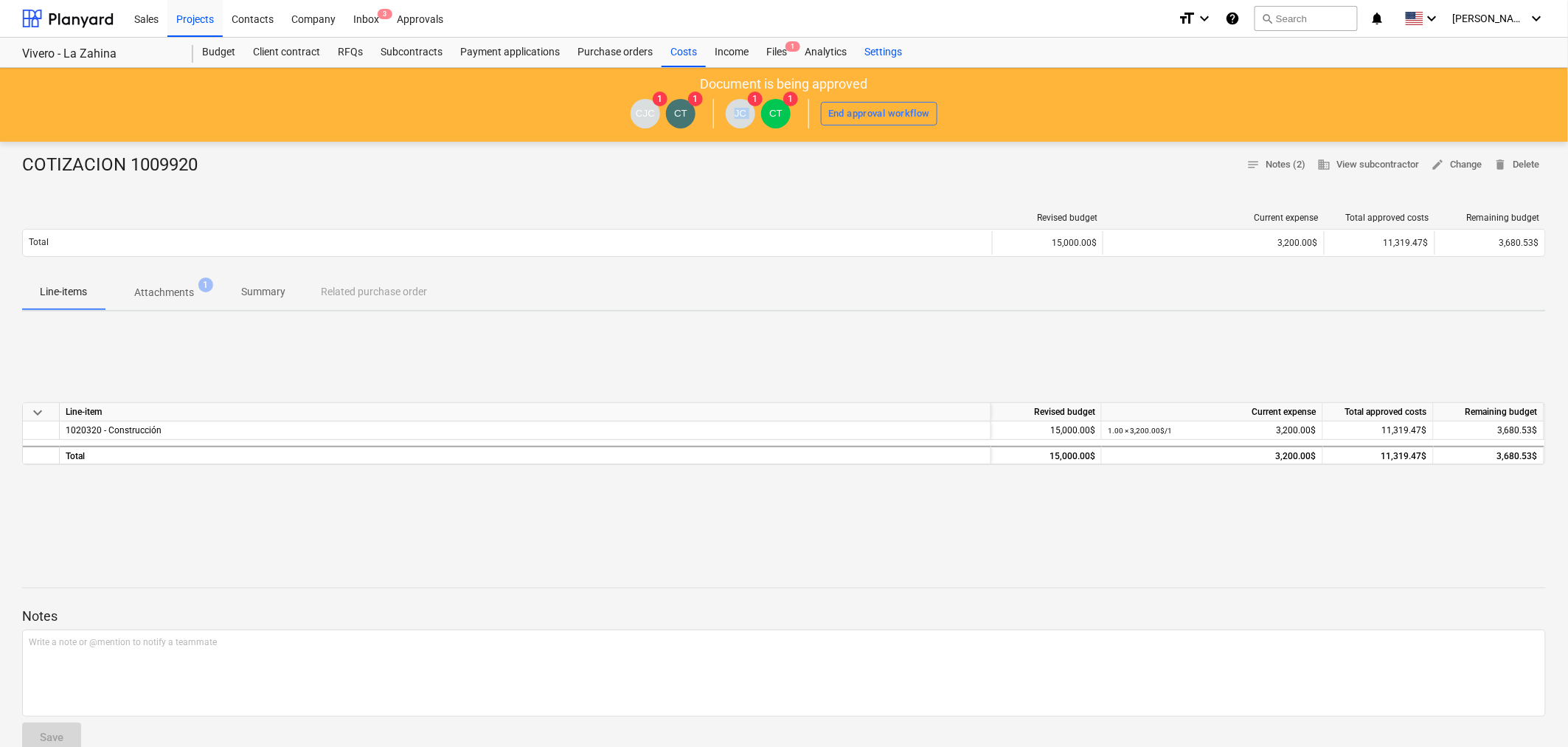
click at [880, 52] on div "Settings" at bounding box center [883, 52] width 55 height 29
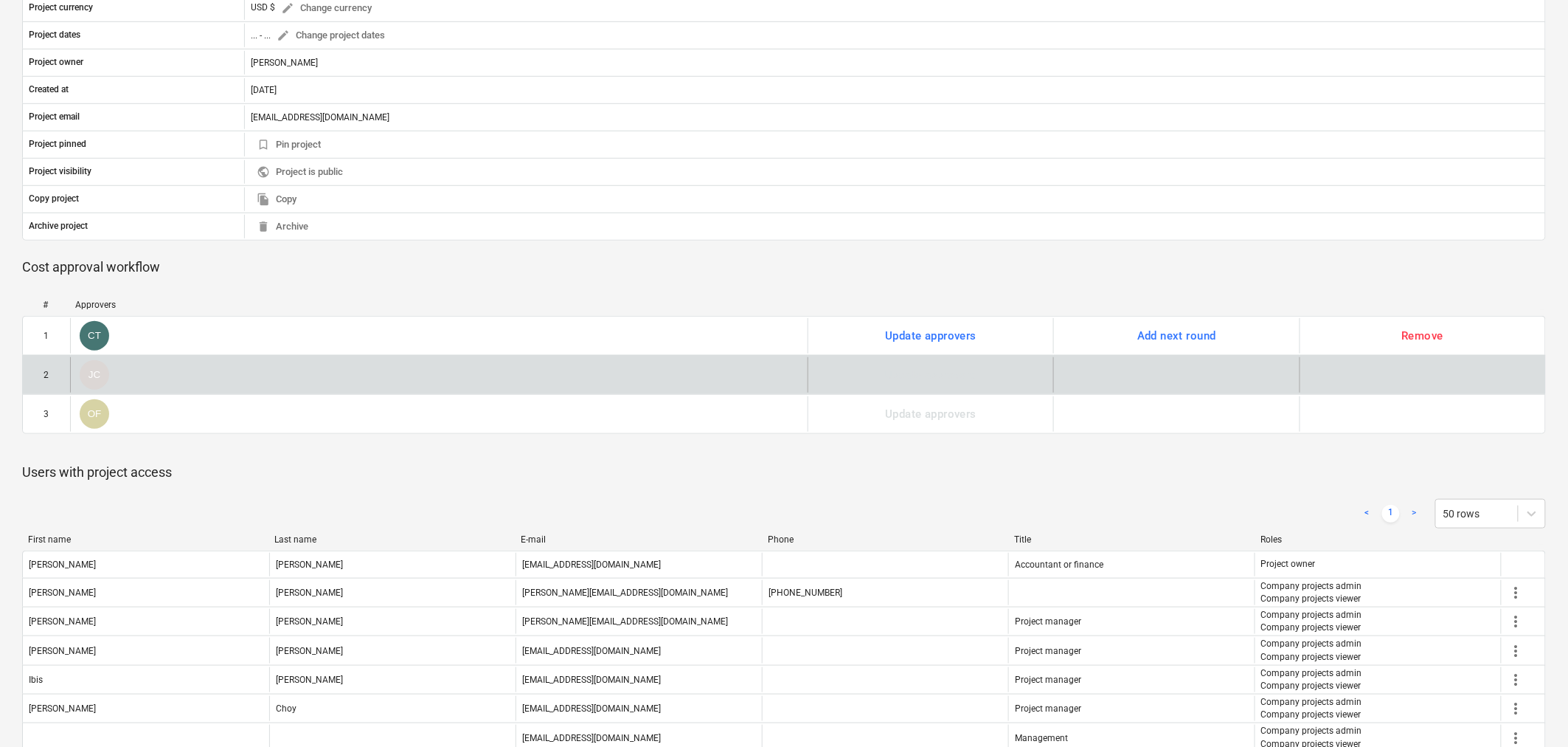
scroll to position [409, 0]
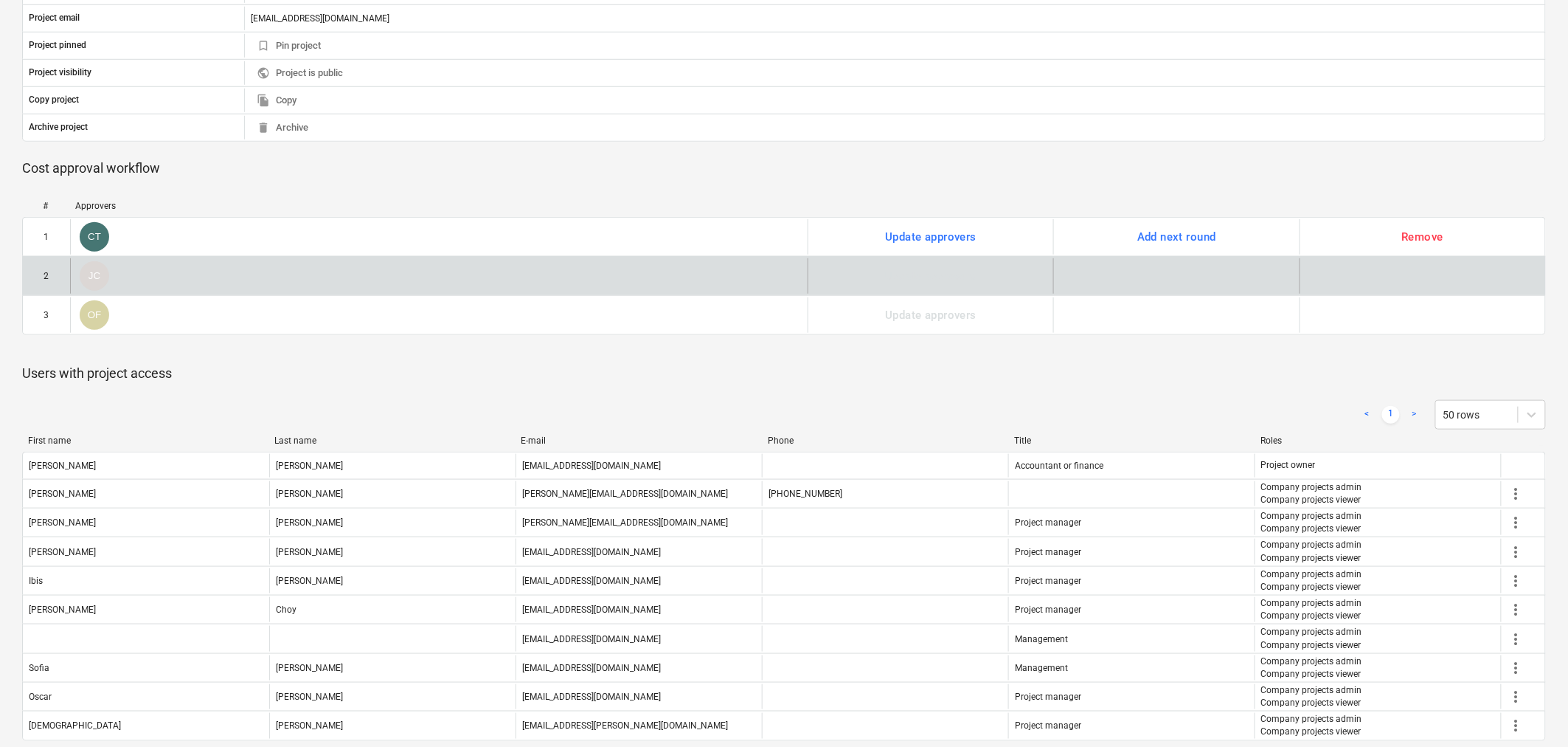
click at [92, 284] on span "JC" at bounding box center [94, 276] width 29 height 29
drag, startPoint x: 317, startPoint y: 276, endPoint x: 345, endPoint y: 278, distance: 28.1
click at [318, 276] on div "JC" at bounding box center [439, 276] width 738 height 35
click at [417, 283] on div "JC" at bounding box center [439, 276] width 738 height 35
drag, startPoint x: 445, startPoint y: 279, endPoint x: 931, endPoint y: 256, distance: 486.5
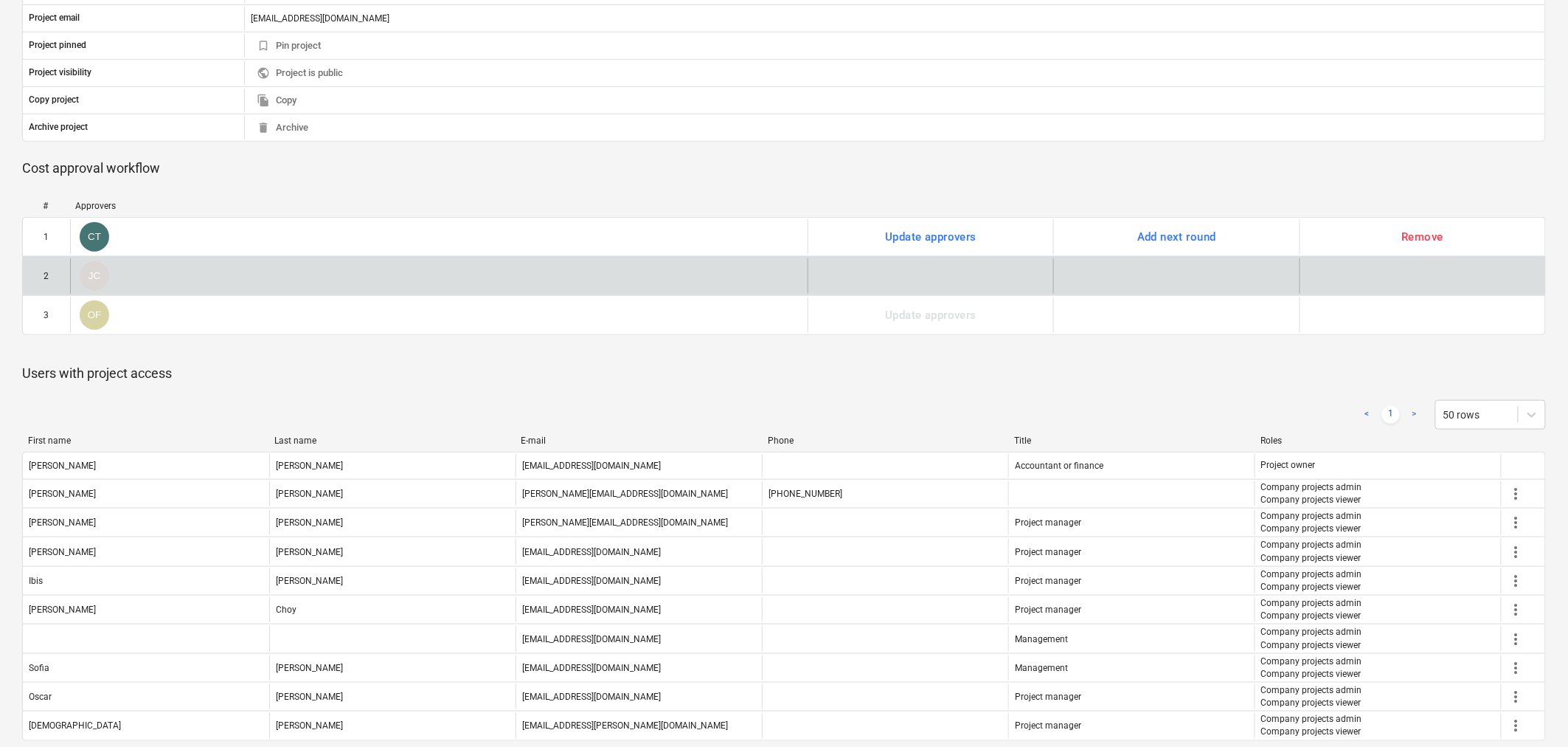
click at [446, 279] on div "JC" at bounding box center [439, 276] width 738 height 35
click at [946, 284] on div "Update approvers" at bounding box center [930, 276] width 246 height 35
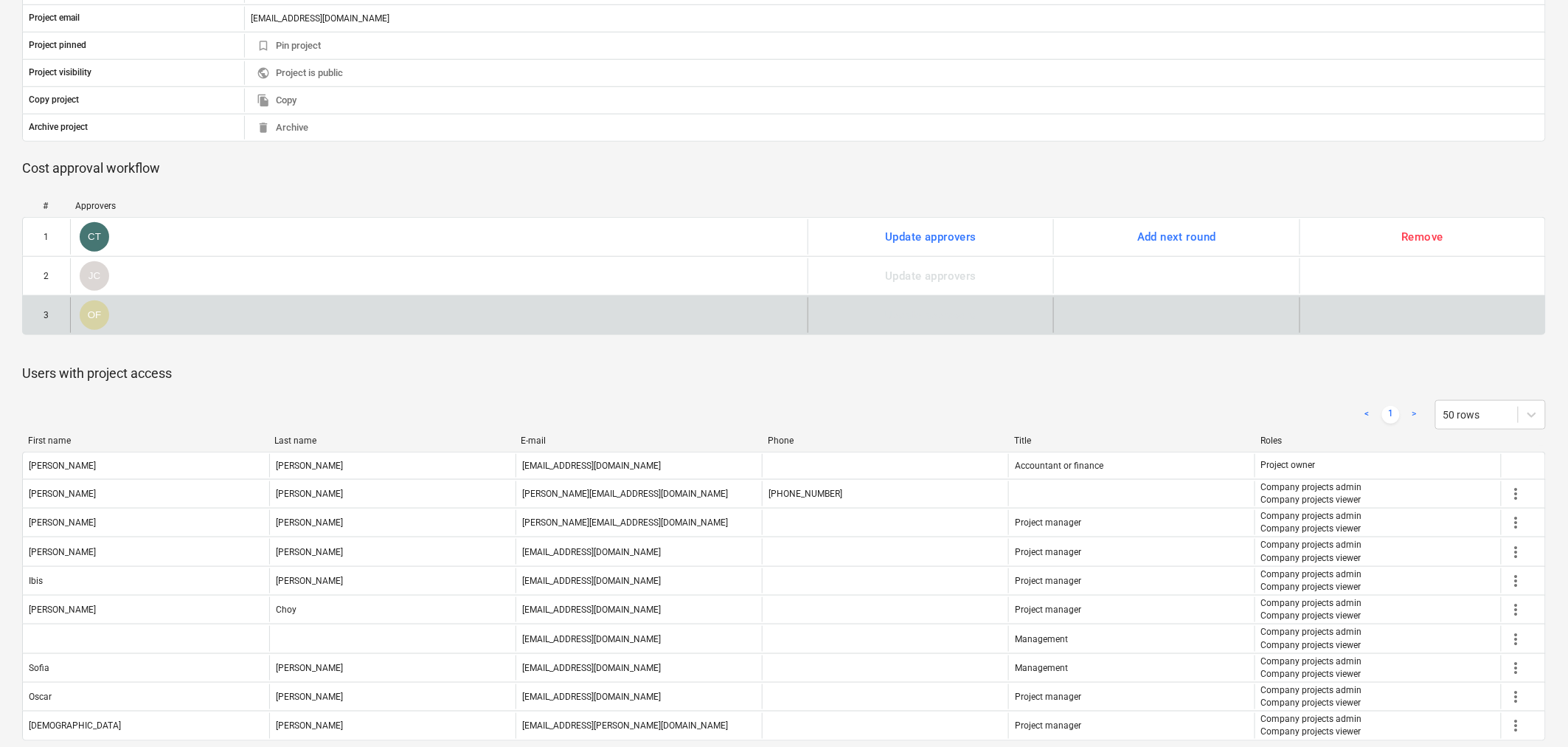
click at [895, 299] on div "Update approvers" at bounding box center [930, 315] width 246 height 35
click at [896, 299] on div "Update approvers" at bounding box center [930, 315] width 246 height 35
click at [898, 299] on div "Update approvers" at bounding box center [930, 315] width 246 height 35
drag, startPoint x: 898, startPoint y: 299, endPoint x: 868, endPoint y: 299, distance: 30.0
click at [870, 299] on div "Update approvers" at bounding box center [930, 315] width 246 height 35
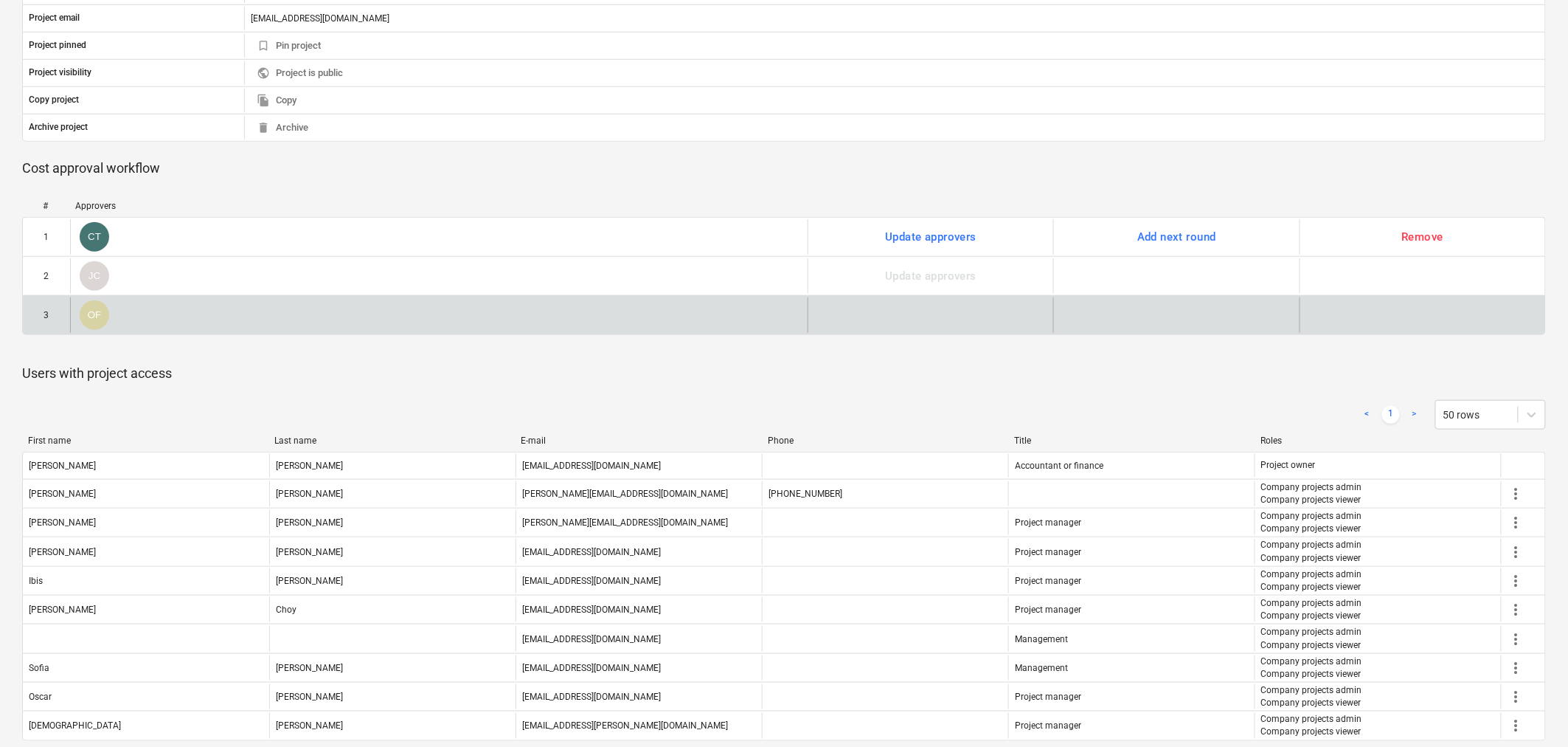
click at [868, 299] on div "Update approvers" at bounding box center [930, 315] width 246 height 35
click at [870, 297] on div "3 OF Update approvers" at bounding box center [784, 315] width 1523 height 40
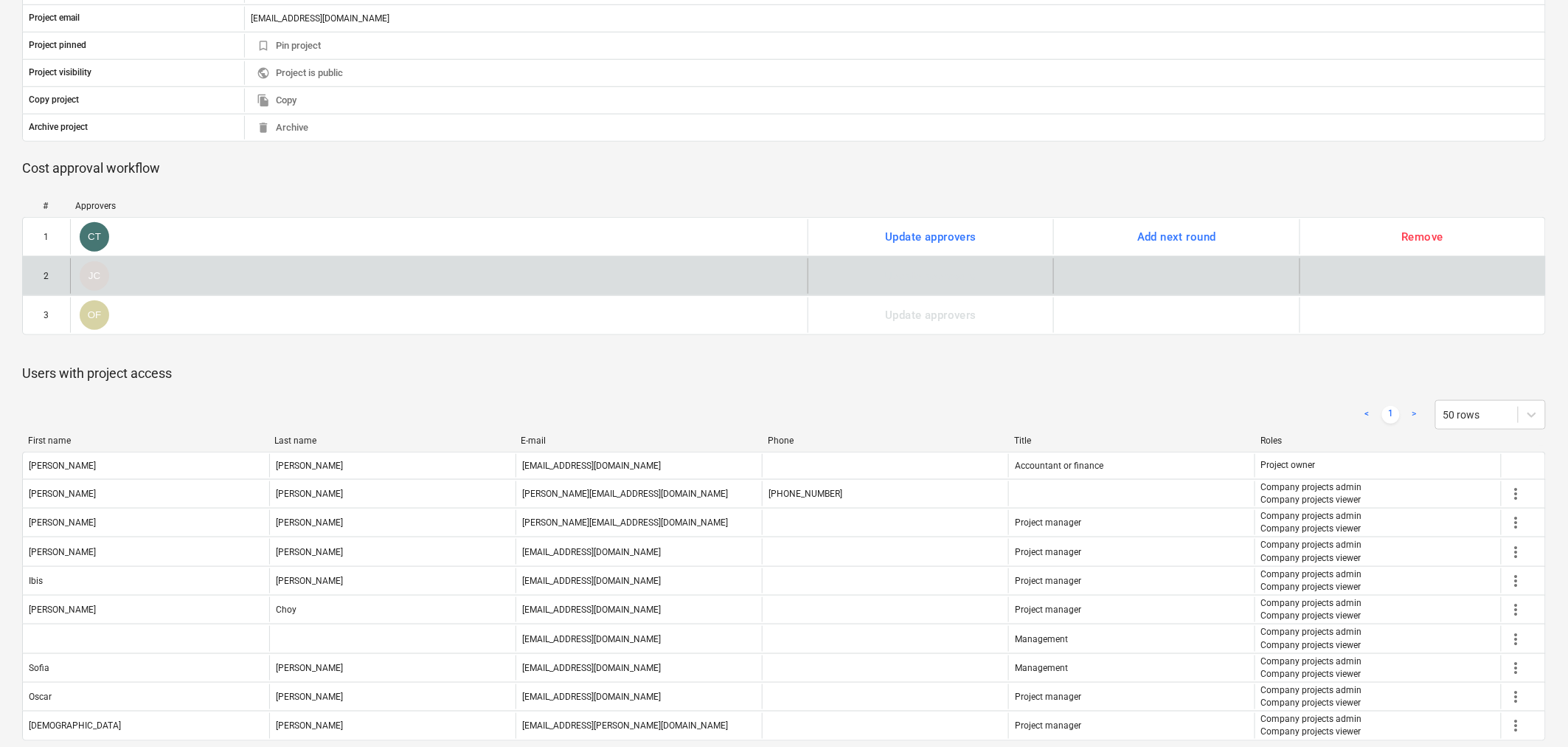
click at [888, 293] on div "Update approvers" at bounding box center [930, 276] width 246 height 35
click at [890, 291] on div "Update approvers" at bounding box center [930, 276] width 246 height 35
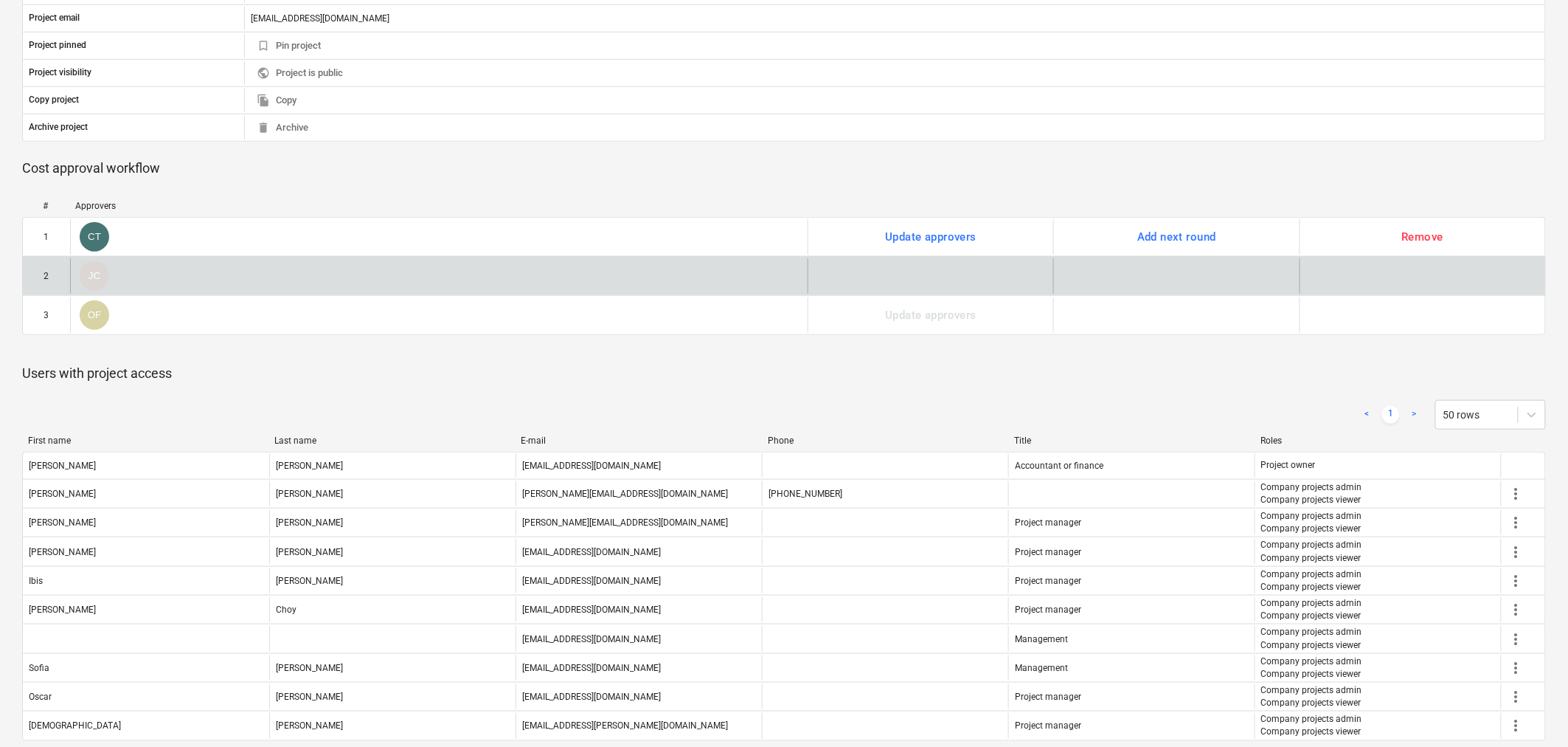
click at [890, 291] on div "Update approvers" at bounding box center [930, 276] width 246 height 35
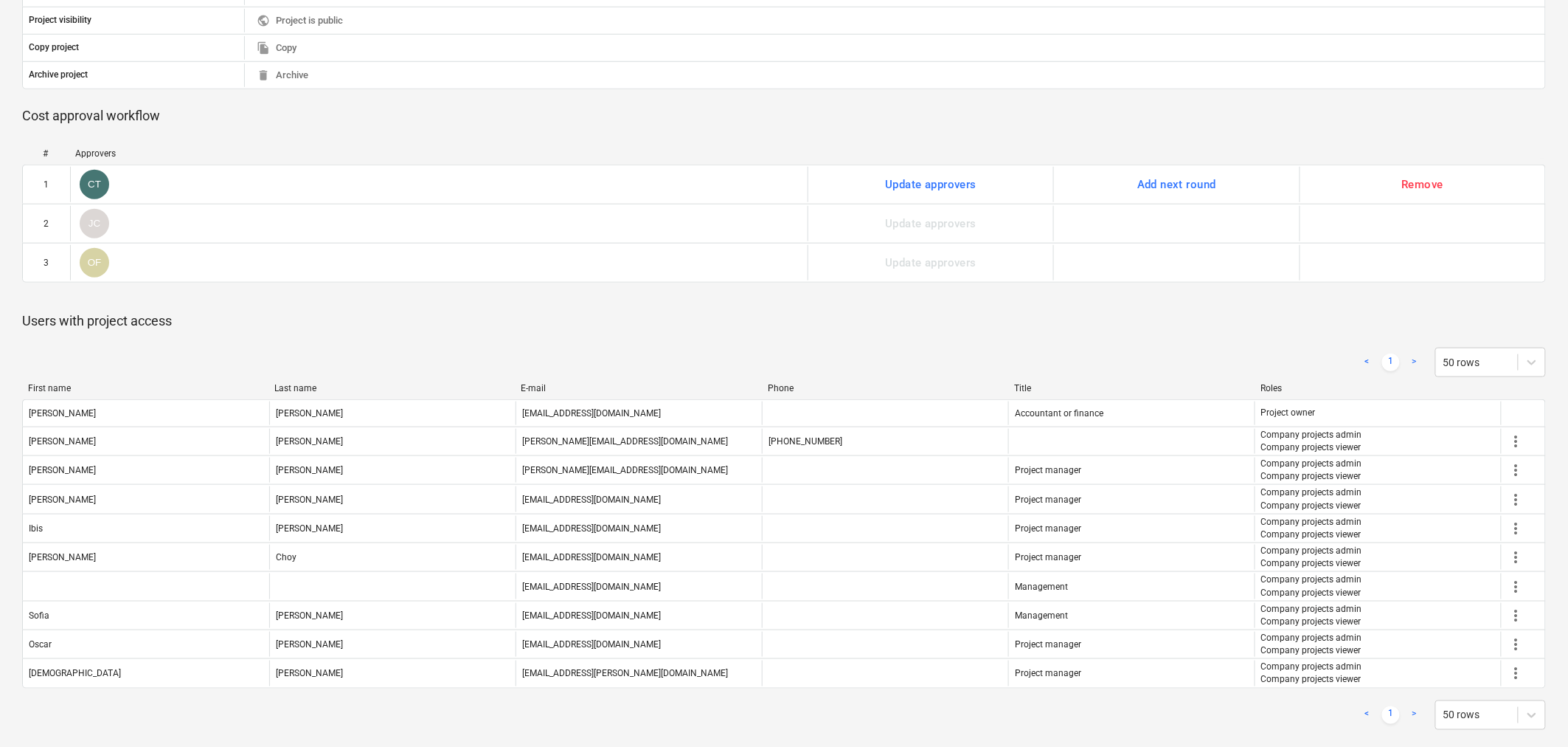
scroll to position [477, 0]
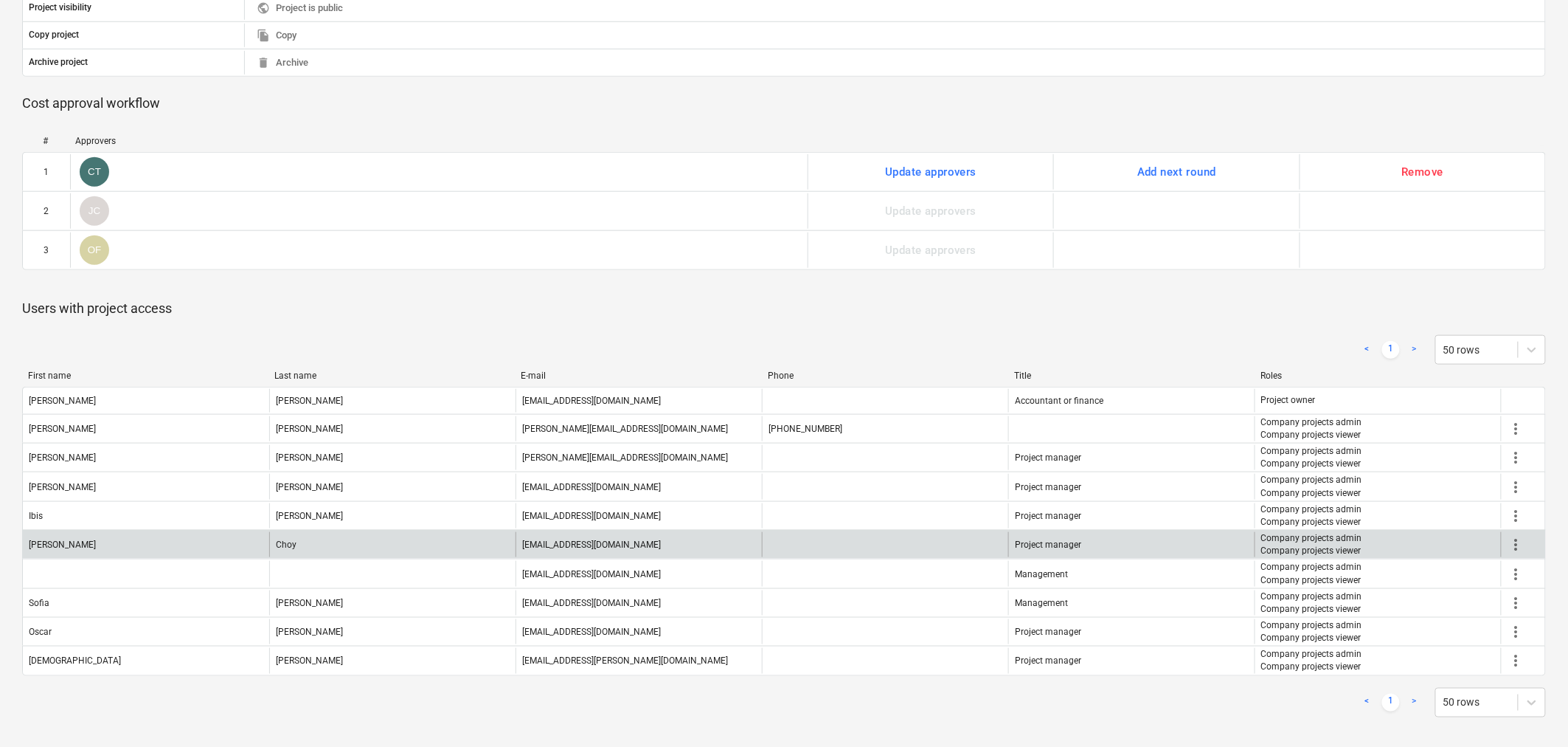
click at [1519, 546] on span "more_vert" at bounding box center [1516, 545] width 18 height 18
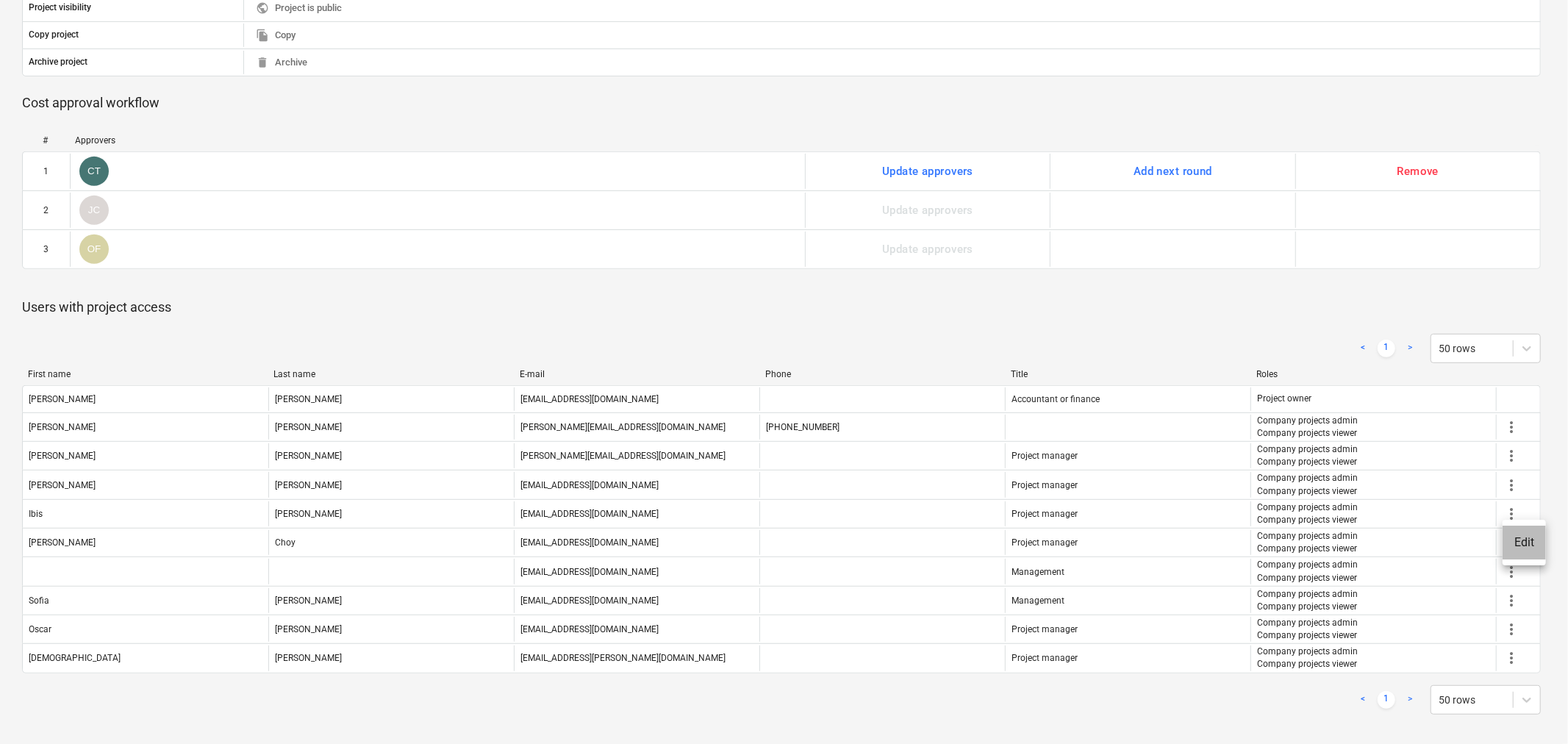
click at [1533, 533] on li "Edit" at bounding box center [1524, 542] width 44 height 34
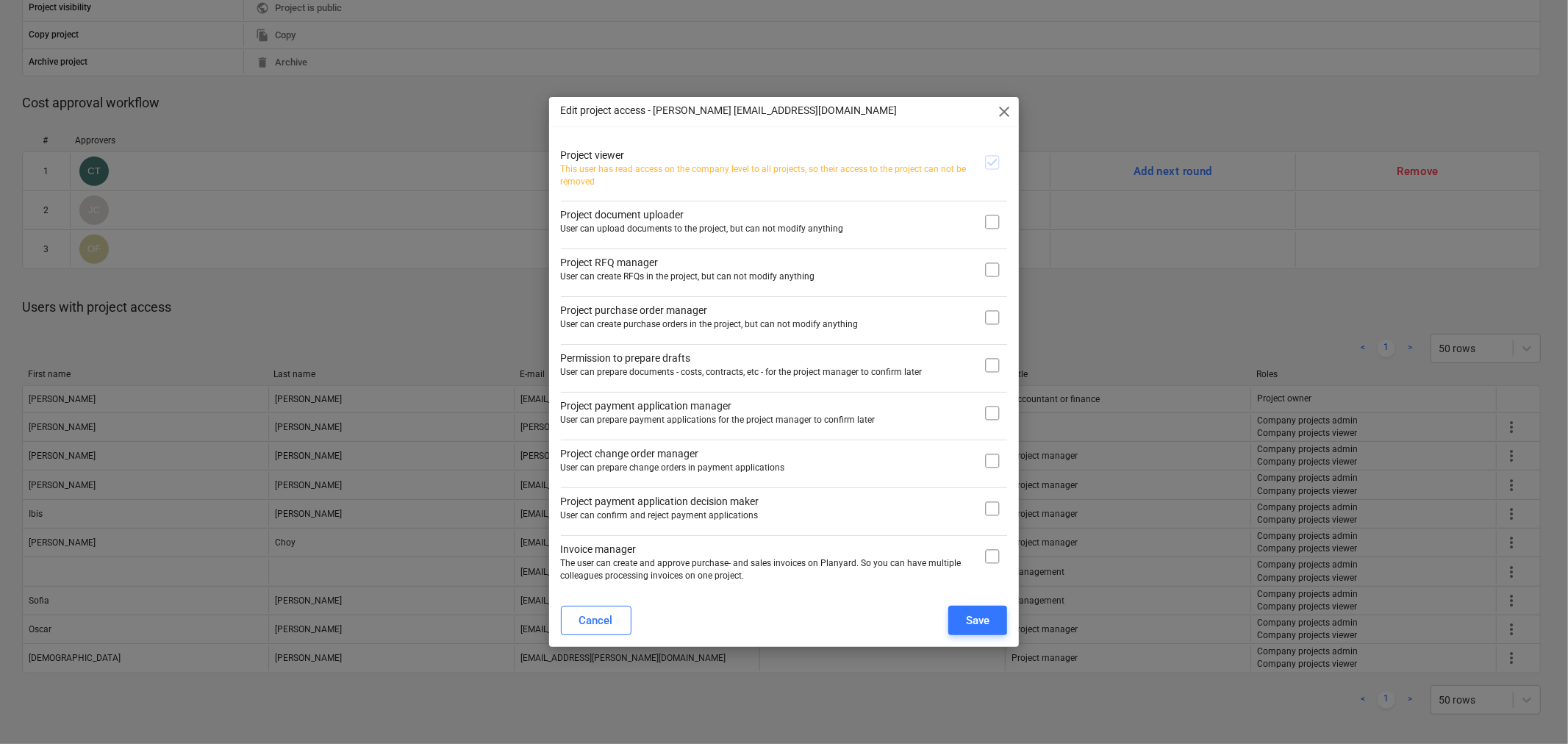
click at [994, 162] on div at bounding box center [992, 167] width 29 height 40
click at [586, 616] on div "Cancel" at bounding box center [596, 620] width 34 height 19
